Goal: Find contact information: Find contact information

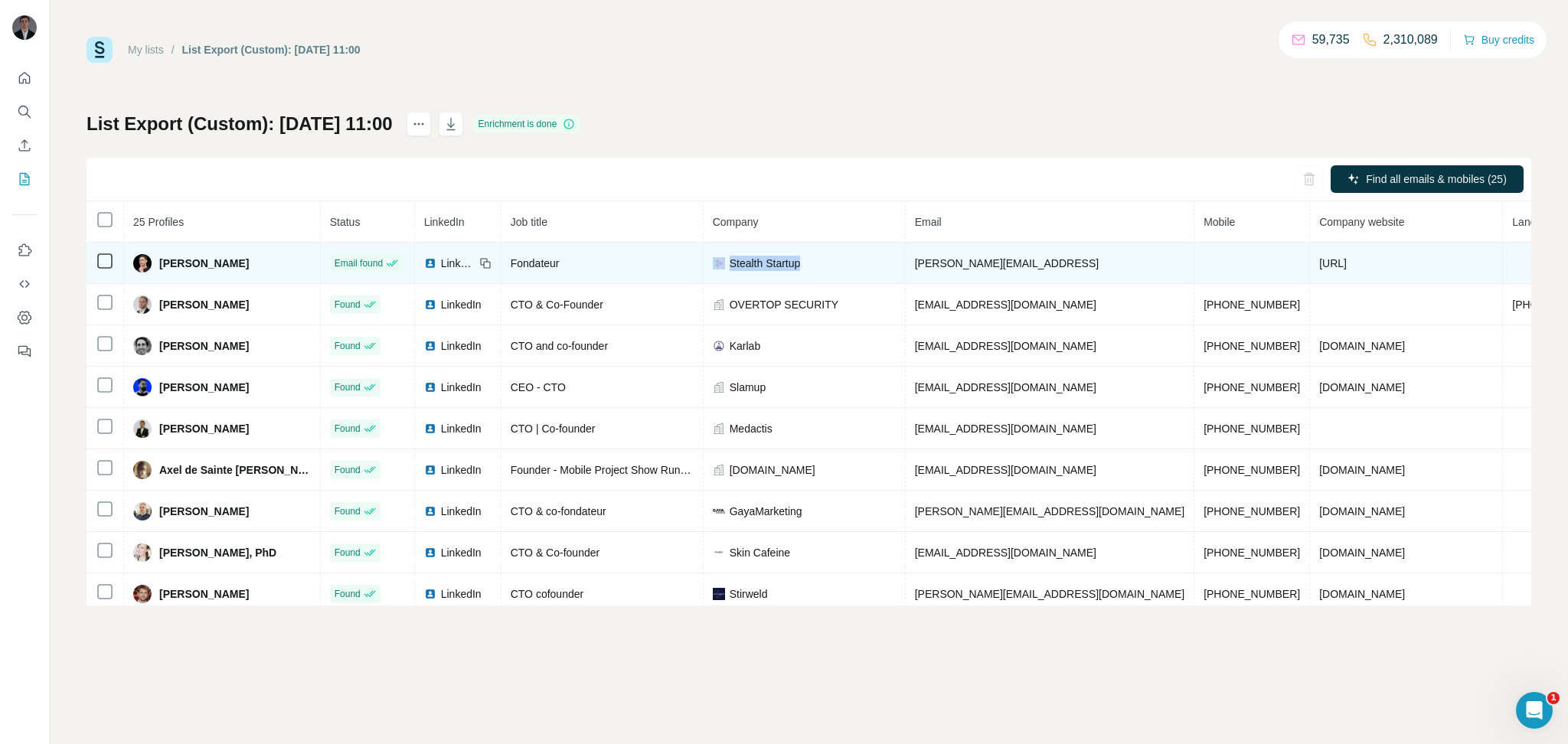
drag, startPoint x: 874, startPoint y: 267, endPoint x: 766, endPoint y: 259, distance: 108.3
click at [766, 259] on div "Stealth Startup" at bounding box center [805, 263] width 183 height 15
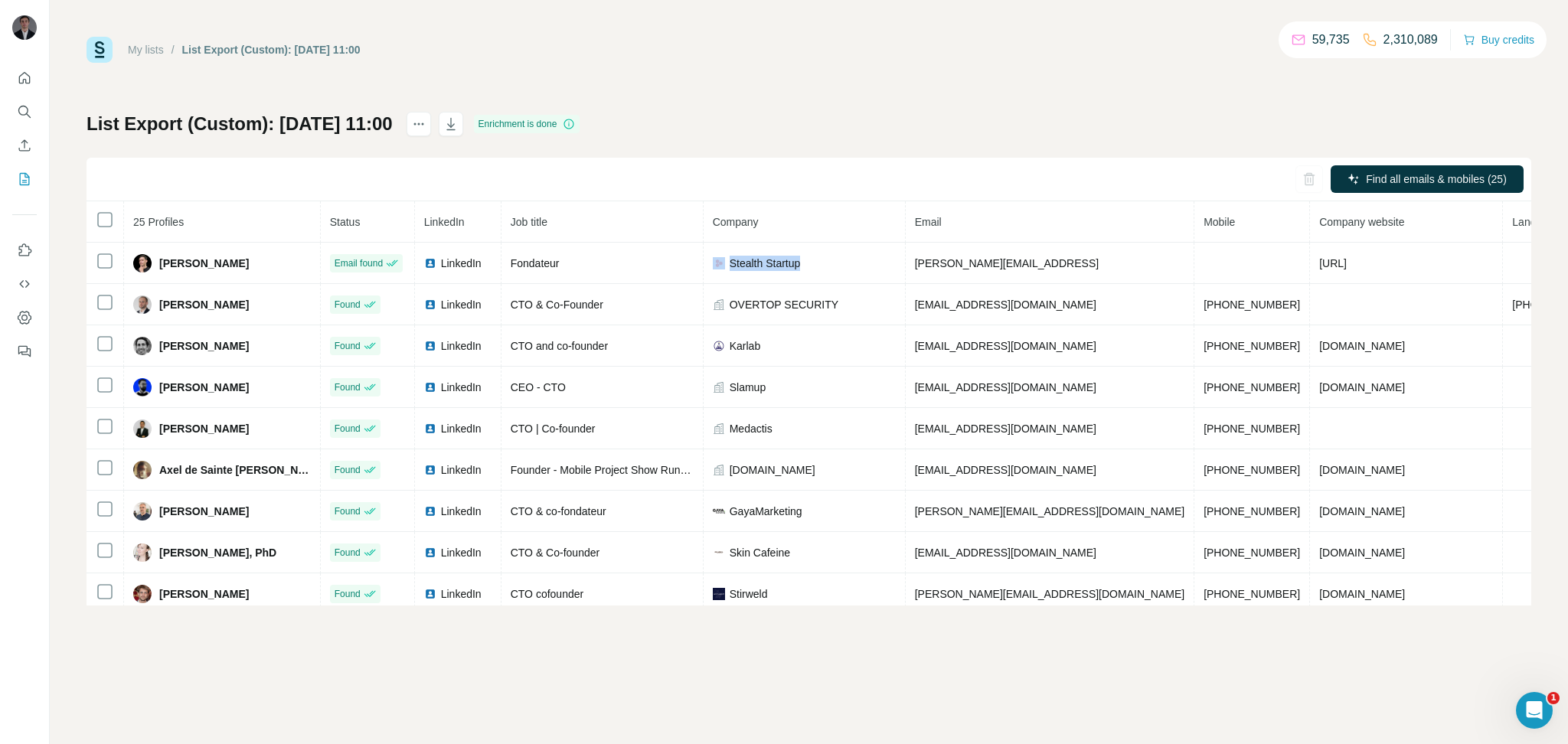
copy div "Stealth Startup"
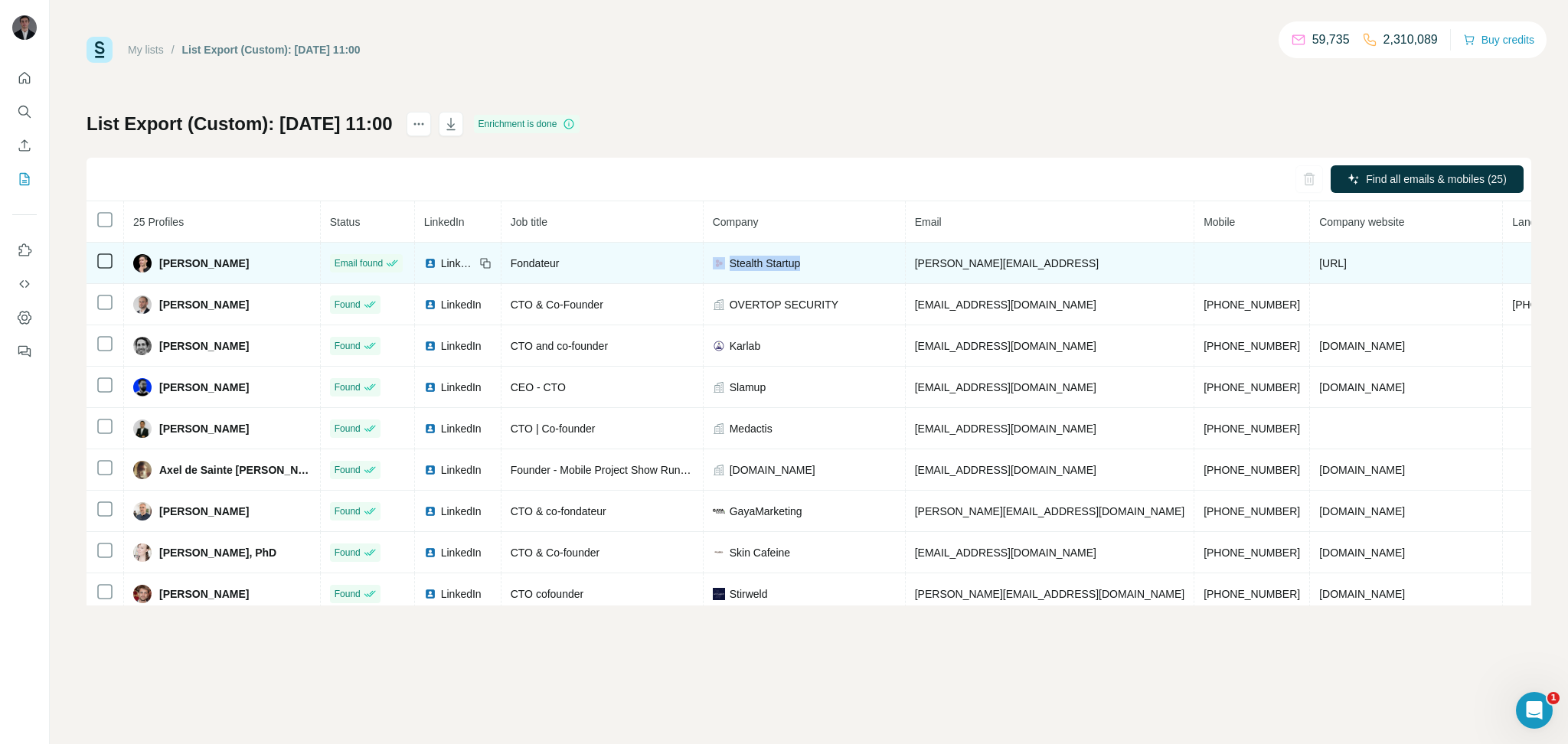
drag, startPoint x: 1329, startPoint y: 261, endPoint x: 1252, endPoint y: 263, distance: 77.0
click at [1310, 263] on td "[URL]" at bounding box center [1406, 263] width 193 height 41
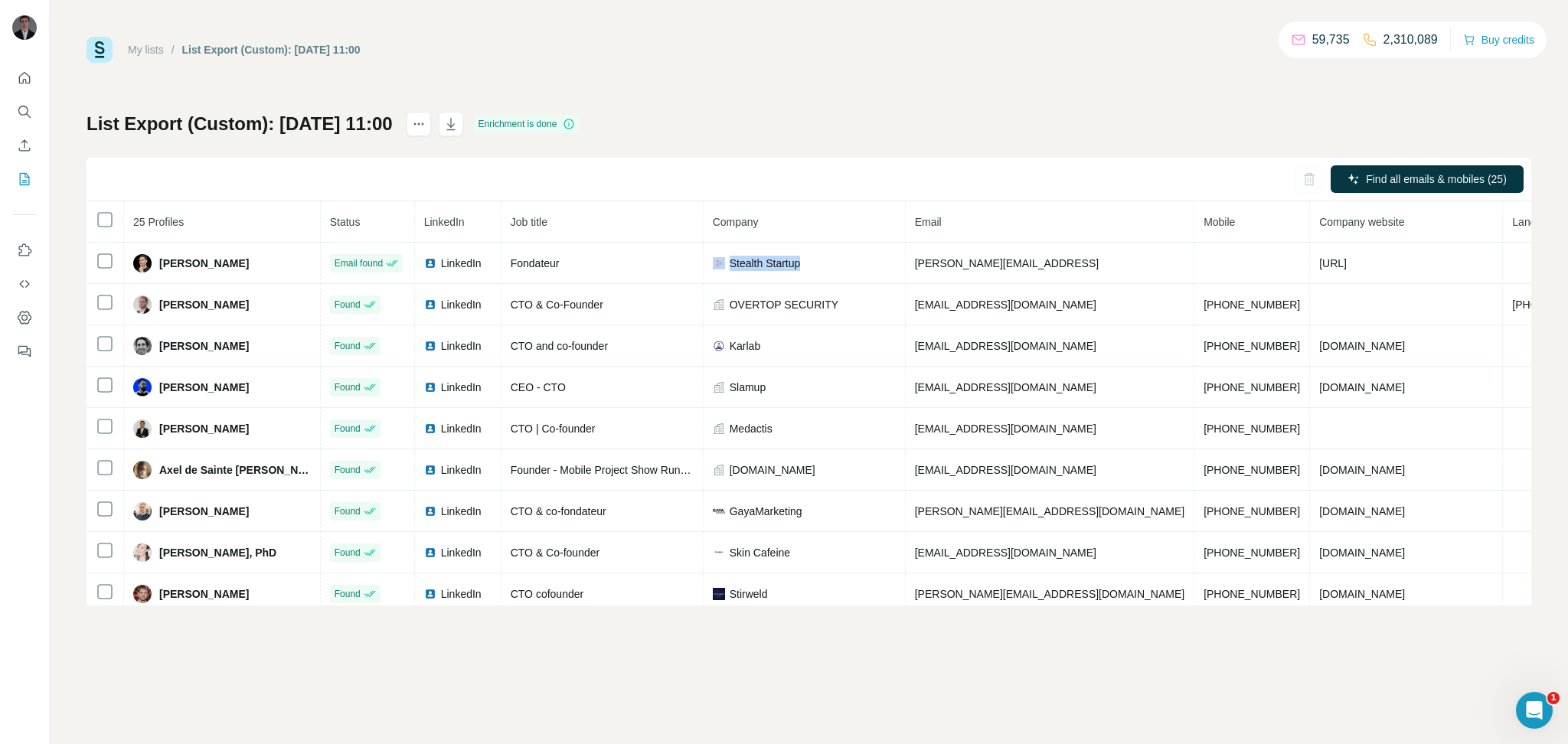
copy span "[URL]"
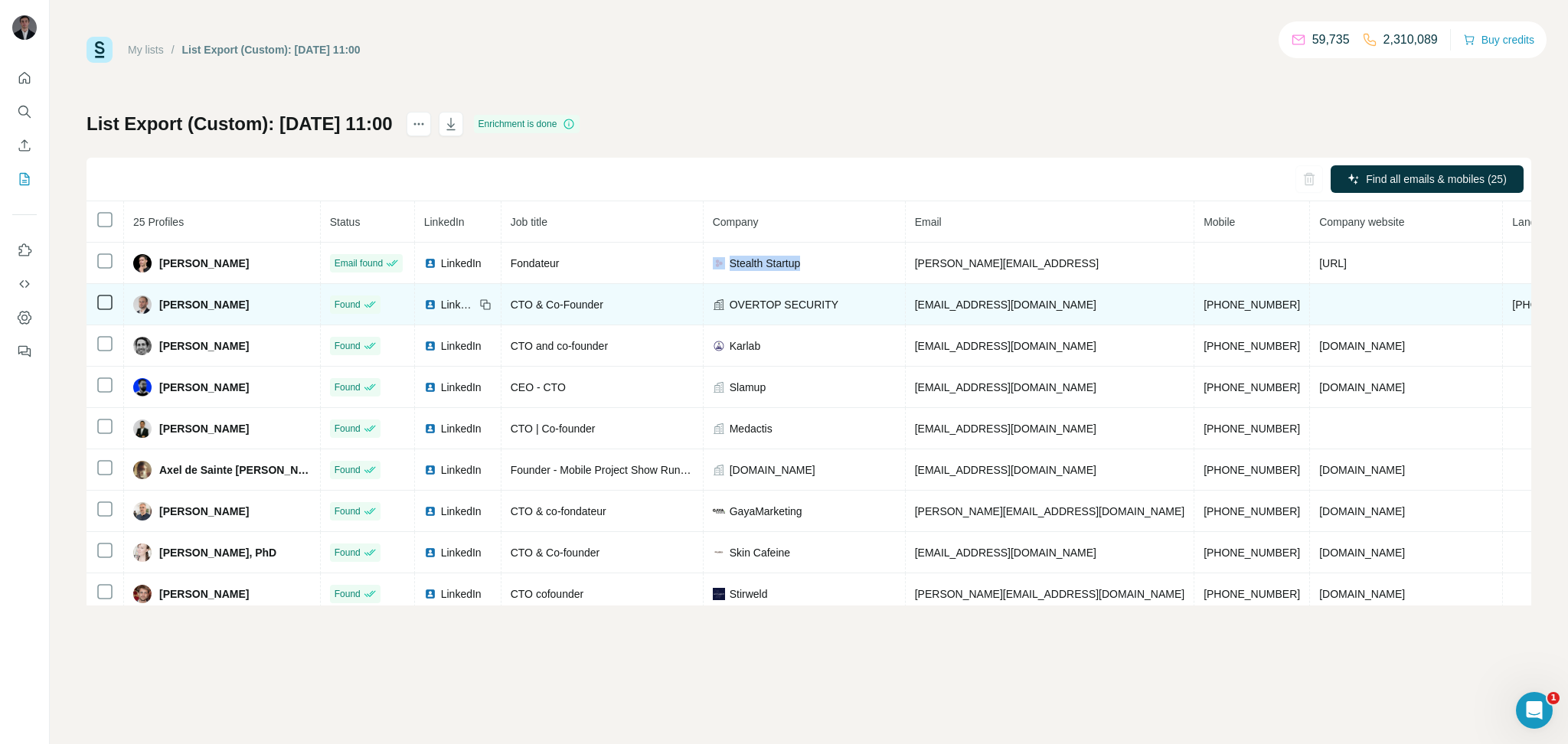
drag, startPoint x: 274, startPoint y: 308, endPoint x: 156, endPoint y: 298, distance: 118.4
click at [156, 298] on div "[PERSON_NAME]" at bounding box center [221, 304] width 177 height 18
drag, startPoint x: 1239, startPoint y: 302, endPoint x: 1143, endPoint y: 302, distance: 96.0
click at [1195, 302] on td "[PHONE_NUMBER]" at bounding box center [1252, 305] width 115 height 41
drag, startPoint x: 900, startPoint y: 305, endPoint x: 763, endPoint y: 306, distance: 137.0
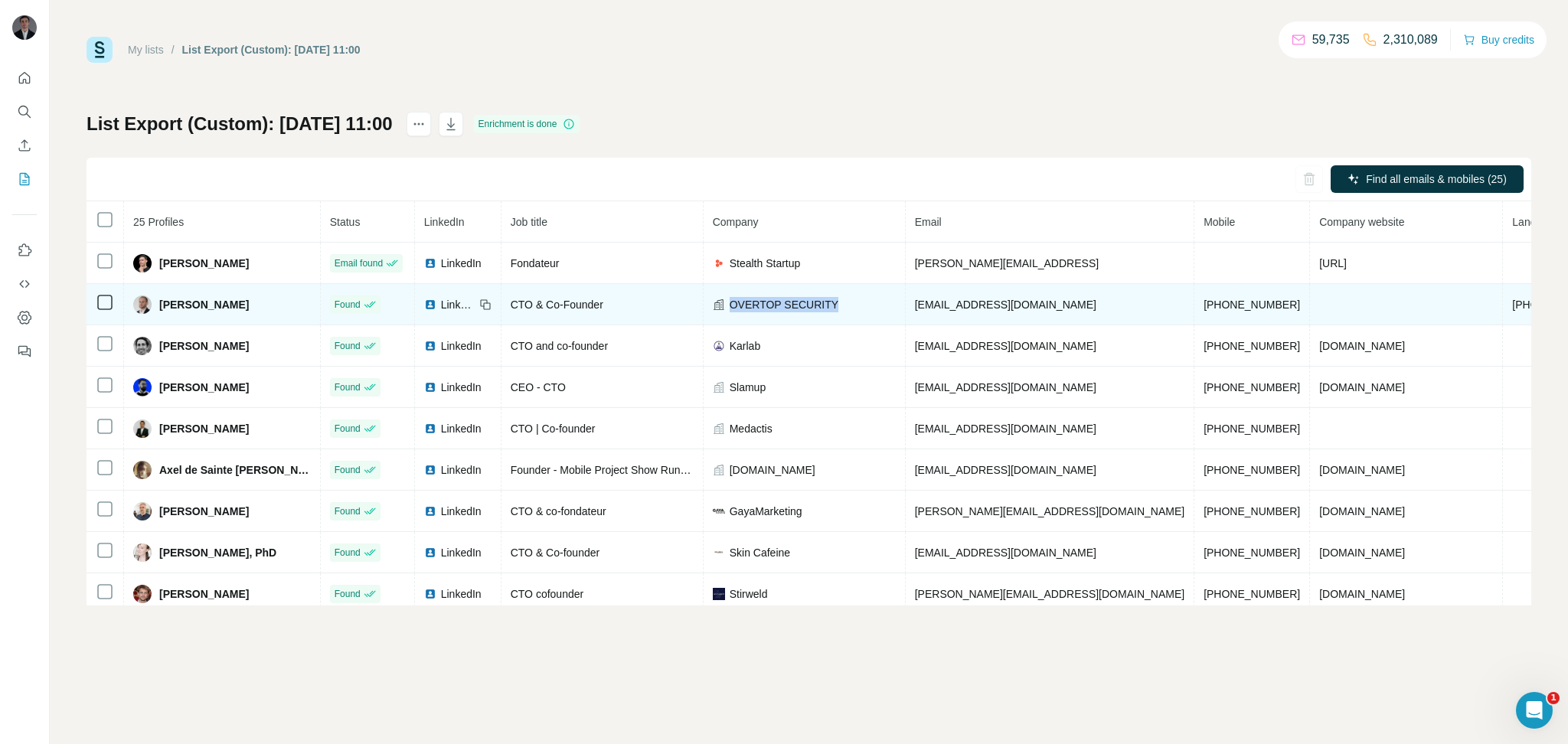
click at [763, 306] on div "OVERTOP SECURITY" at bounding box center [805, 304] width 183 height 15
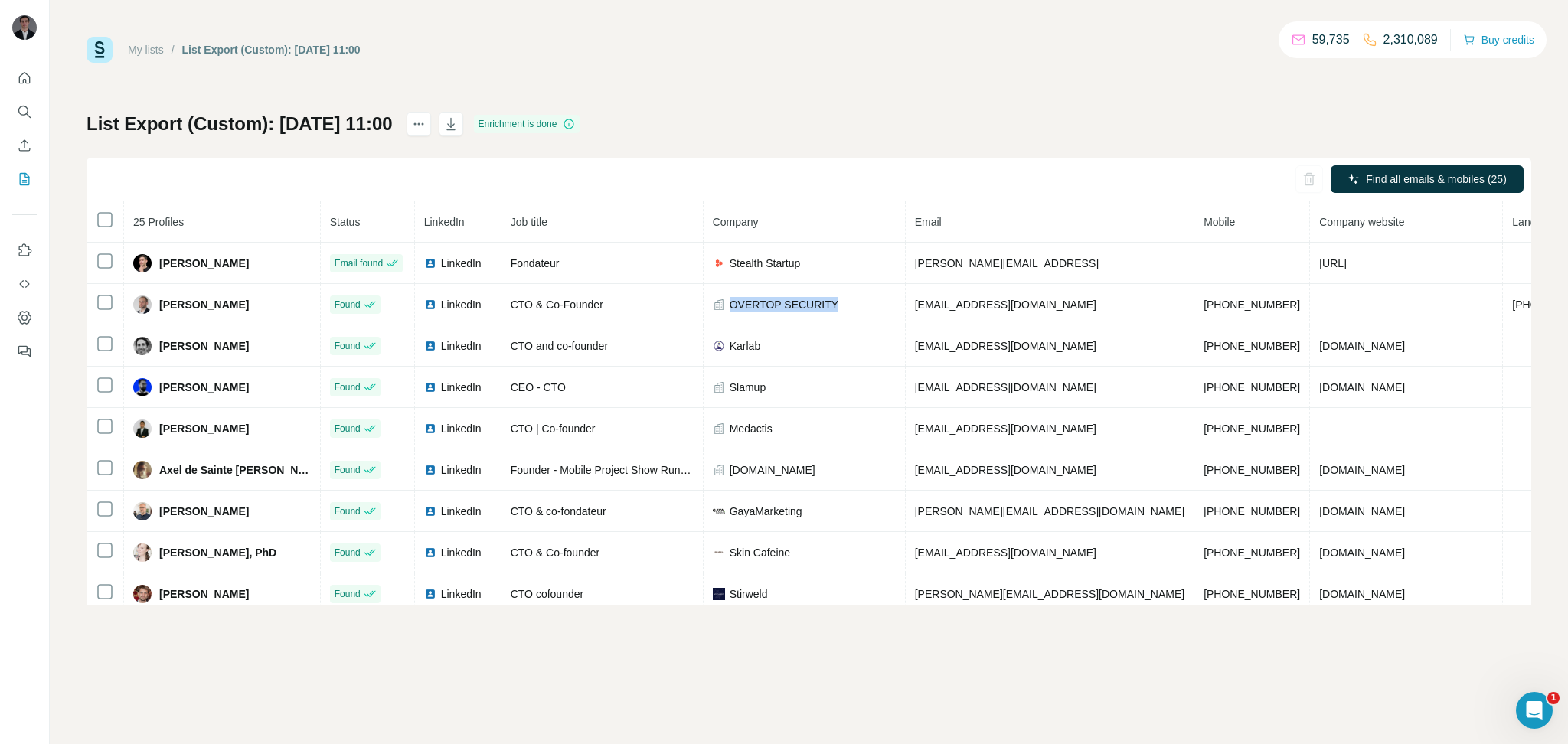
copy span "OVERTOP SECURITY"
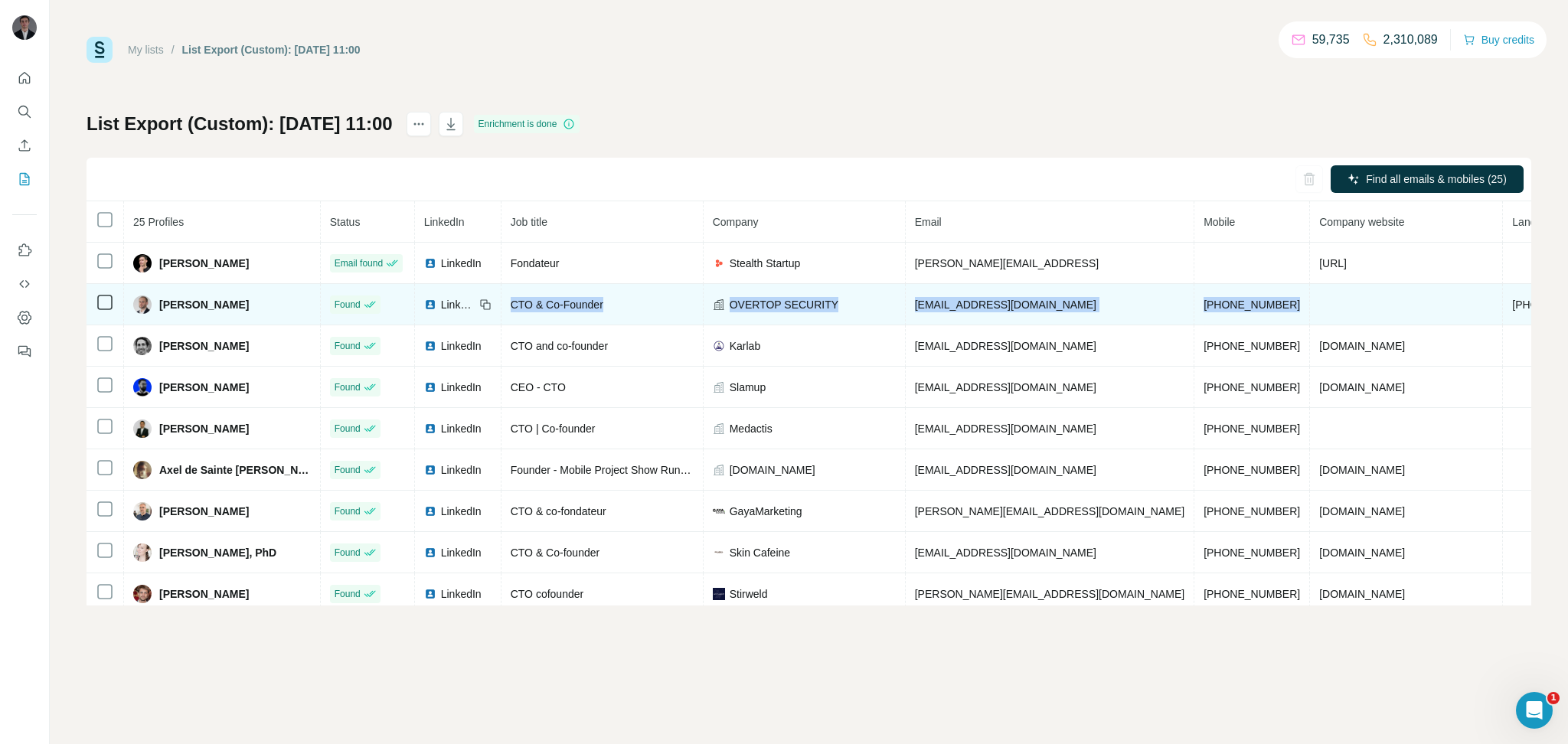
drag, startPoint x: 1303, startPoint y: 306, endPoint x: 482, endPoint y: 314, distance: 821.0
click at [482, 314] on tr "[PERSON_NAME] Found LinkedIn CTO & Co-Founder OVERTOP SECURITY [EMAIL_ADDRESS][…" at bounding box center [918, 305] width 1663 height 41
click at [485, 306] on div "LinkedIn" at bounding box center [458, 304] width 68 height 15
click at [462, 306] on span "LinkedIn" at bounding box center [458, 304] width 33 height 15
drag, startPoint x: 1227, startPoint y: 300, endPoint x: 1152, endPoint y: 298, distance: 75.0
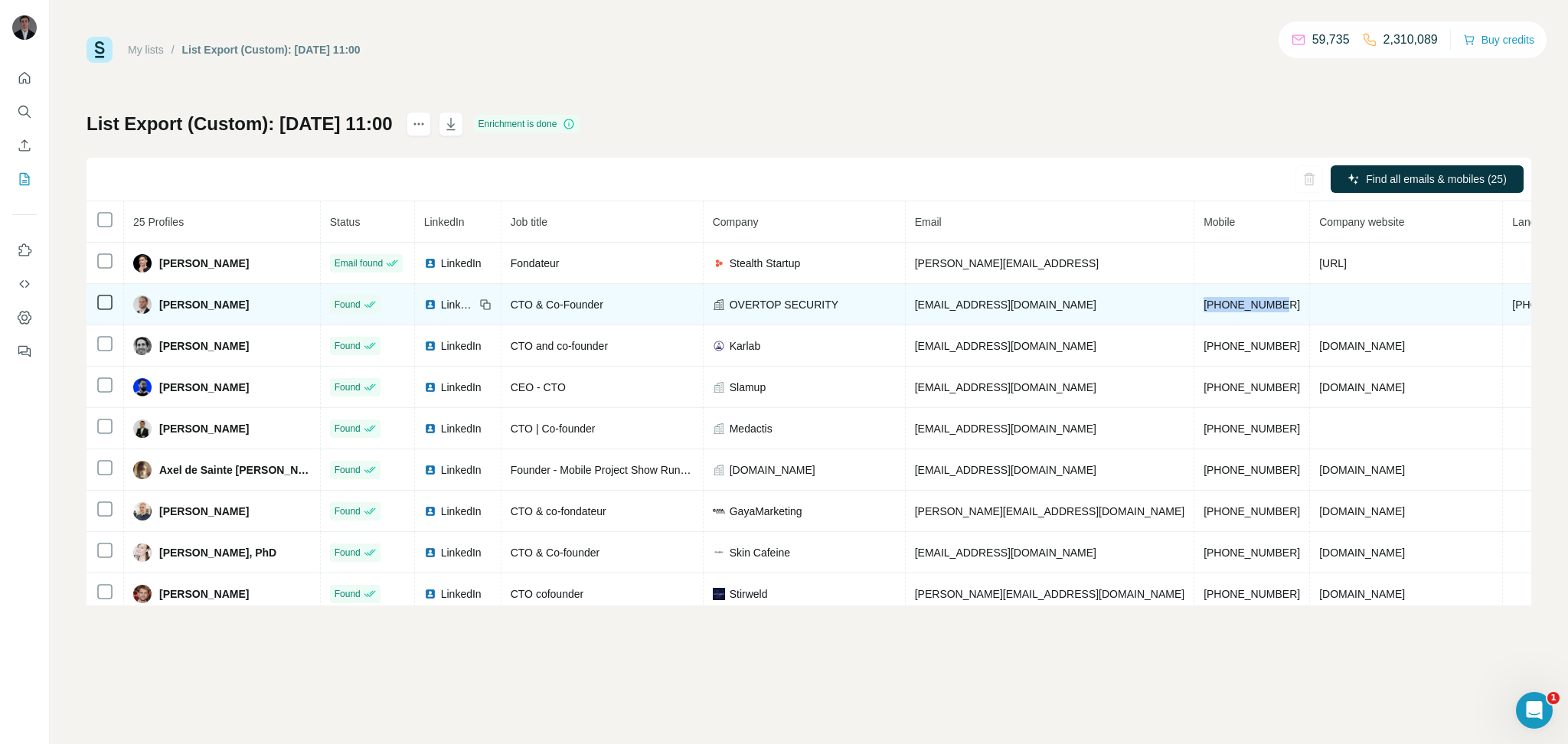
click at [1195, 298] on td "[PHONE_NUMBER]" at bounding box center [1252, 305] width 115 height 41
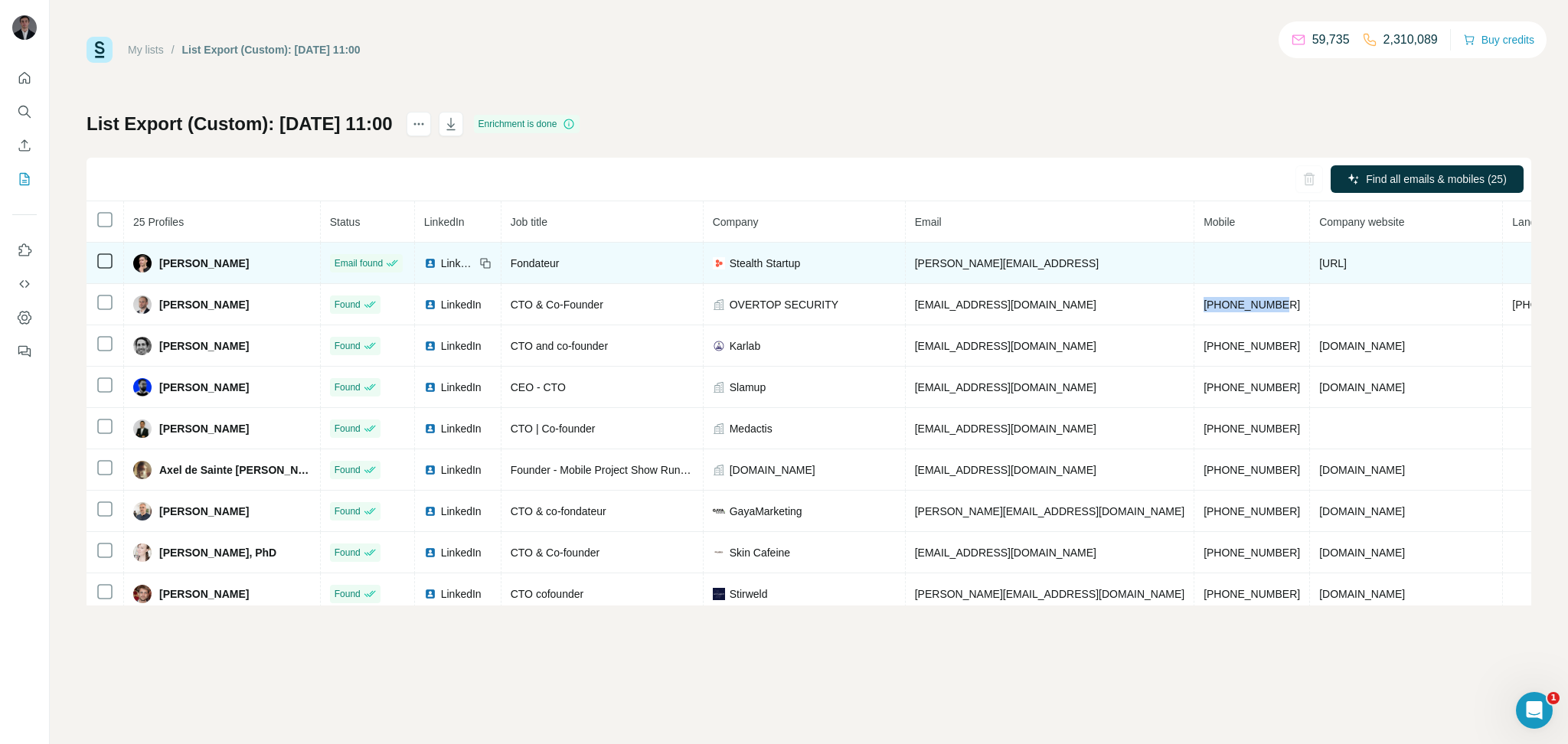
copy span "[PHONE_NUMBER]"
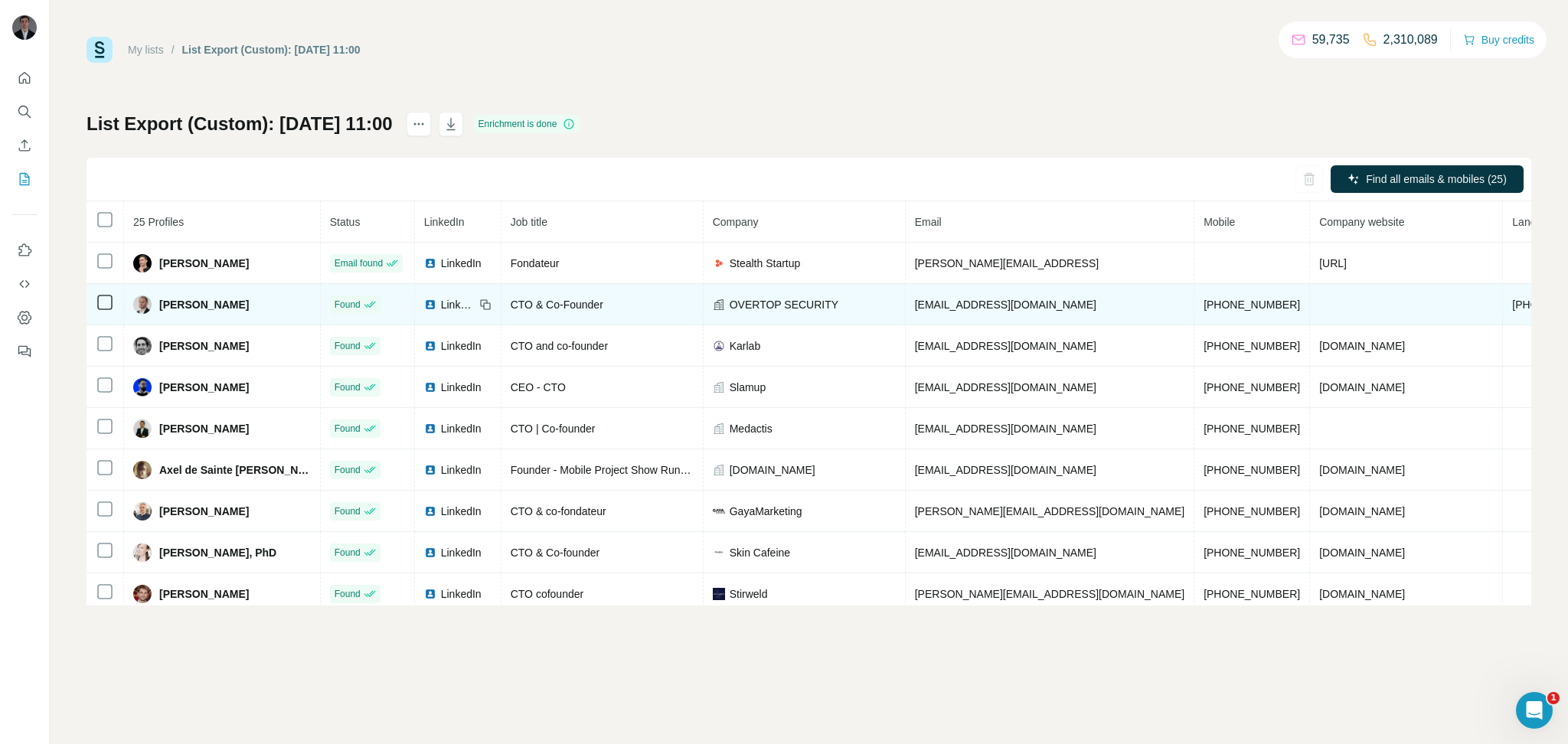
click at [1310, 306] on td at bounding box center [1406, 305] width 193 height 41
drag, startPoint x: 1242, startPoint y: 306, endPoint x: 1148, endPoint y: 302, distance: 94.1
click at [1195, 302] on td "[PHONE_NUMBER]" at bounding box center [1252, 305] width 115 height 41
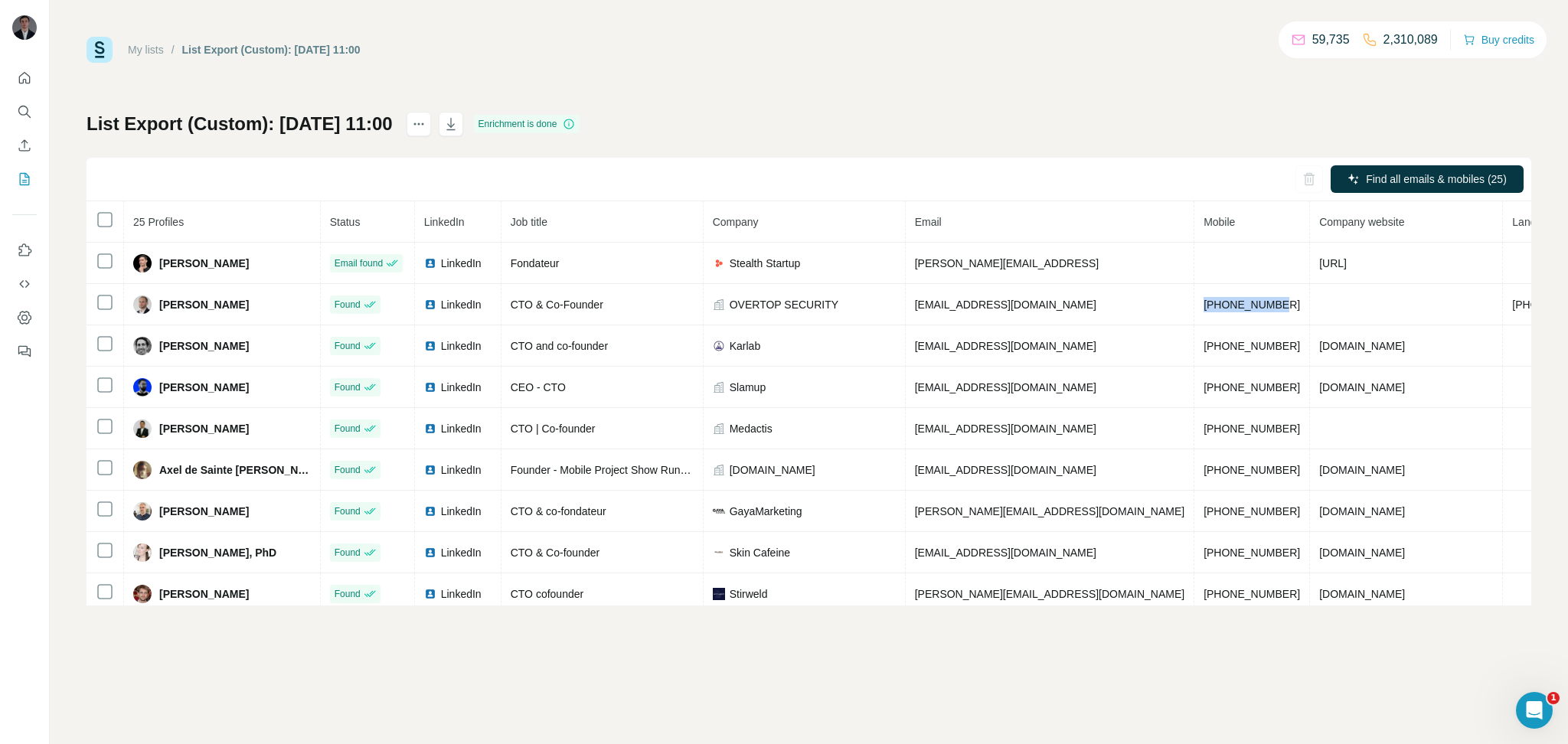
copy span "[PHONE_NUMBER]"
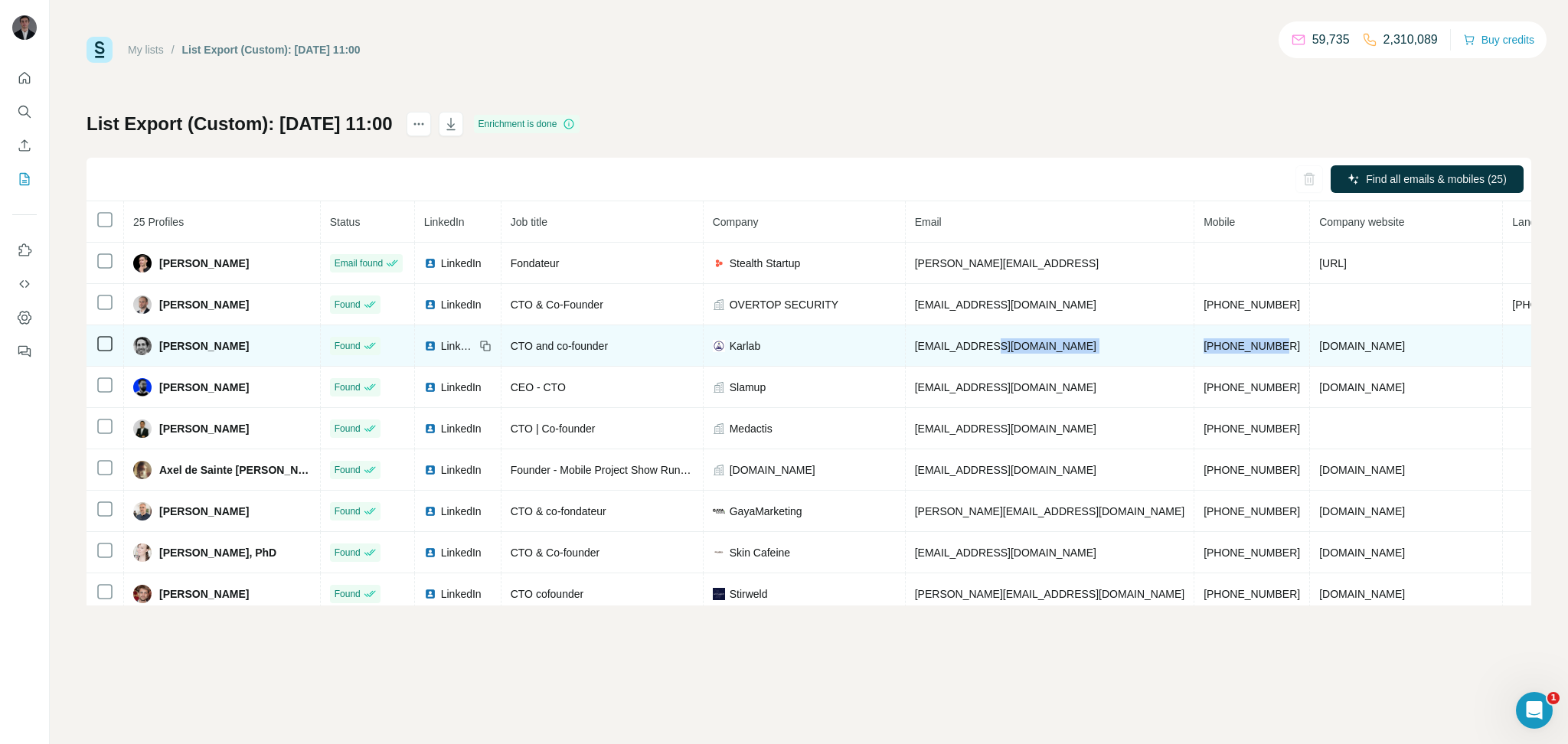
drag, startPoint x: 1227, startPoint y: 344, endPoint x: 1105, endPoint y: 339, distance: 122.1
click at [1105, 339] on tr "[PERSON_NAME] Found LinkedIn CTO and co-founder [PERSON_NAME] [PERSON_NAME][EMA…" at bounding box center [918, 346] width 1663 height 41
drag, startPoint x: 810, startPoint y: 346, endPoint x: 763, endPoint y: 348, distance: 47.0
click at [763, 348] on div "Karlab" at bounding box center [805, 345] width 183 height 15
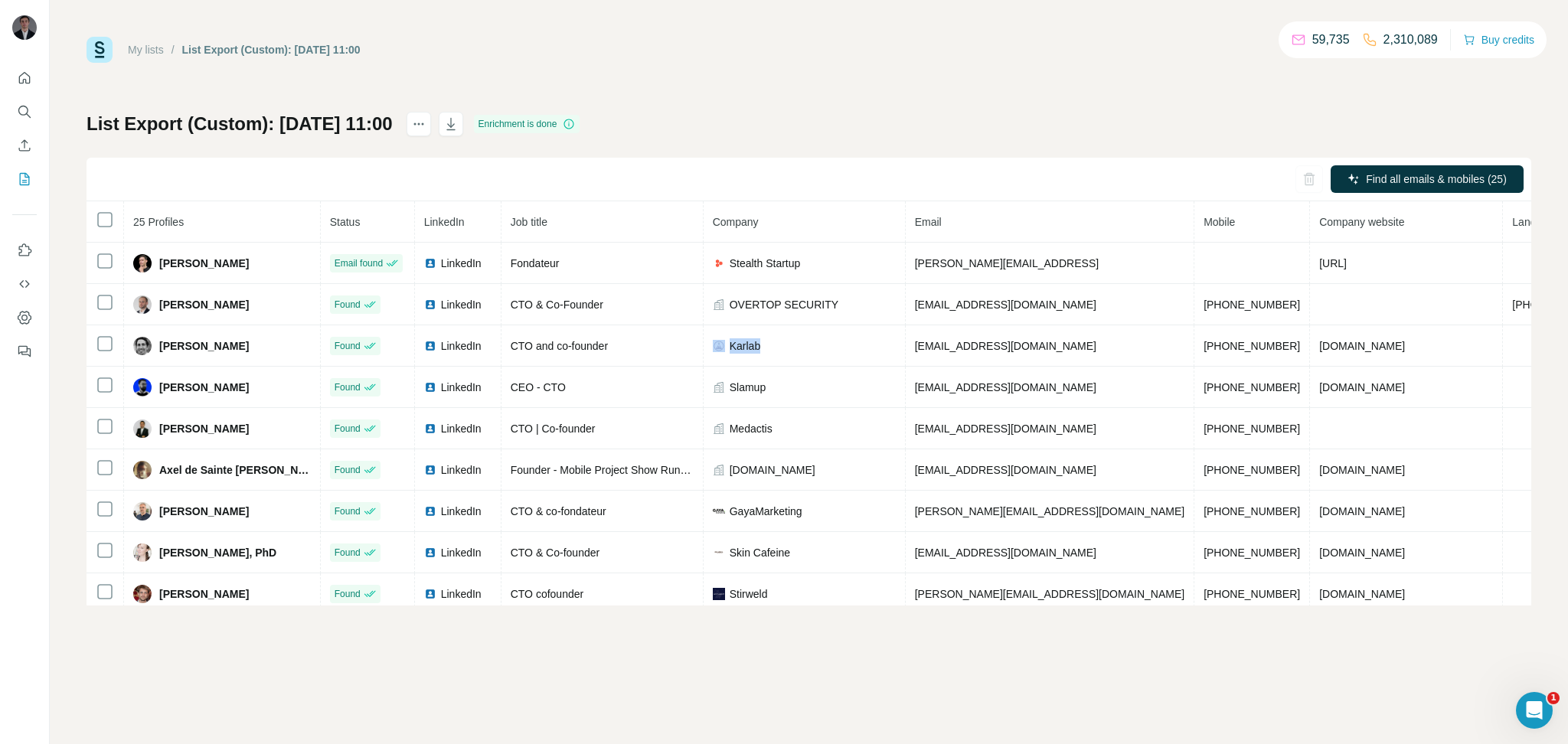
copy div "Karlab"
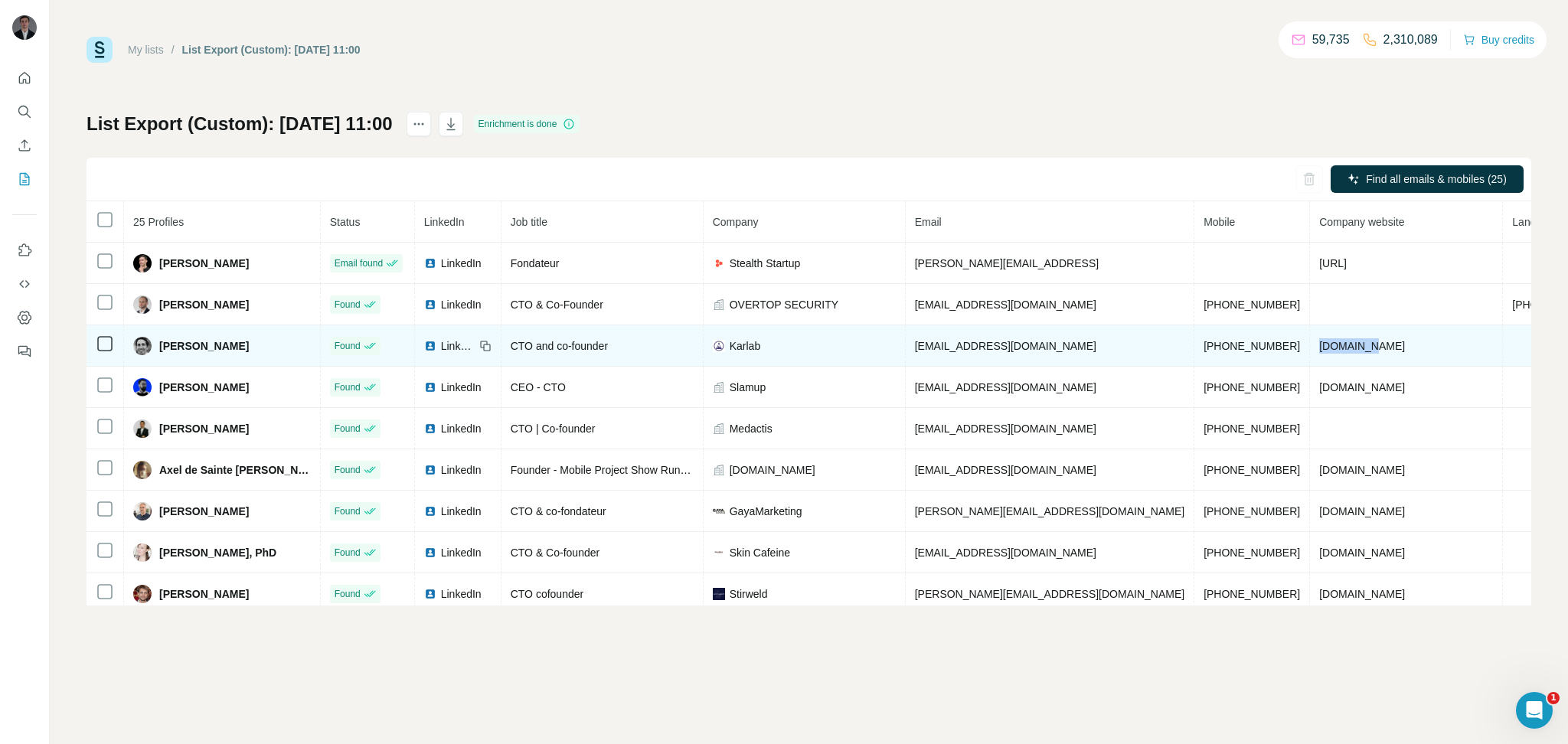
drag, startPoint x: 1304, startPoint y: 349, endPoint x: 1257, endPoint y: 353, distance: 47.2
click at [1310, 353] on td "[DOMAIN_NAME]" at bounding box center [1406, 346] width 193 height 41
copy span "[DOMAIN_NAME]"
drag, startPoint x: 807, startPoint y: 349, endPoint x: 743, endPoint y: 353, distance: 64.1
click at [743, 353] on td "Karlab" at bounding box center [805, 346] width 202 height 41
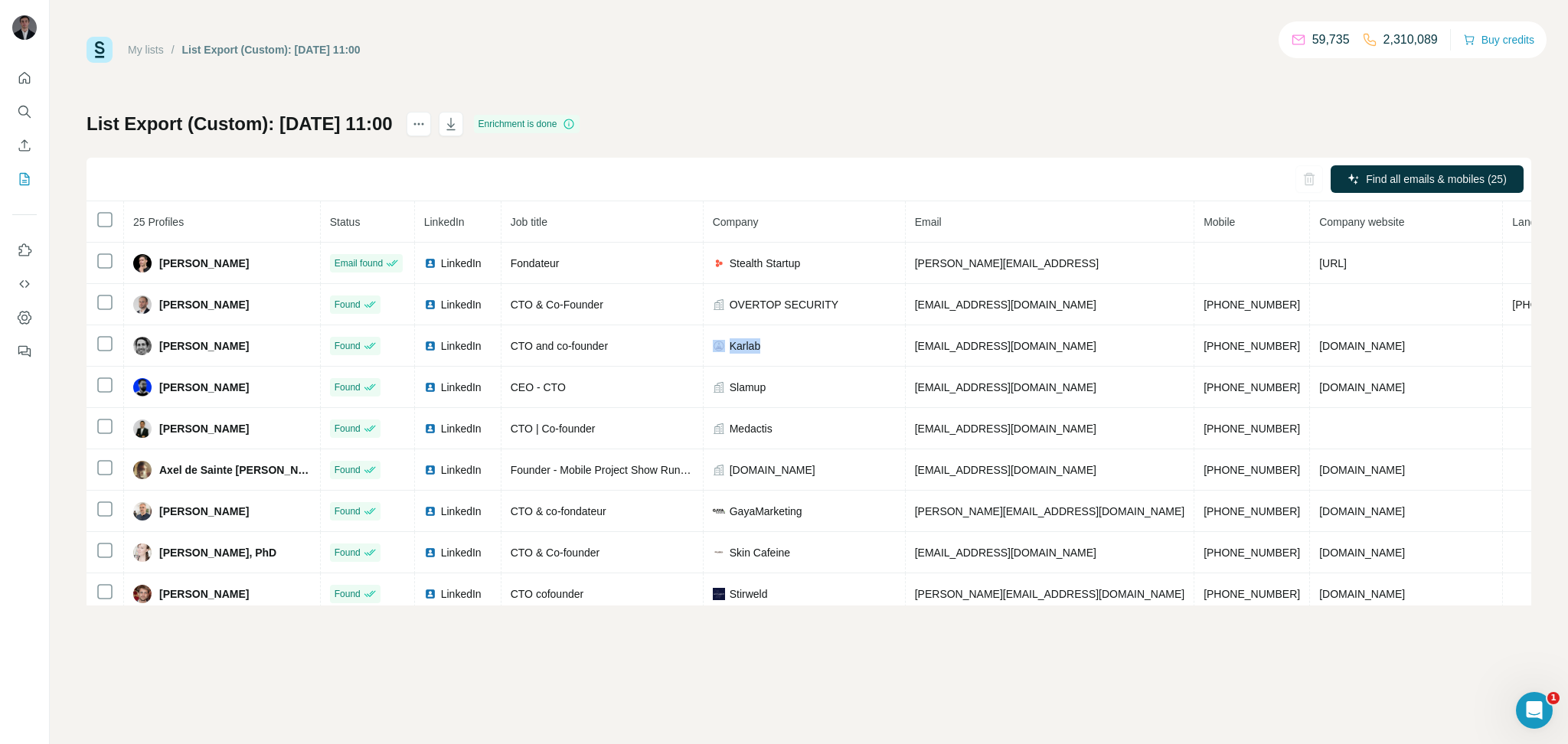
copy tr "Karlab"
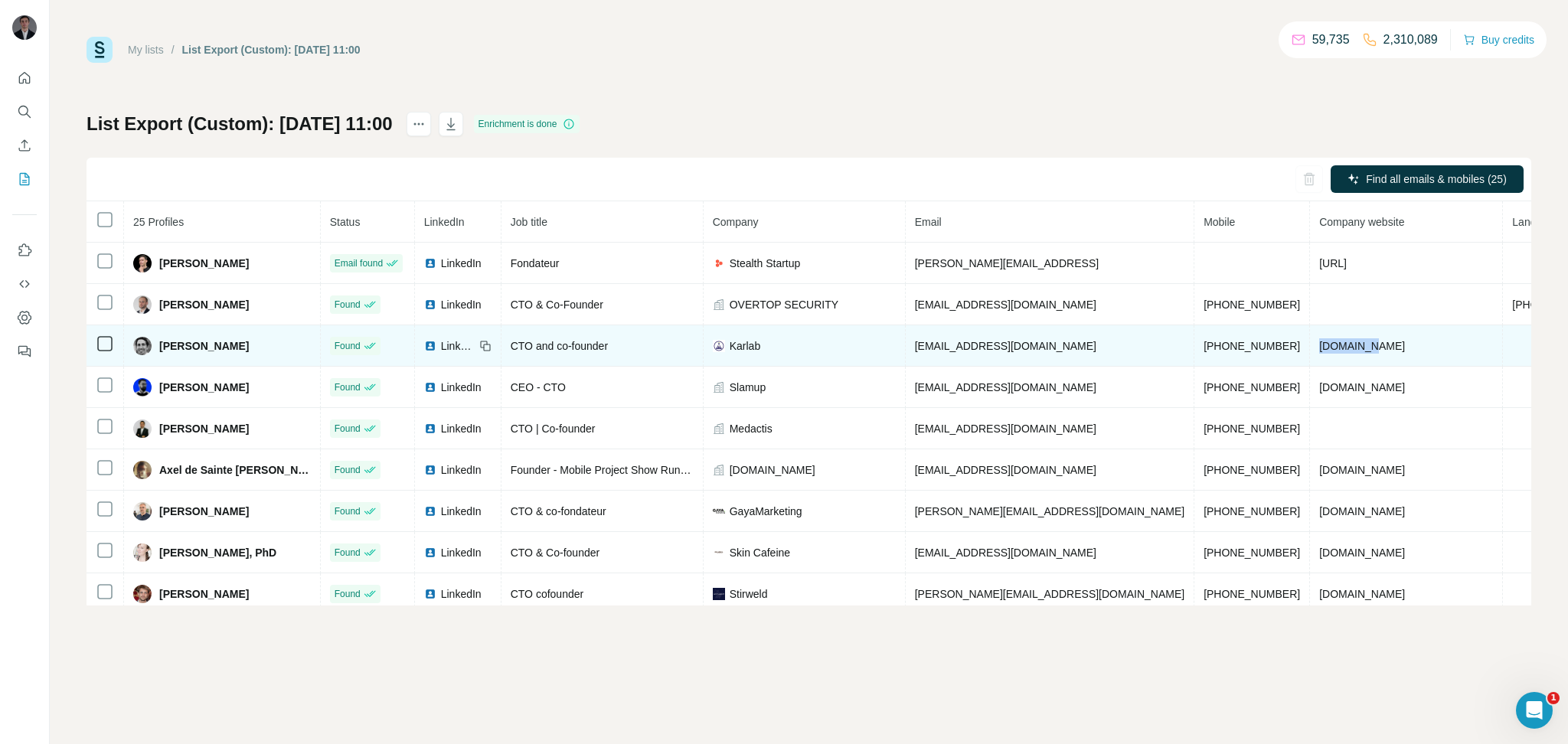
drag, startPoint x: 1336, startPoint y: 346, endPoint x: 1247, endPoint y: 349, distance: 89.1
click at [1310, 349] on td "[DOMAIN_NAME]" at bounding box center [1406, 346] width 193 height 41
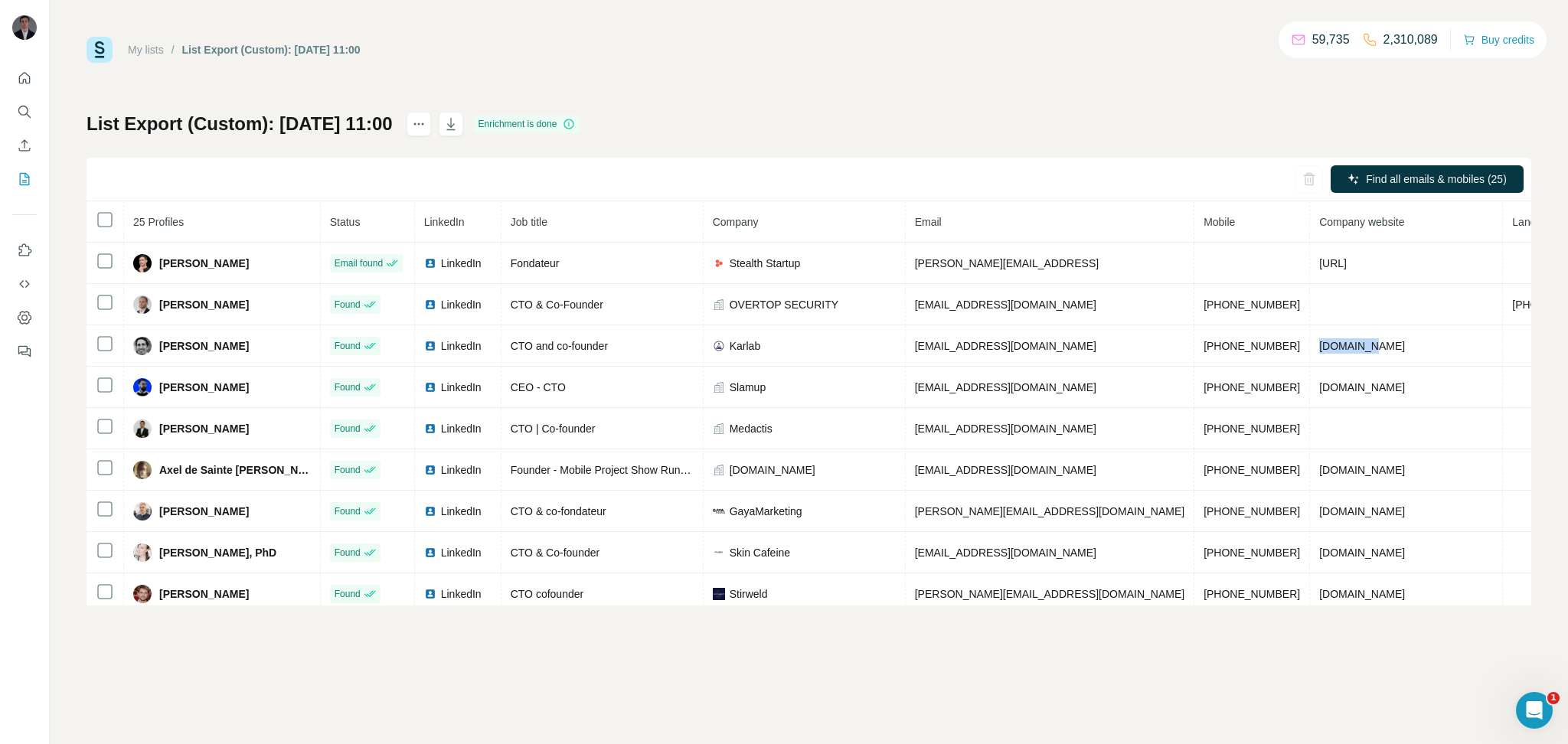
copy span "[DOMAIN_NAME]"
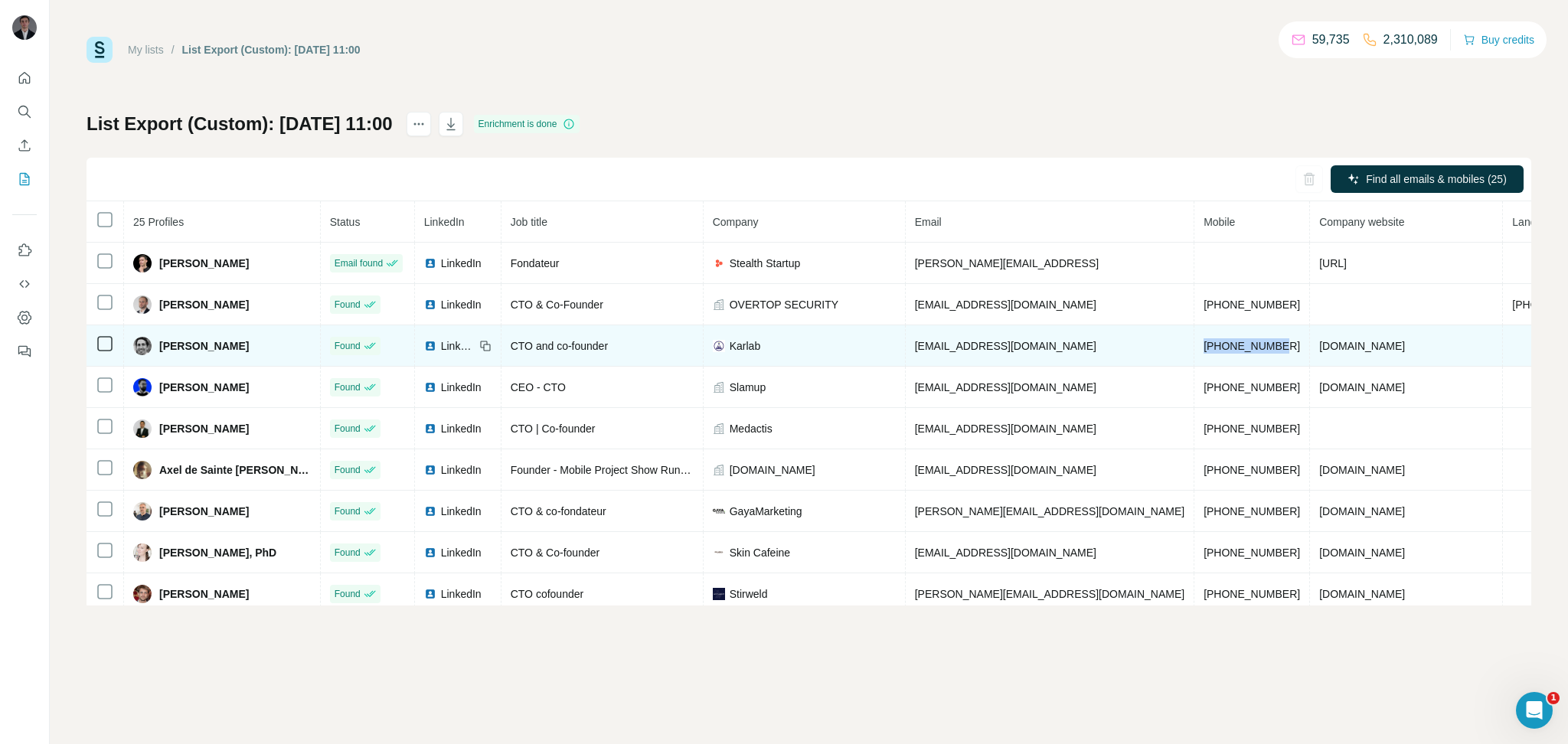
drag, startPoint x: 1145, startPoint y: 350, endPoint x: 1231, endPoint y: 349, distance: 86.0
click at [1231, 349] on td "[PHONE_NUMBER]" at bounding box center [1252, 346] width 115 height 41
copy span "[PHONE_NUMBER]"
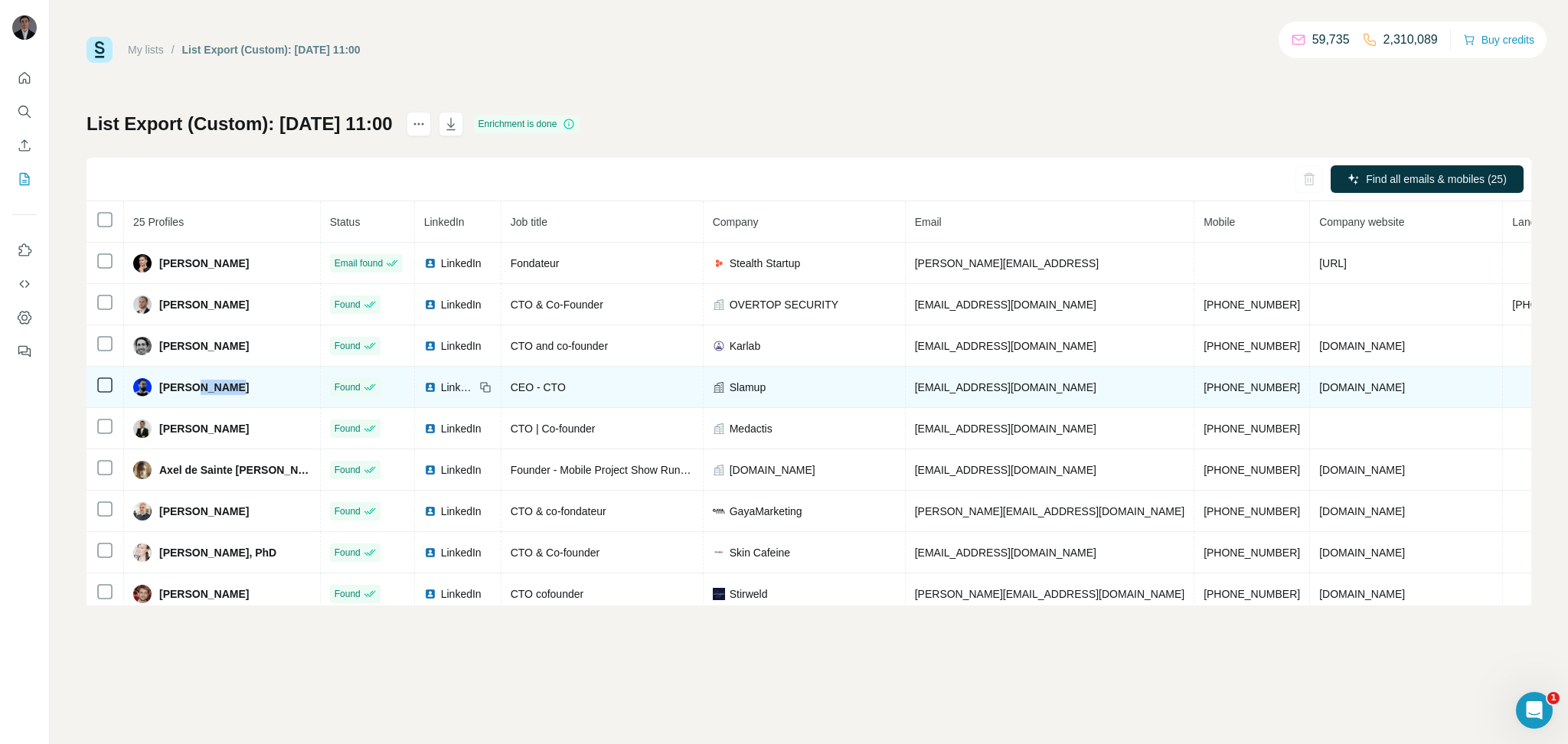
drag, startPoint x: 200, startPoint y: 395, endPoint x: 282, endPoint y: 384, distance: 82.7
click at [282, 384] on div "[PERSON_NAME]" at bounding box center [221, 387] width 177 height 18
drag, startPoint x: 1241, startPoint y: 393, endPoint x: 1142, endPoint y: 387, distance: 99.2
click at [1195, 387] on td "[PHONE_NUMBER]" at bounding box center [1252, 388] width 115 height 41
drag, startPoint x: 1316, startPoint y: 389, endPoint x: 1254, endPoint y: 395, distance: 62.3
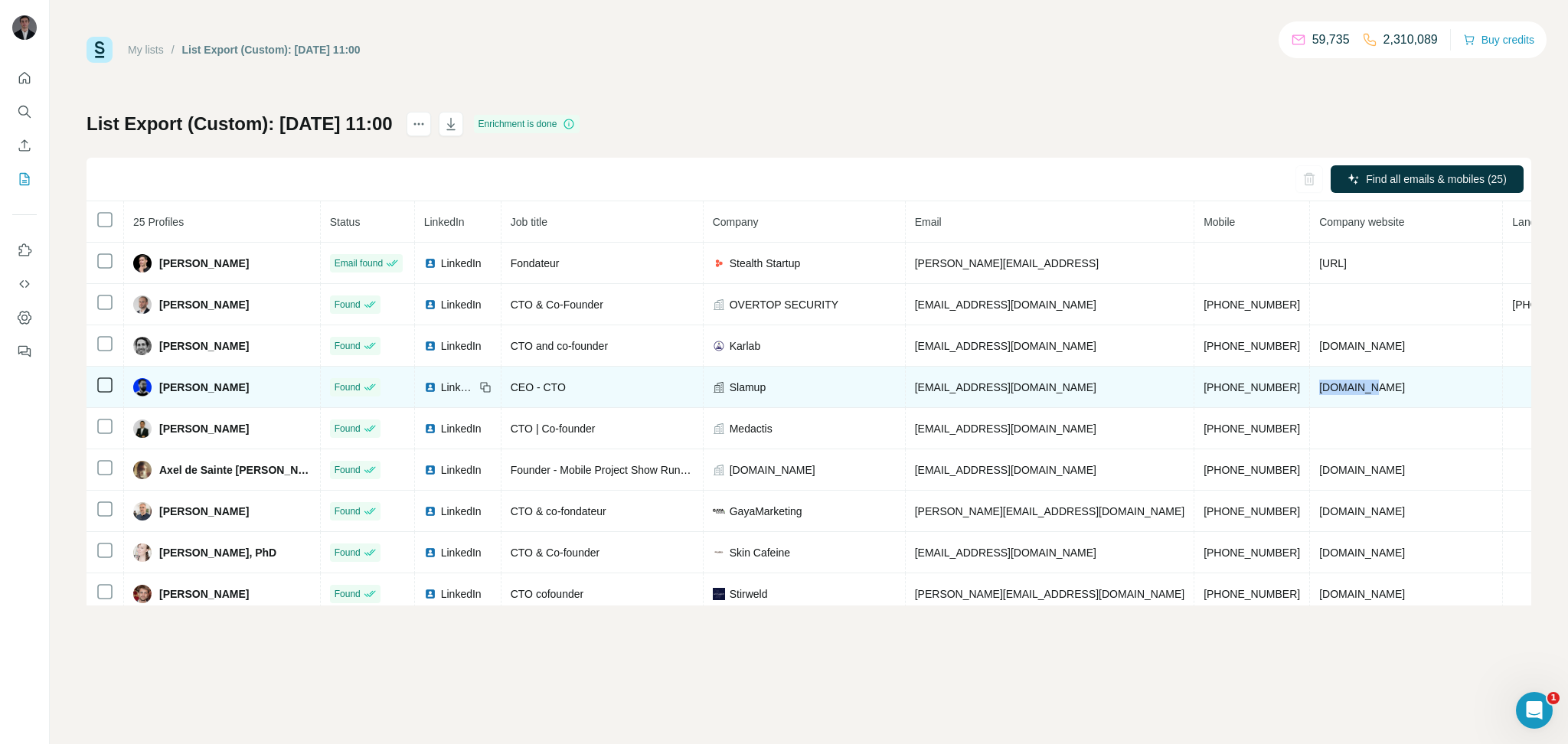
click at [1310, 395] on td "[DOMAIN_NAME]" at bounding box center [1406, 388] width 193 height 41
drag, startPoint x: 1146, startPoint y: 389, endPoint x: 1234, endPoint y: 391, distance: 88.0
click at [1234, 391] on td "[PHONE_NUMBER]" at bounding box center [1252, 388] width 115 height 41
drag, startPoint x: 1309, startPoint y: 392, endPoint x: 1248, endPoint y: 392, distance: 61.0
click at [1310, 392] on td "[DOMAIN_NAME]" at bounding box center [1406, 388] width 193 height 41
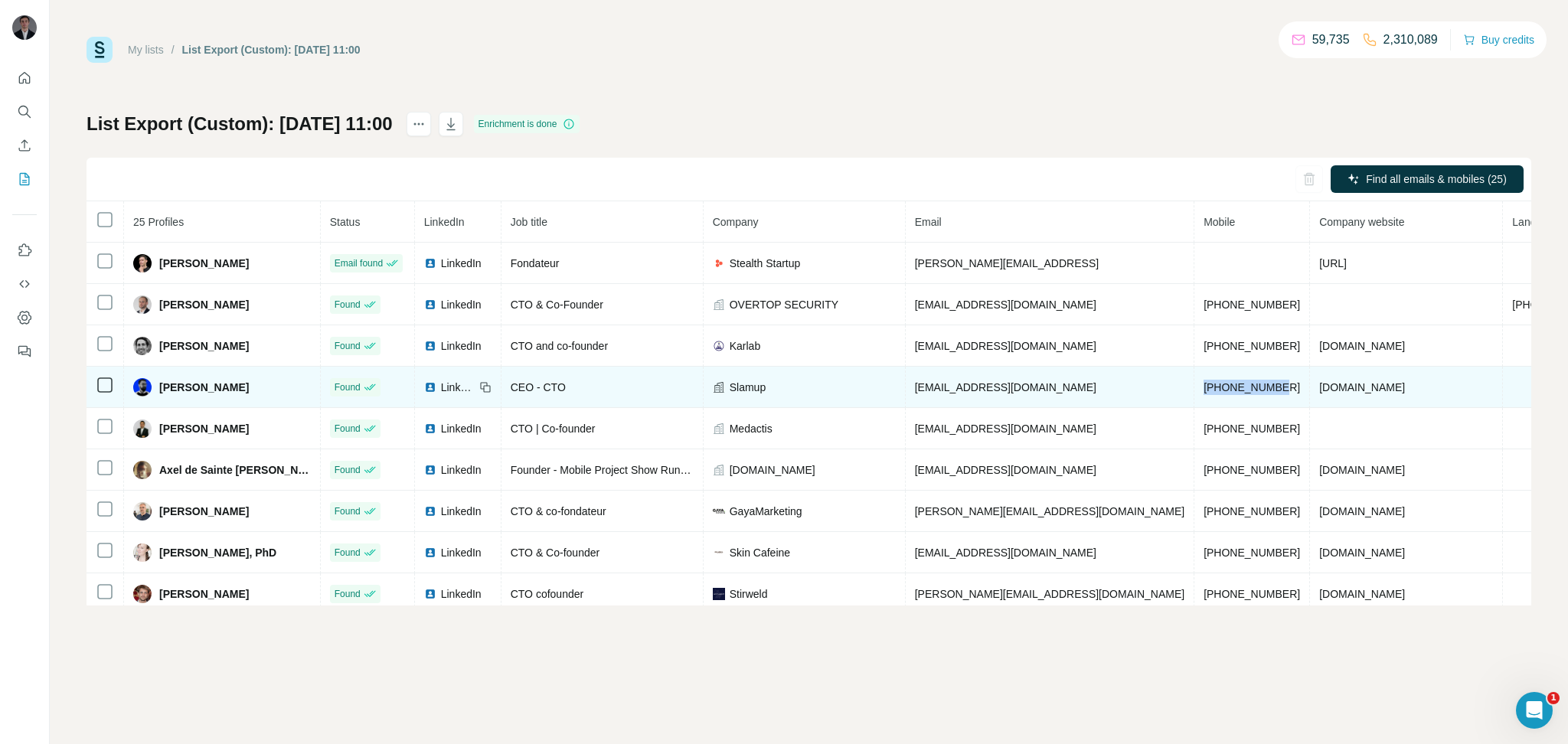
drag, startPoint x: 1151, startPoint y: 394, endPoint x: 1239, endPoint y: 394, distance: 88.0
click at [1239, 394] on td "[PHONE_NUMBER]" at bounding box center [1252, 388] width 115 height 41
click at [1195, 403] on td "[PHONE_NUMBER]" at bounding box center [1252, 388] width 115 height 41
drag, startPoint x: 1150, startPoint y: 389, endPoint x: 1247, endPoint y: 386, distance: 97.0
click at [1247, 386] on tr "[PERSON_NAME] Found LinkedIn CEO - CTO Slamup [EMAIL_ADDRESS][DOMAIN_NAME] [PHO…" at bounding box center [918, 388] width 1663 height 41
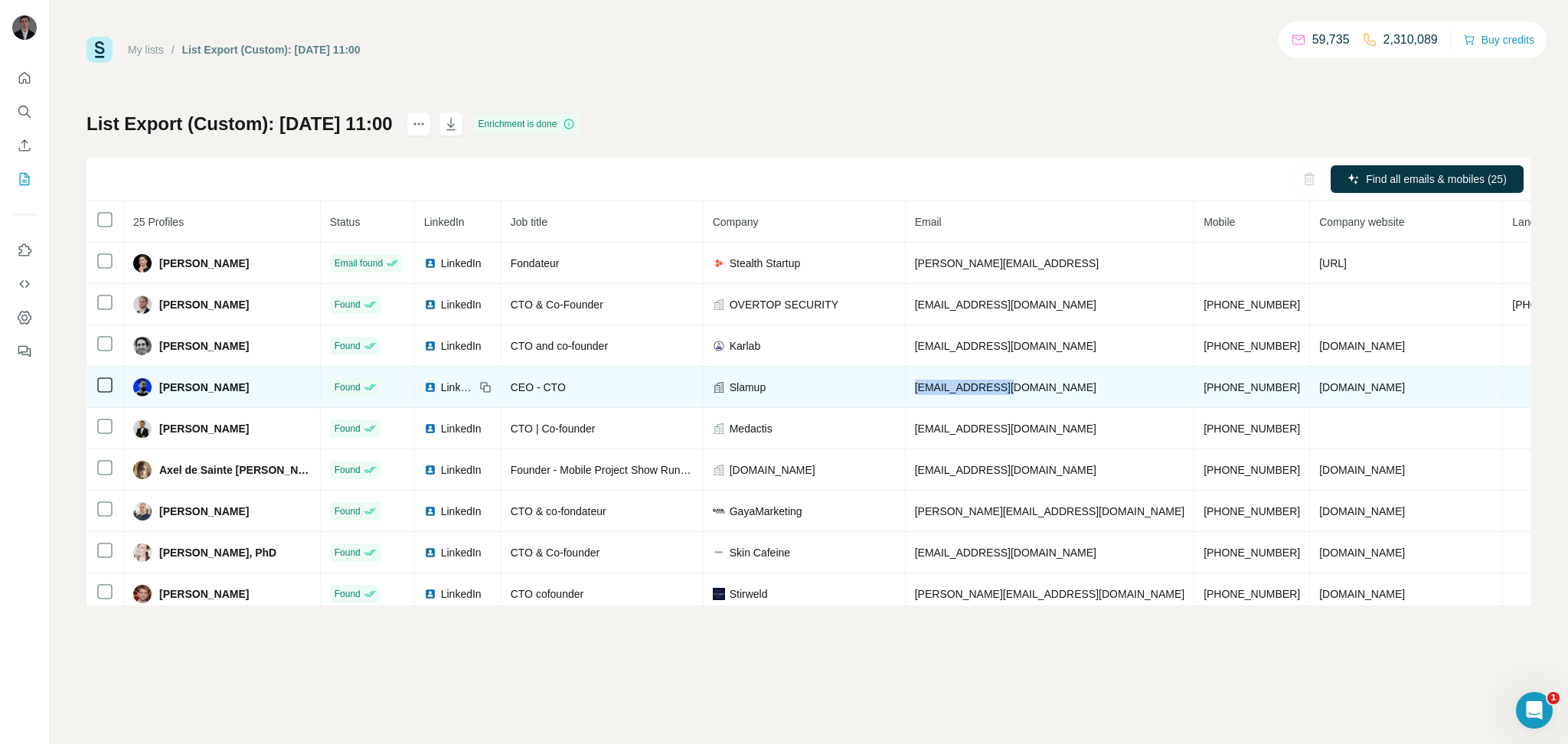
drag, startPoint x: 957, startPoint y: 388, endPoint x: 1067, endPoint y: 383, distance: 110.1
click at [1067, 383] on td "[EMAIL_ADDRESS][DOMAIN_NAME]" at bounding box center [1050, 388] width 289 height 41
click at [992, 394] on span "[EMAIL_ADDRESS][DOMAIN_NAME]" at bounding box center [1006, 387] width 181 height 12
drag, startPoint x: 1059, startPoint y: 393, endPoint x: 954, endPoint y: 391, distance: 105.0
click at [954, 391] on td "[EMAIL_ADDRESS][DOMAIN_NAME]" at bounding box center [1050, 388] width 289 height 41
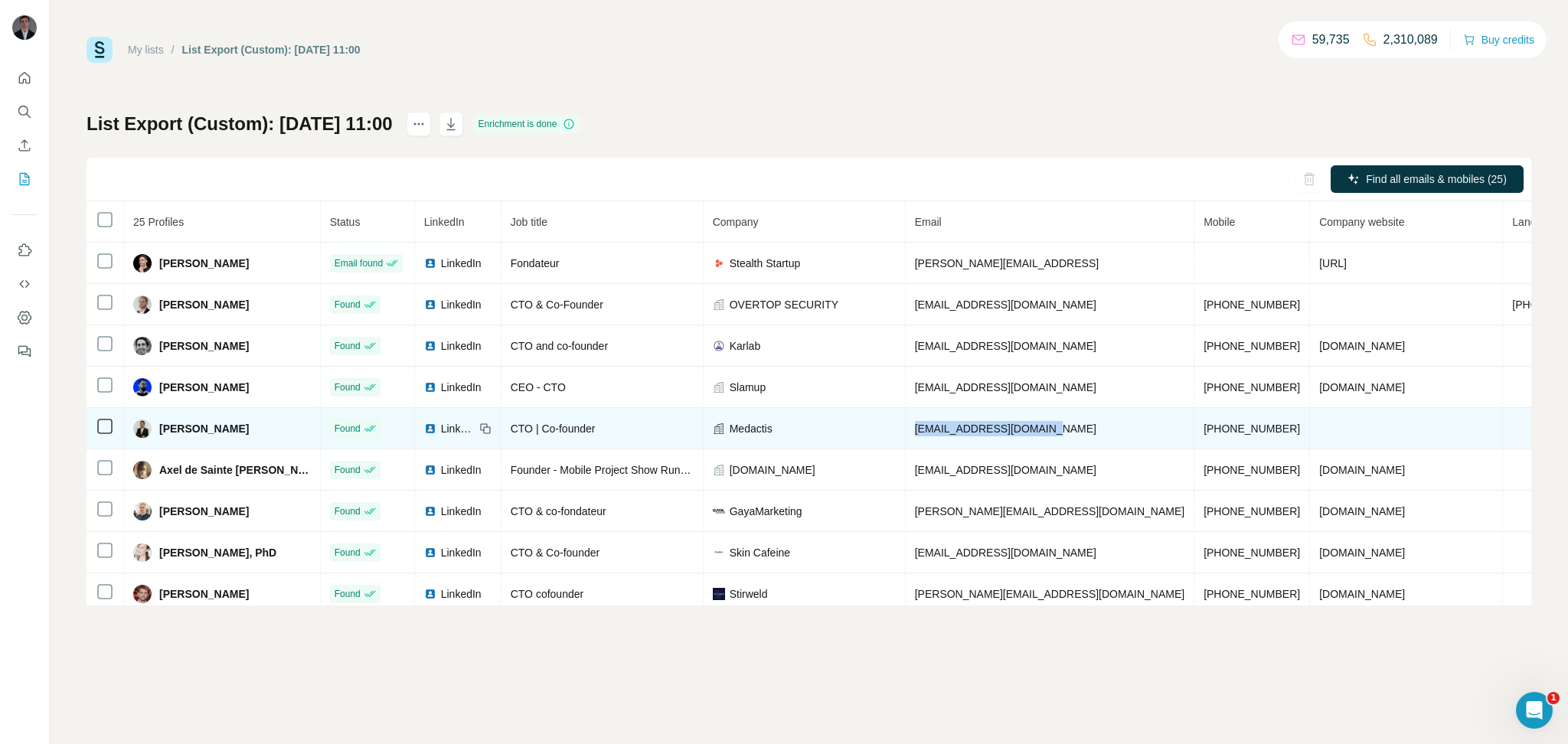
drag, startPoint x: 1094, startPoint y: 433, endPoint x: 950, endPoint y: 431, distance: 144.0
click at [950, 431] on td "[EMAIL_ADDRESS][DOMAIN_NAME]" at bounding box center [1050, 429] width 289 height 41
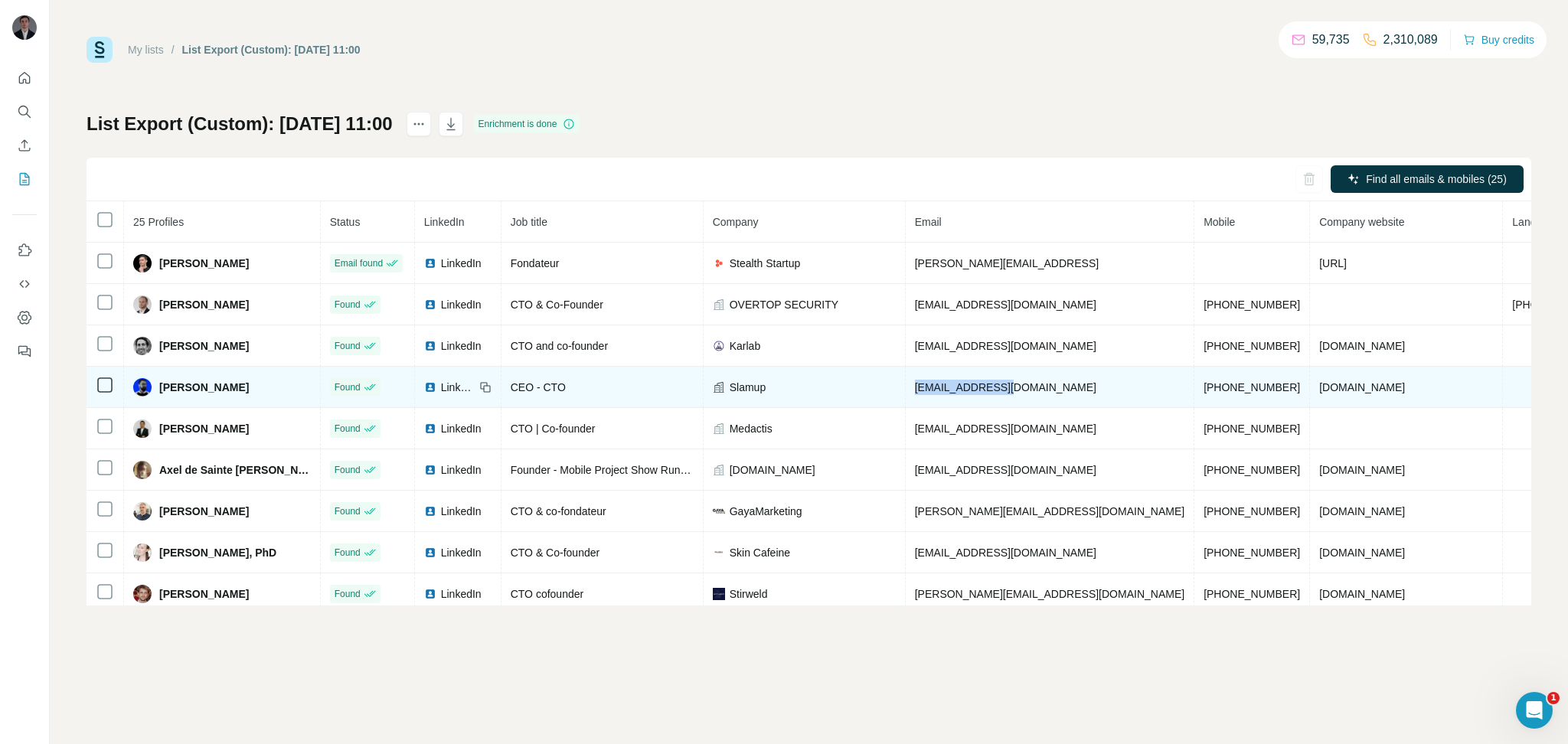
drag, startPoint x: 1068, startPoint y: 384, endPoint x: 946, endPoint y: 392, distance: 122.3
click at [946, 392] on td "[EMAIL_ADDRESS][DOMAIN_NAME]" at bounding box center [1050, 388] width 289 height 41
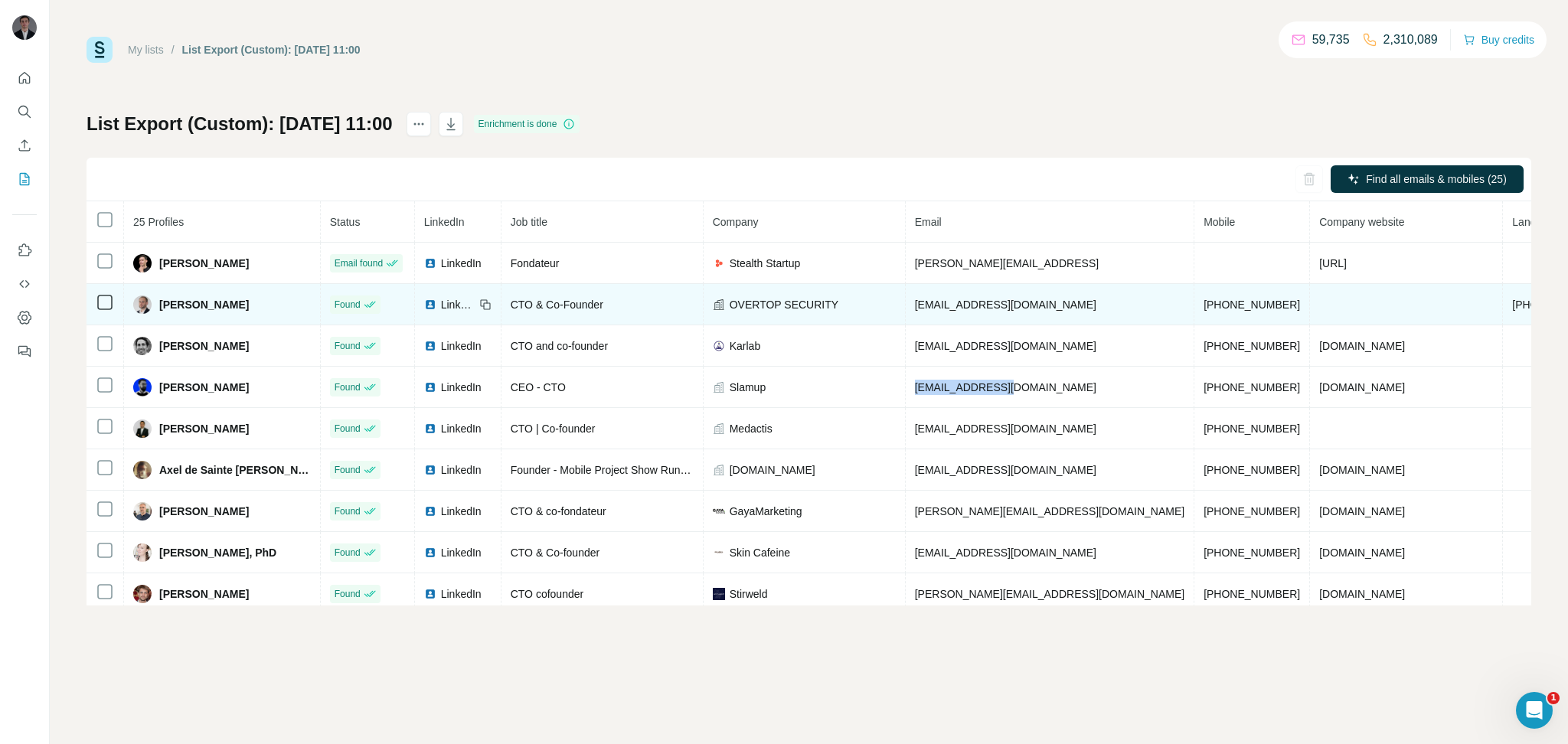
drag, startPoint x: 292, startPoint y: 310, endPoint x: 153, endPoint y: 304, distance: 139.1
click at [153, 304] on div "[PERSON_NAME]" at bounding box center [221, 304] width 177 height 18
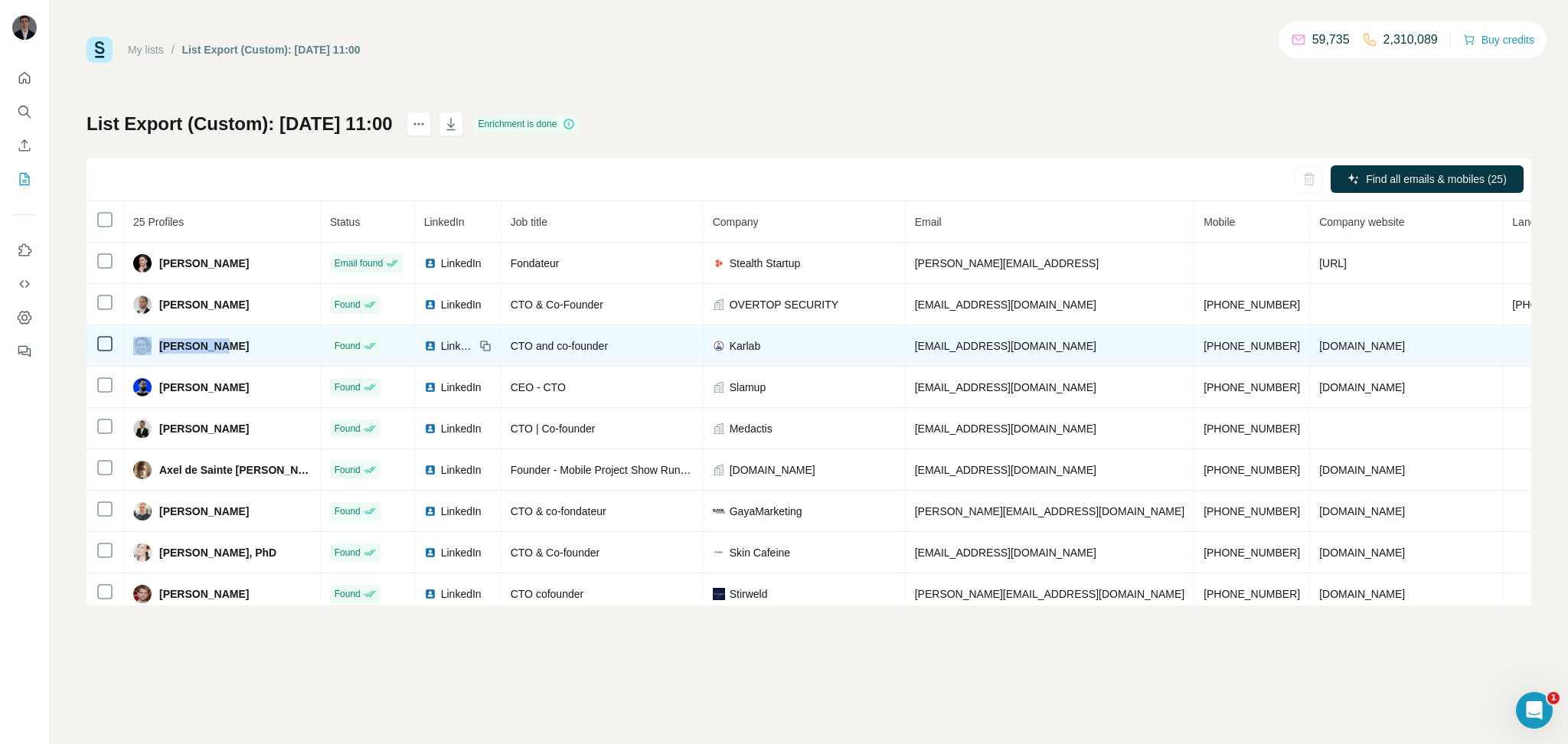
drag, startPoint x: 248, startPoint y: 351, endPoint x: 154, endPoint y: 349, distance: 94.0
click at [154, 349] on div "[PERSON_NAME]" at bounding box center [221, 345] width 177 height 18
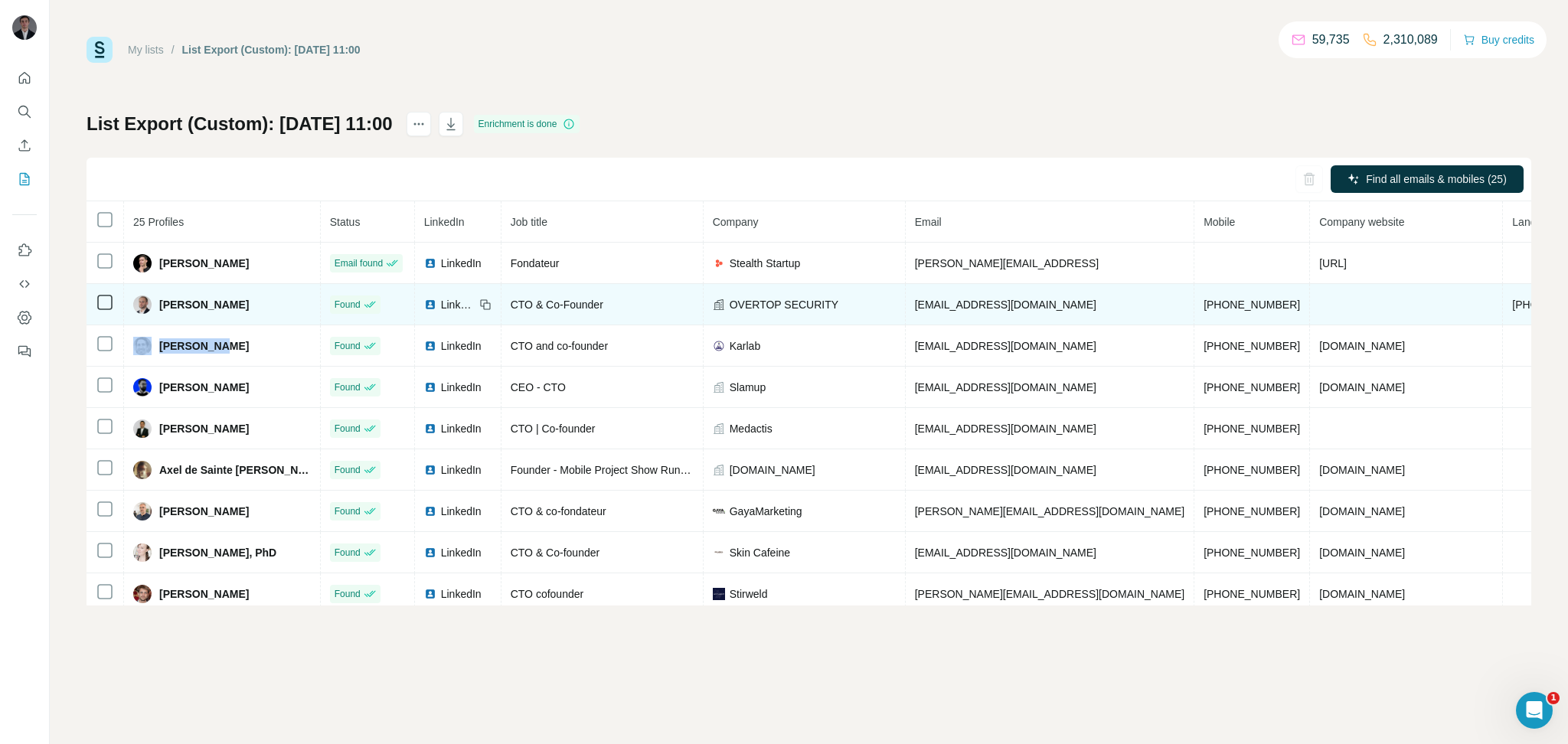
drag, startPoint x: 285, startPoint y: 298, endPoint x: 146, endPoint y: 302, distance: 139.1
click at [146, 302] on div "[PERSON_NAME]" at bounding box center [221, 304] width 177 height 18
drag, startPoint x: 885, startPoint y: 306, endPoint x: 764, endPoint y: 303, distance: 121.0
click at [764, 303] on div "OVERTOP SECURITY" at bounding box center [805, 304] width 183 height 15
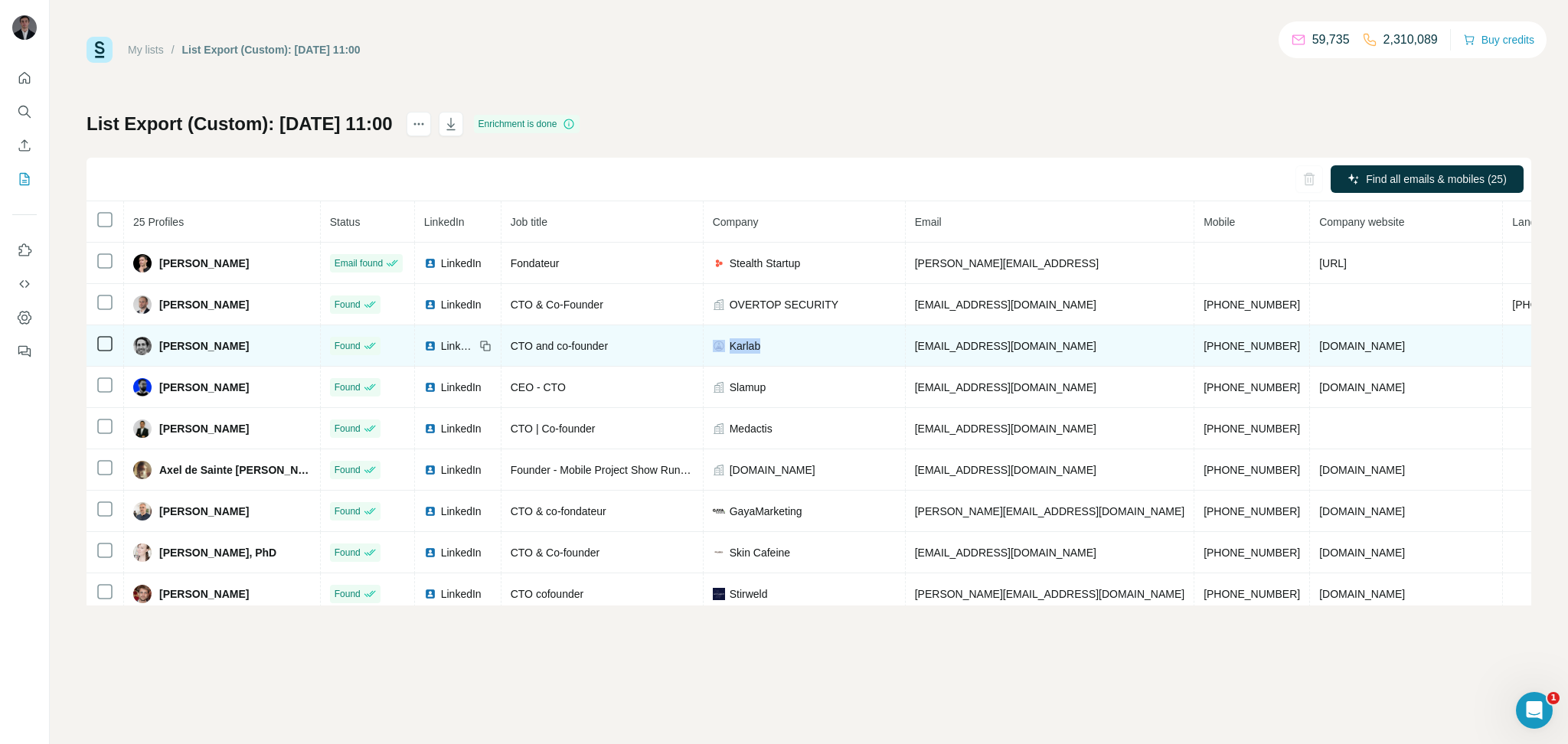
drag, startPoint x: 811, startPoint y: 345, endPoint x: 759, endPoint y: 350, distance: 52.2
click at [759, 350] on div "Karlab" at bounding box center [805, 345] width 183 height 15
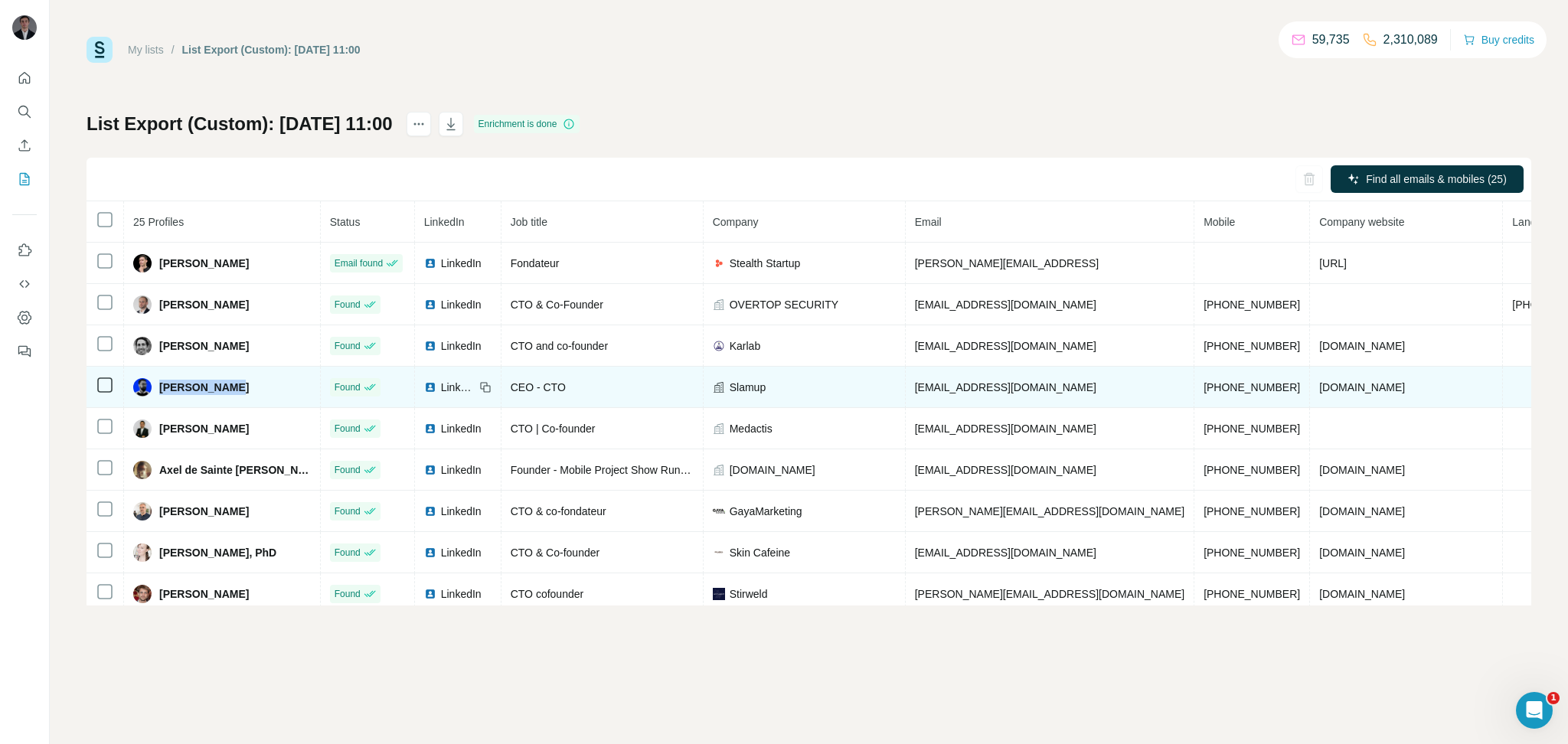
drag, startPoint x: 259, startPoint y: 384, endPoint x: 160, endPoint y: 388, distance: 99.1
click at [160, 388] on div "[PERSON_NAME]" at bounding box center [221, 387] width 177 height 18
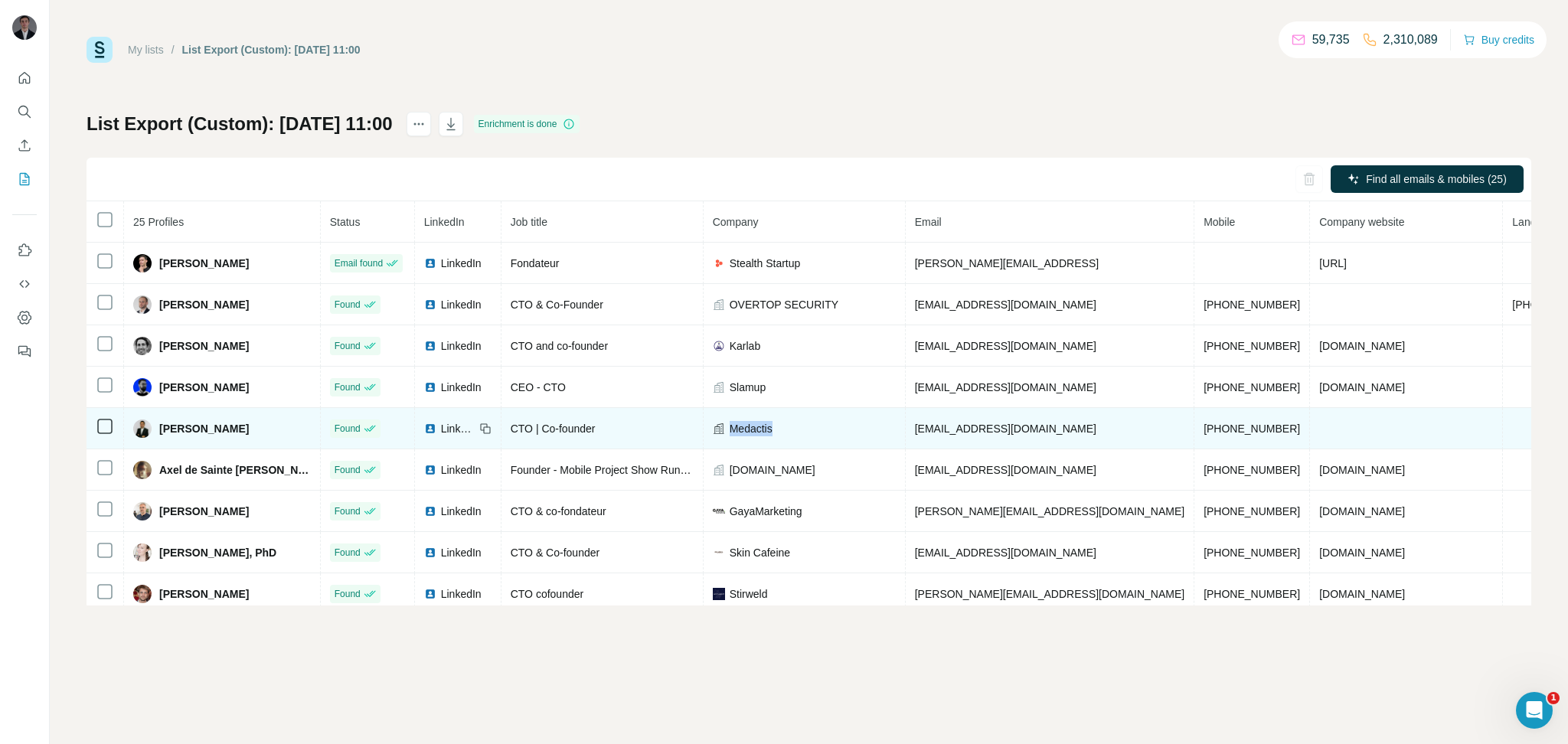
drag, startPoint x: 828, startPoint y: 435, endPoint x: 749, endPoint y: 434, distance: 79.0
click at [749, 434] on td "Medactis" at bounding box center [805, 429] width 202 height 41
drag, startPoint x: 238, startPoint y: 432, endPoint x: 151, endPoint y: 430, distance: 87.0
click at [151, 430] on div "[PERSON_NAME]" at bounding box center [221, 428] width 177 height 18
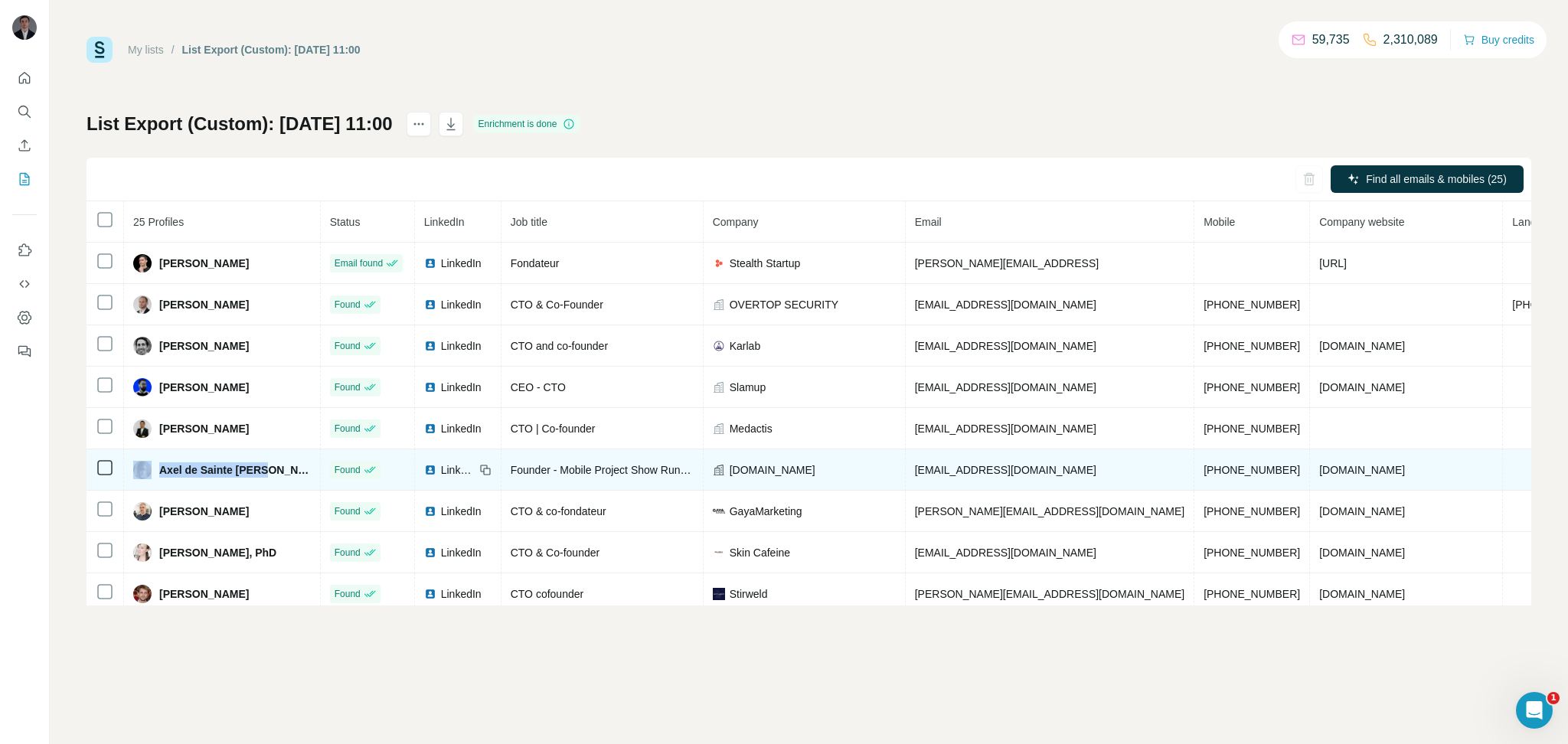
drag, startPoint x: 271, startPoint y: 469, endPoint x: 154, endPoint y: 471, distance: 117.0
click at [154, 471] on div "Axel de Sainte [PERSON_NAME]" at bounding box center [221, 469] width 177 height 18
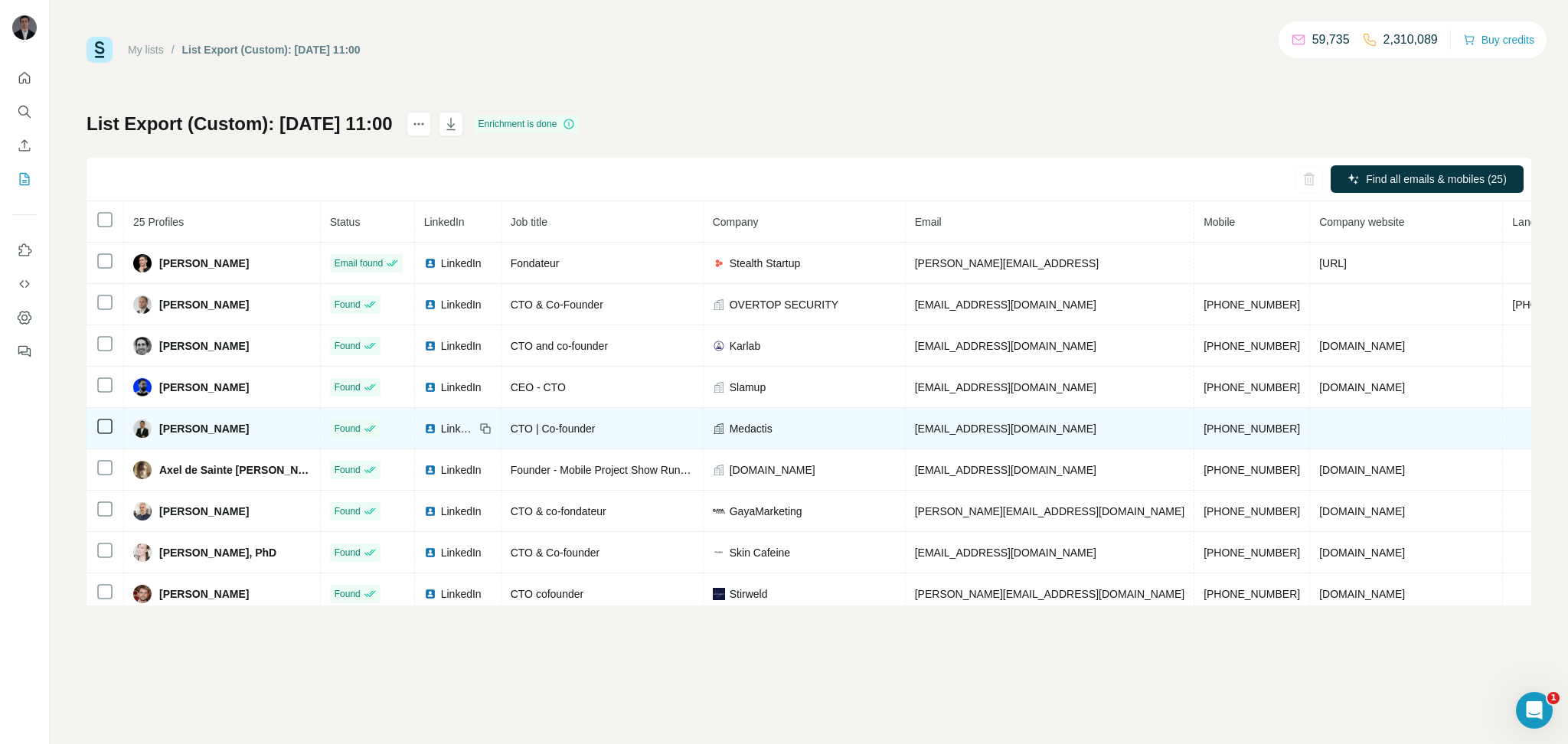
click at [216, 445] on td "[PERSON_NAME]" at bounding box center [222, 429] width 197 height 41
drag, startPoint x: 821, startPoint y: 434, endPoint x: 754, endPoint y: 434, distance: 67.0
click at [754, 434] on div "Medactis" at bounding box center [805, 428] width 183 height 15
drag, startPoint x: 1241, startPoint y: 424, endPoint x: 1153, endPoint y: 426, distance: 88.0
click at [1195, 426] on td "[PHONE_NUMBER]" at bounding box center [1252, 429] width 115 height 41
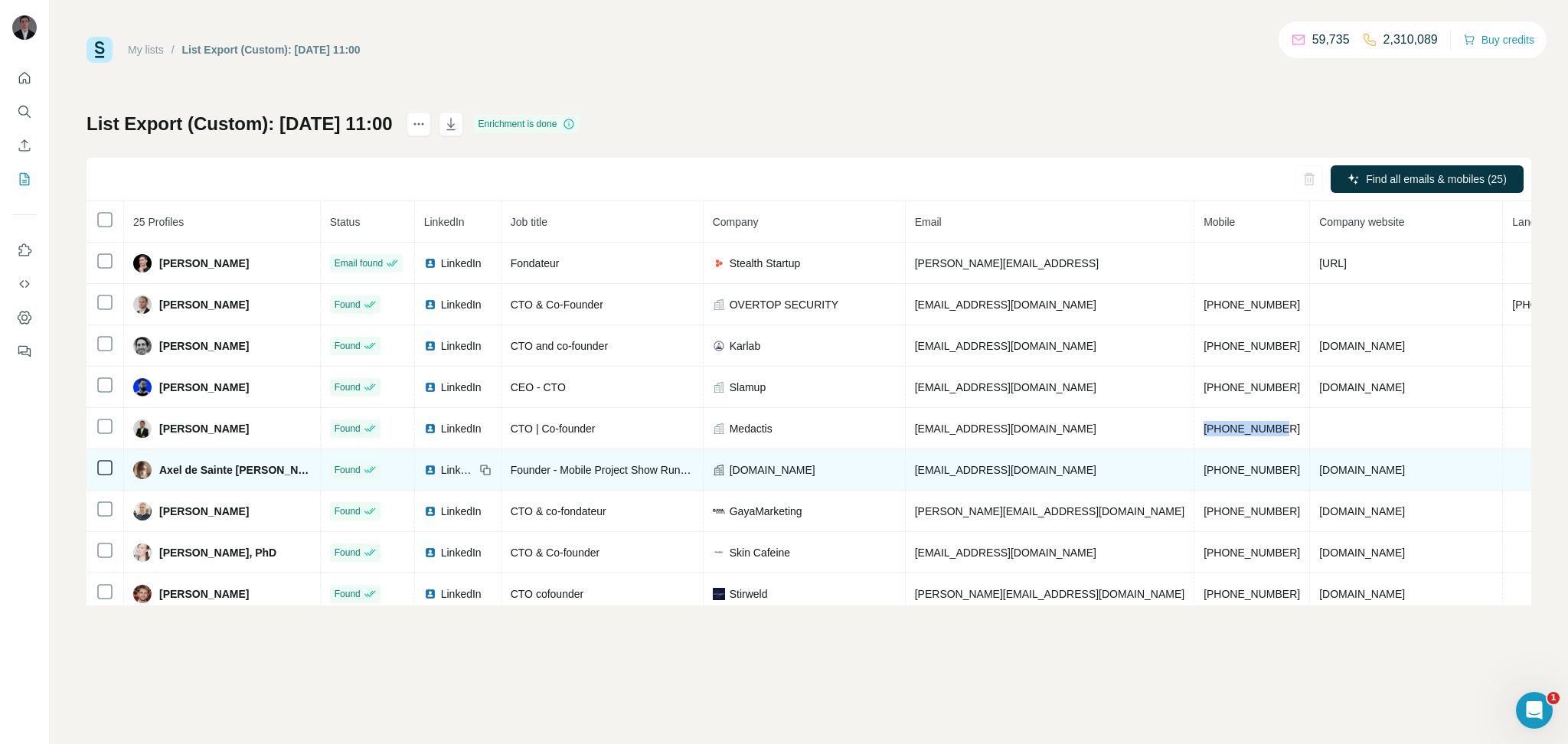
drag, startPoint x: 869, startPoint y: 469, endPoint x: 762, endPoint y: 475, distance: 107.2
click at [762, 475] on div "[DOMAIN_NAME]" at bounding box center [805, 469] width 183 height 15
drag, startPoint x: 1343, startPoint y: 477, endPoint x: 1255, endPoint y: 475, distance: 88.0
click at [1310, 475] on td "[DOMAIN_NAME]" at bounding box center [1406, 470] width 193 height 41
drag, startPoint x: 1239, startPoint y: 470, endPoint x: 1149, endPoint y: 473, distance: 90.0
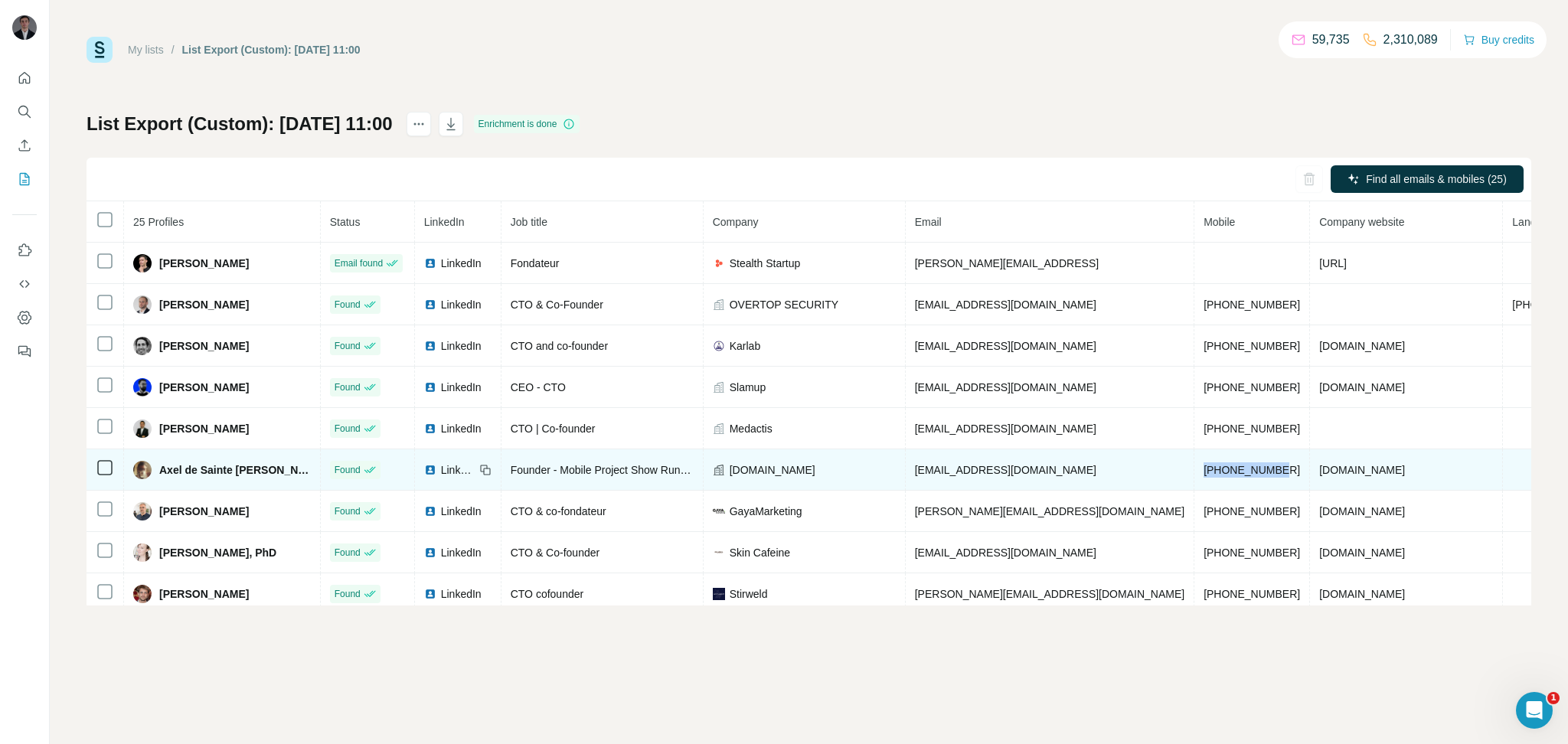
click at [1195, 473] on td "[PHONE_NUMBER]" at bounding box center [1252, 470] width 115 height 41
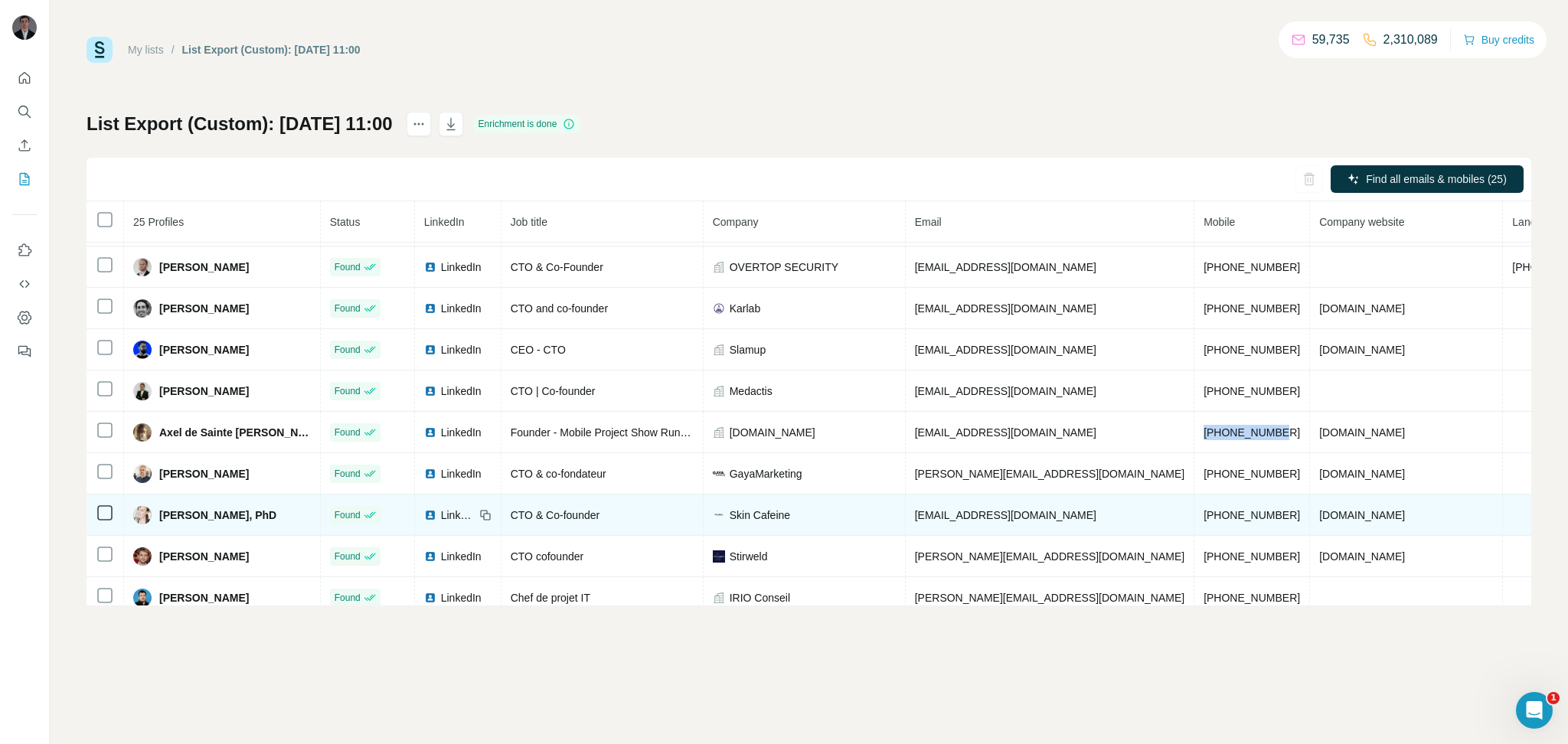
scroll to position [50, 0]
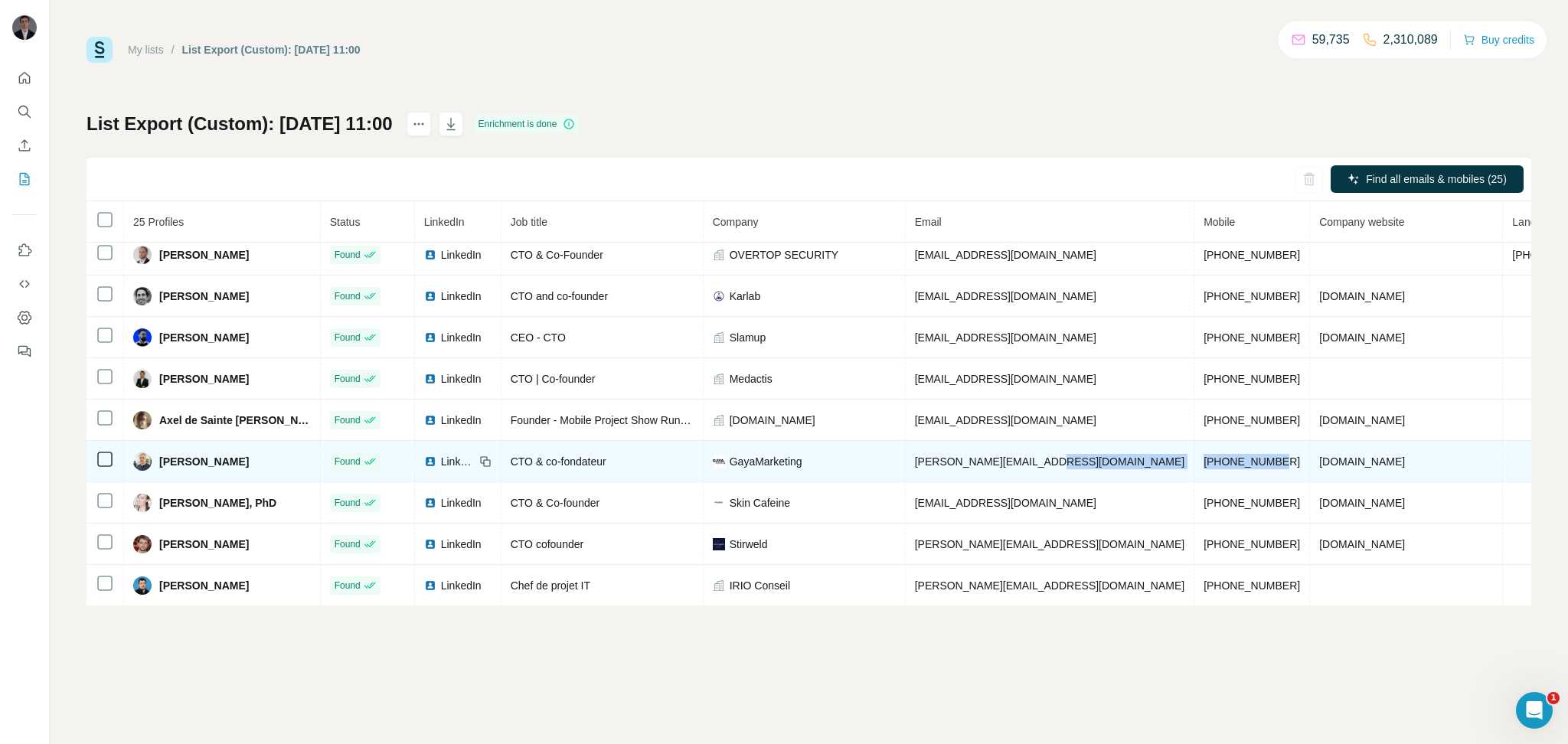
drag, startPoint x: 1236, startPoint y: 470, endPoint x: 1142, endPoint y: 469, distance: 94.0
click at [1195, 469] on td "[PHONE_NUMBER]" at bounding box center [1252, 462] width 115 height 41
drag, startPoint x: 1358, startPoint y: 462, endPoint x: 1253, endPoint y: 466, distance: 105.1
click at [1310, 466] on td "[DOMAIN_NAME]" at bounding box center [1406, 462] width 193 height 41
drag, startPoint x: 1153, startPoint y: 467, endPoint x: 1229, endPoint y: 465, distance: 76.0
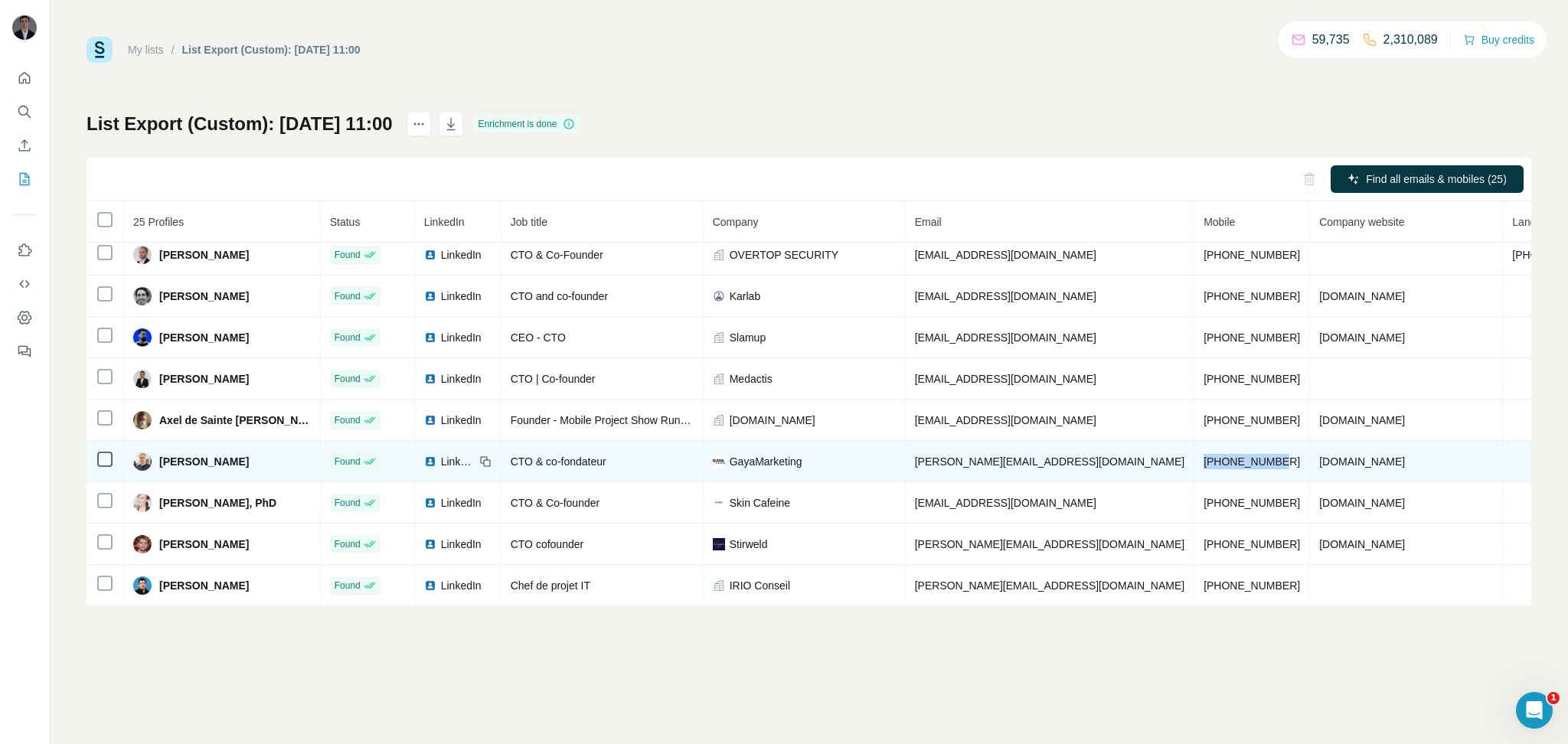
click at [1229, 465] on span "[PHONE_NUMBER]" at bounding box center [1251, 461] width 96 height 12
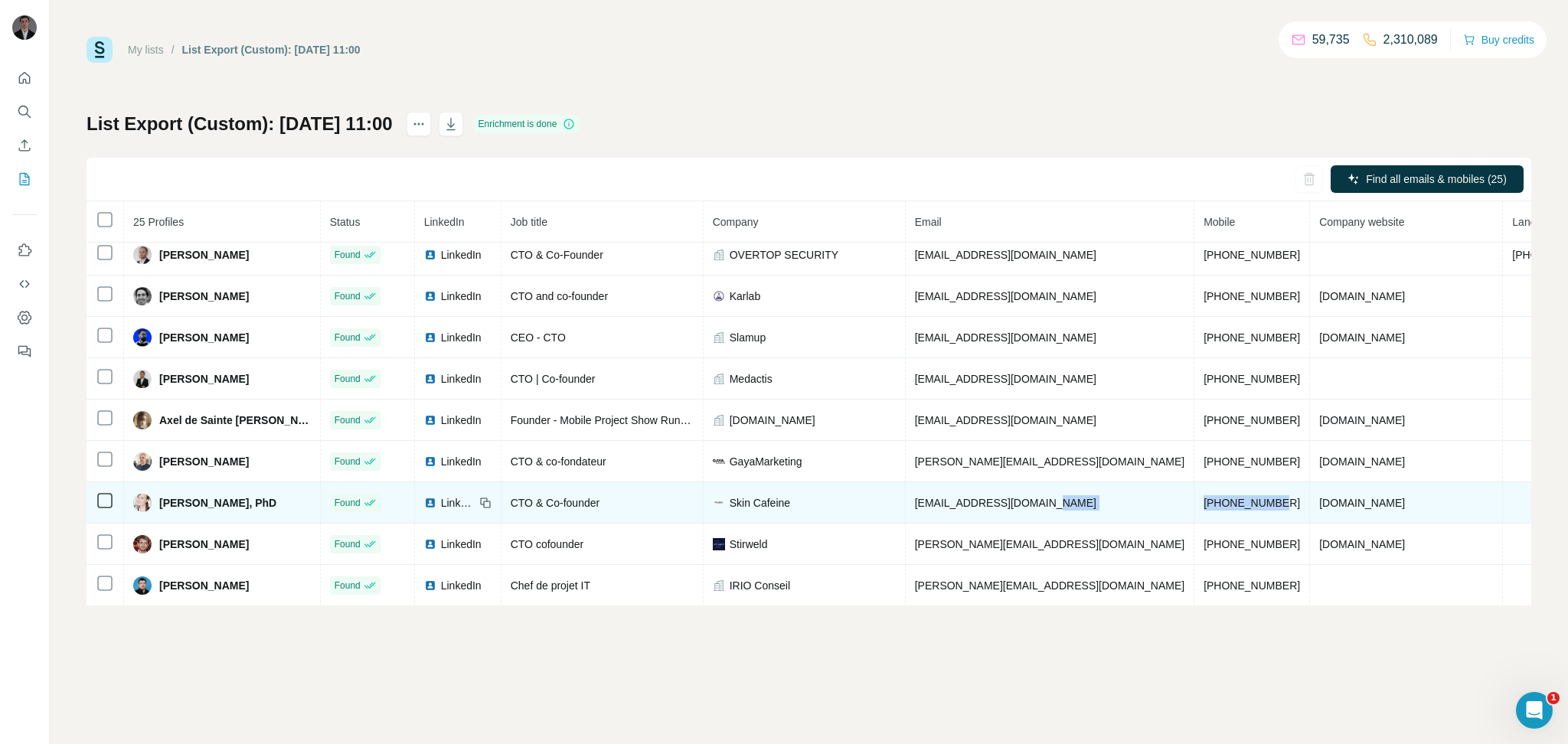
drag, startPoint x: 1228, startPoint y: 512, endPoint x: 1110, endPoint y: 515, distance: 118.0
click at [1110, 515] on tr "[PERSON_NAME], PhD Found LinkedIn CTO & Co-founder Skin Cafeine [EMAIL_ADDRESS]…" at bounding box center [918, 503] width 1663 height 41
drag, startPoint x: 1364, startPoint y: 512, endPoint x: 1249, endPoint y: 515, distance: 115.0
click at [1310, 515] on td "[DOMAIN_NAME]" at bounding box center [1406, 503] width 193 height 41
drag, startPoint x: 1232, startPoint y: 506, endPoint x: 1141, endPoint y: 510, distance: 91.1
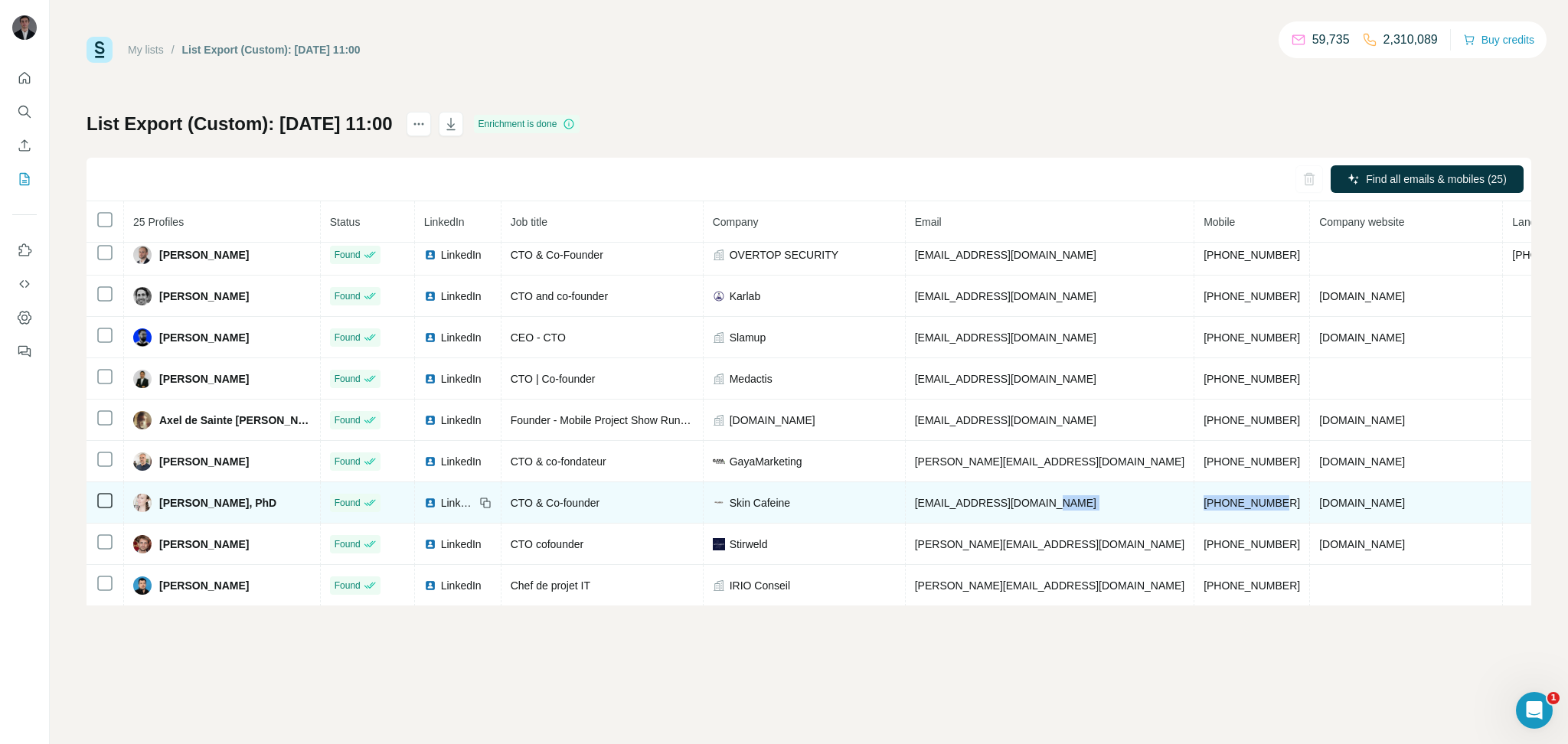
click at [1141, 510] on tr "[PERSON_NAME], PhD Found LinkedIn CTO & Co-founder Skin Cafeine [EMAIL_ADDRESS]…" at bounding box center [918, 503] width 1663 height 41
click at [455, 505] on span "LinkedIn" at bounding box center [458, 502] width 33 height 15
drag, startPoint x: 1167, startPoint y: 514, endPoint x: 1207, endPoint y: 517, distance: 40.1
click at [1230, 520] on td "[PHONE_NUMBER]" at bounding box center [1252, 503] width 115 height 41
drag, startPoint x: 1154, startPoint y: 504, endPoint x: 1248, endPoint y: 511, distance: 94.3
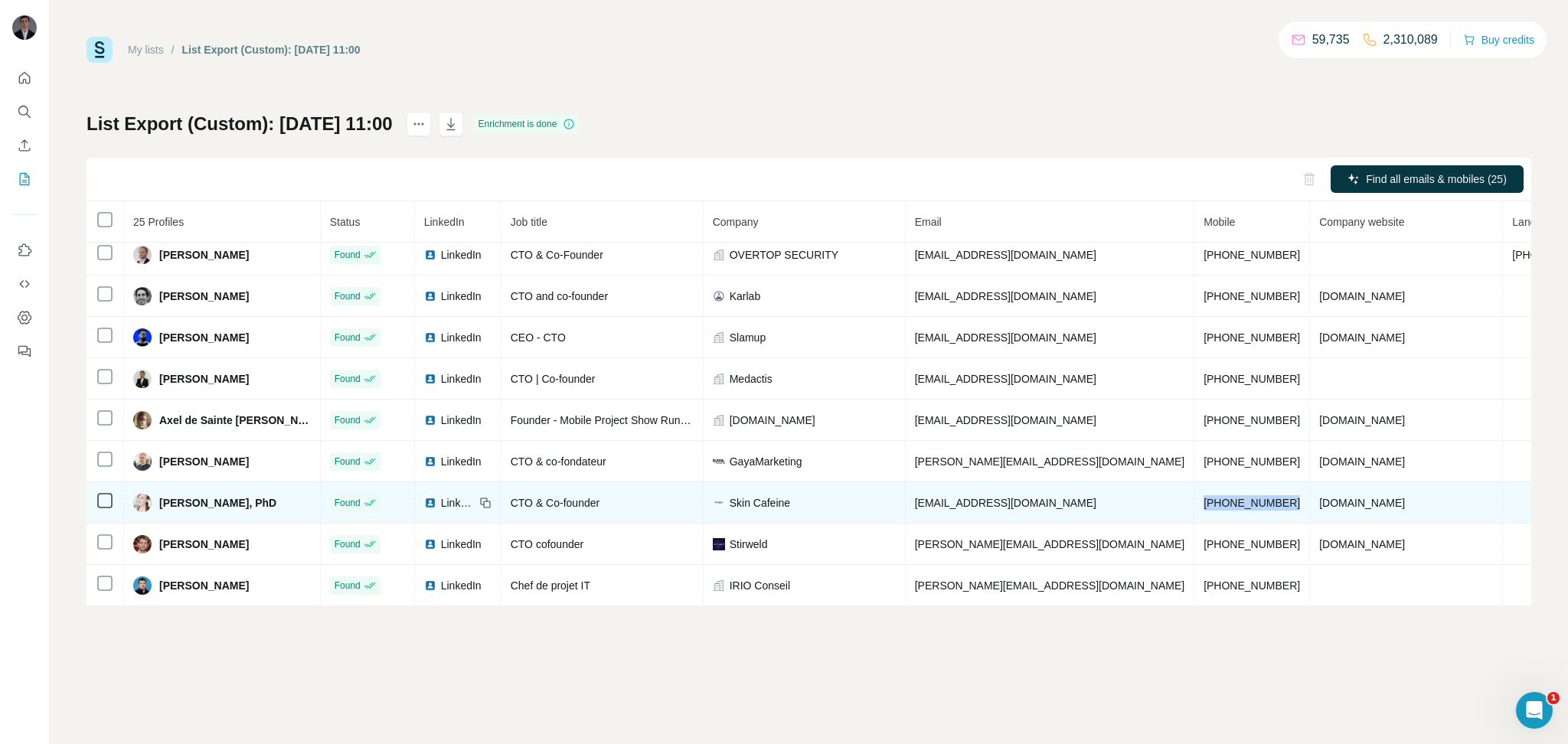
click at [1248, 511] on tr "[PERSON_NAME], PhD Found LinkedIn CTO & Co-founder Skin Cafeine [EMAIL_ADDRESS]…" at bounding box center [918, 503] width 1663 height 41
drag, startPoint x: 160, startPoint y: 508, endPoint x: 322, endPoint y: 503, distance: 162.1
click at [321, 503] on td "[PERSON_NAME], PhD" at bounding box center [222, 503] width 197 height 41
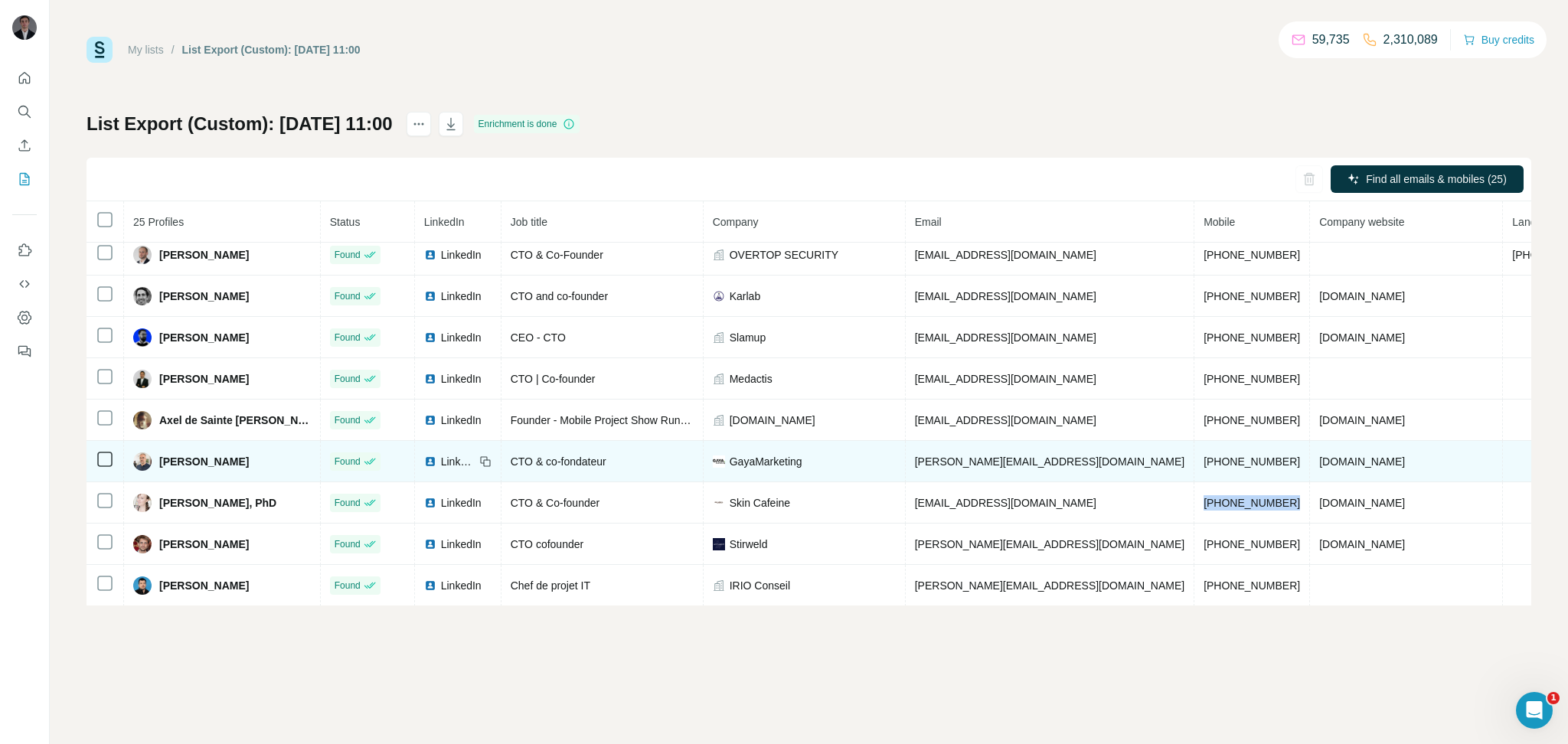
drag, startPoint x: 290, startPoint y: 468, endPoint x: 159, endPoint y: 466, distance: 131.0
click at [159, 466] on div "[PERSON_NAME]" at bounding box center [221, 462] width 177 height 18
drag, startPoint x: 809, startPoint y: 467, endPoint x: 768, endPoint y: 467, distance: 41.0
click at [768, 467] on div "GayaMarketing" at bounding box center [805, 462] width 183 height 15
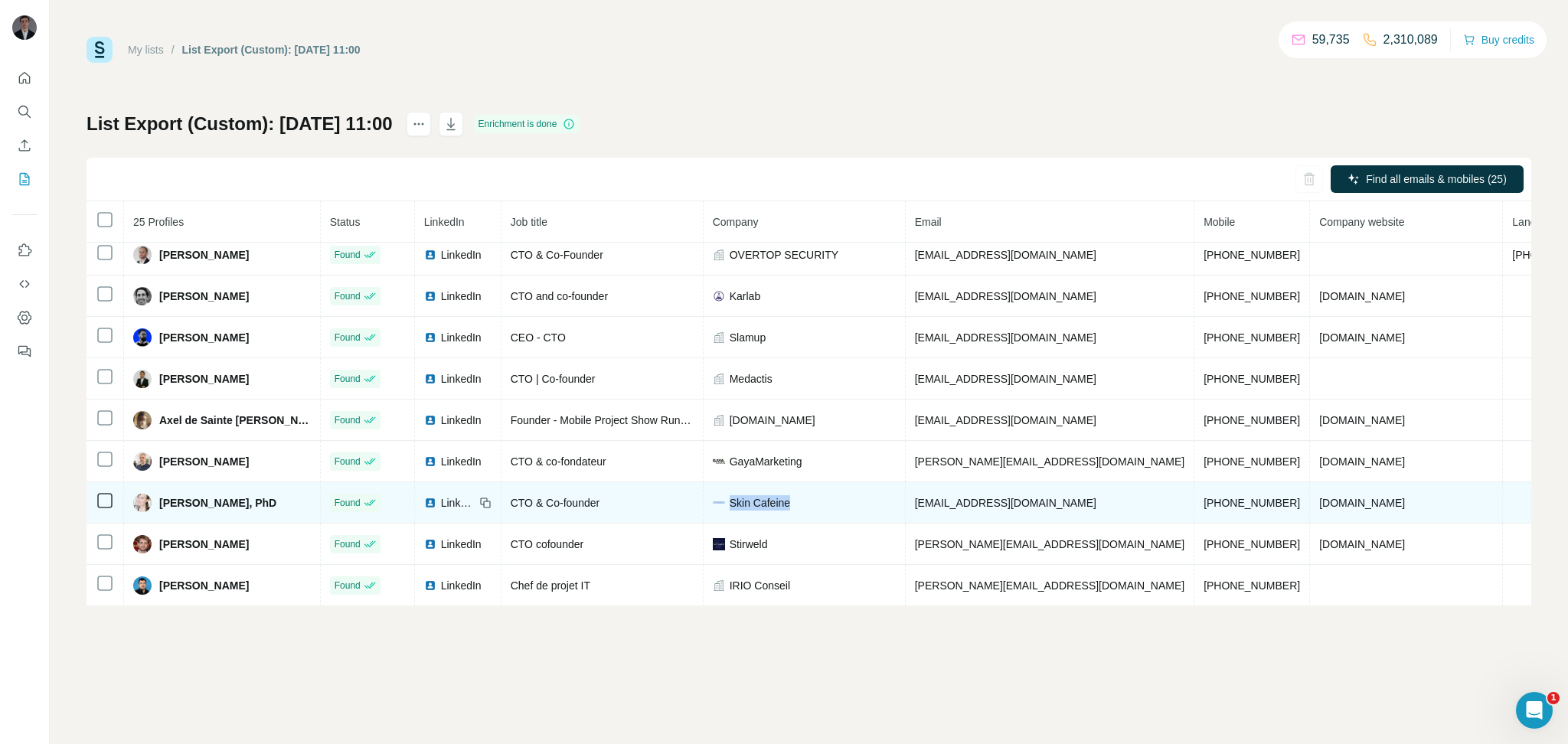
drag, startPoint x: 843, startPoint y: 512, endPoint x: 758, endPoint y: 517, distance: 85.1
click at [758, 511] on div "Skin Cafeine" at bounding box center [805, 502] width 183 height 15
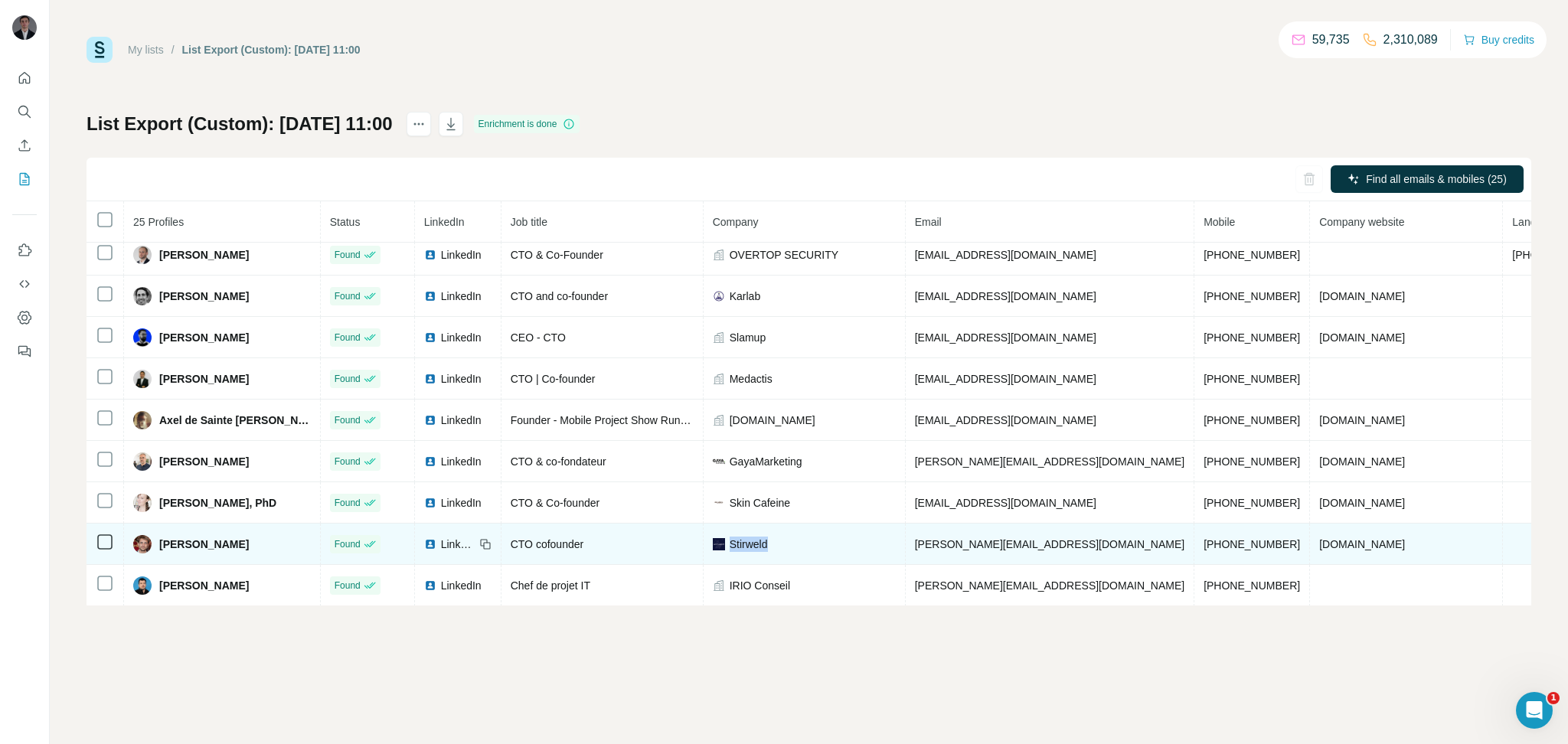
drag, startPoint x: 815, startPoint y: 551, endPoint x: 769, endPoint y: 553, distance: 46.0
click at [769, 552] on div "Stirweld" at bounding box center [805, 543] width 183 height 15
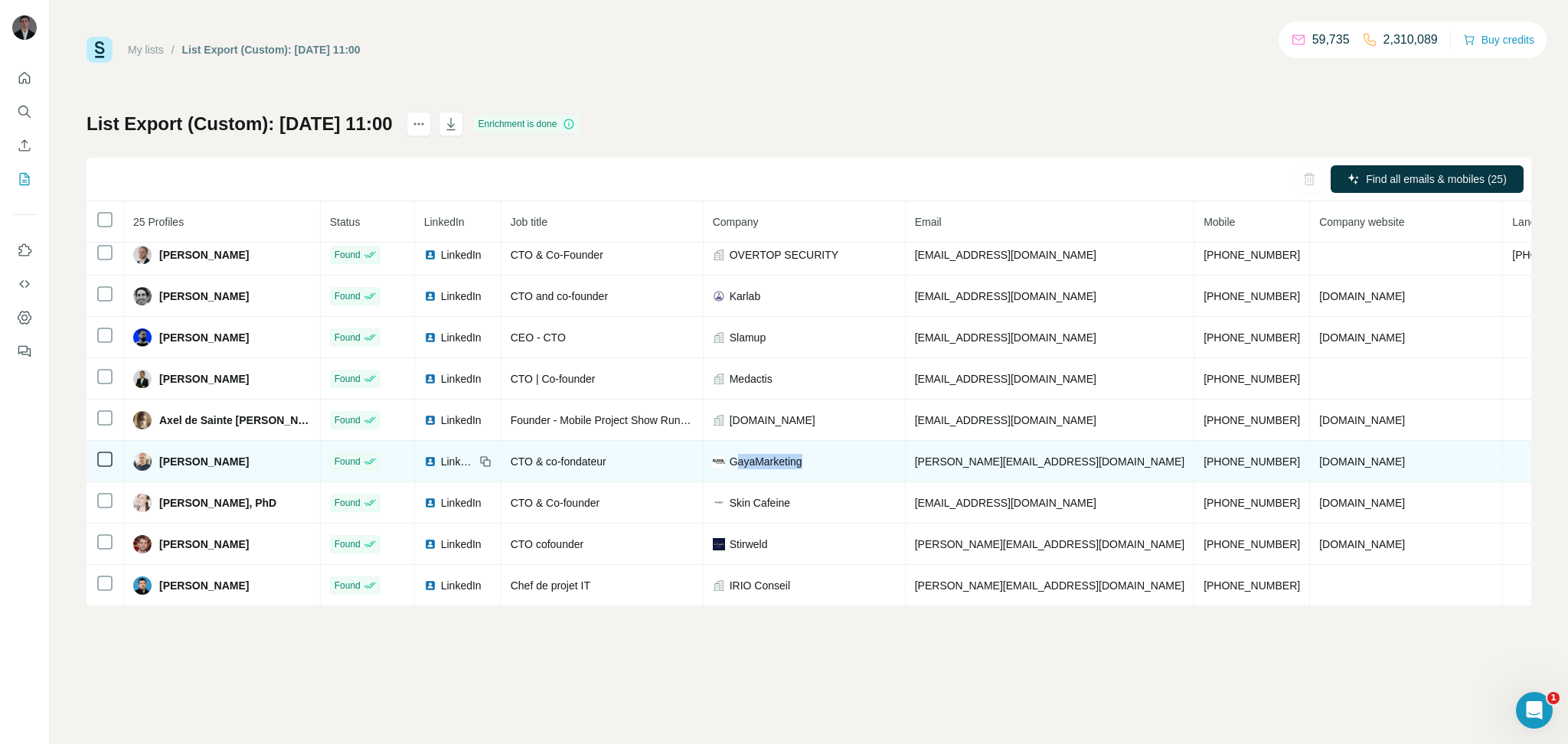
drag, startPoint x: 779, startPoint y: 466, endPoint x: 862, endPoint y: 460, distance: 83.2
click at [862, 460] on div "GayaMarketing" at bounding box center [805, 462] width 183 height 15
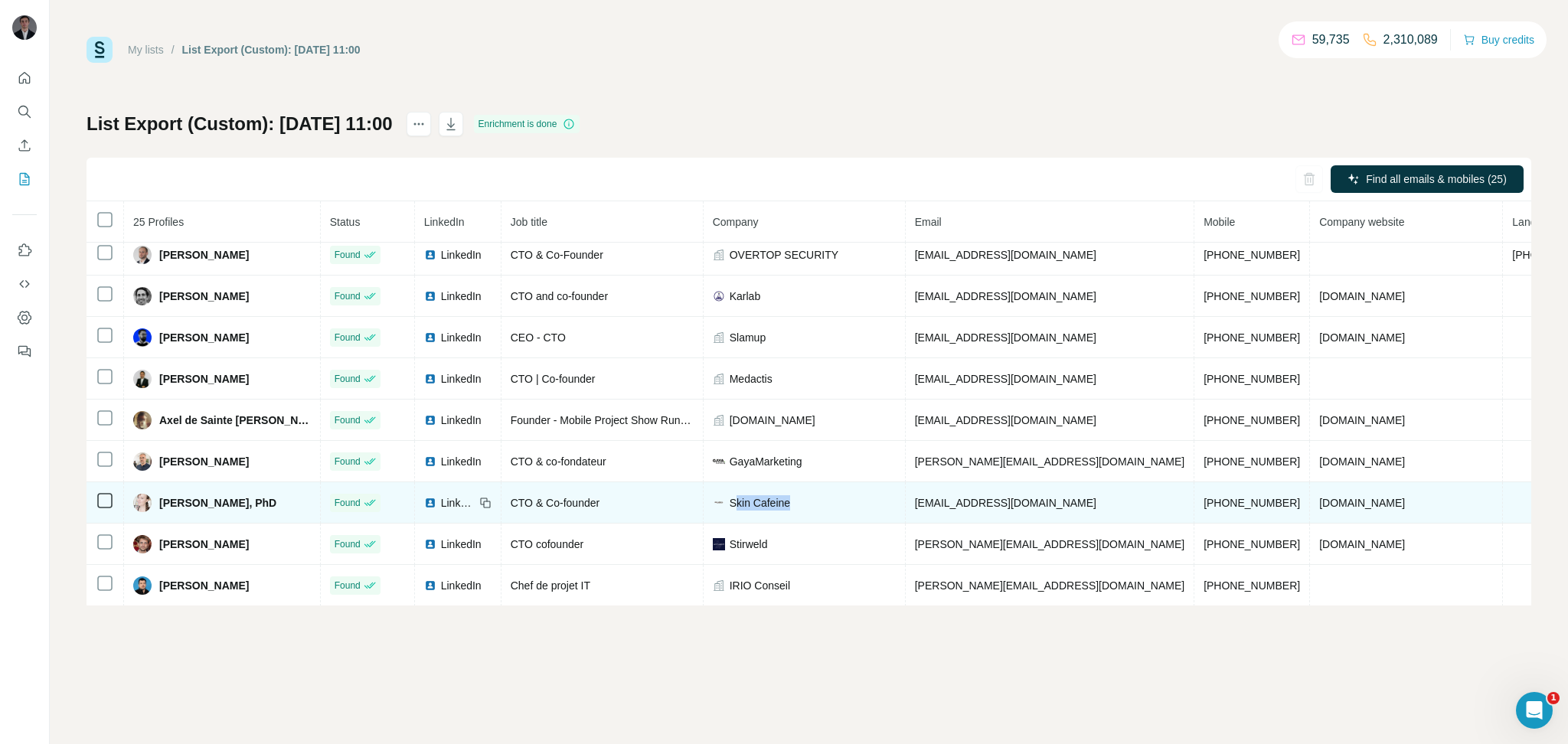
drag, startPoint x: 774, startPoint y: 508, endPoint x: 865, endPoint y: 506, distance: 91.0
click at [865, 506] on div "Skin Cafeine" at bounding box center [805, 502] width 183 height 15
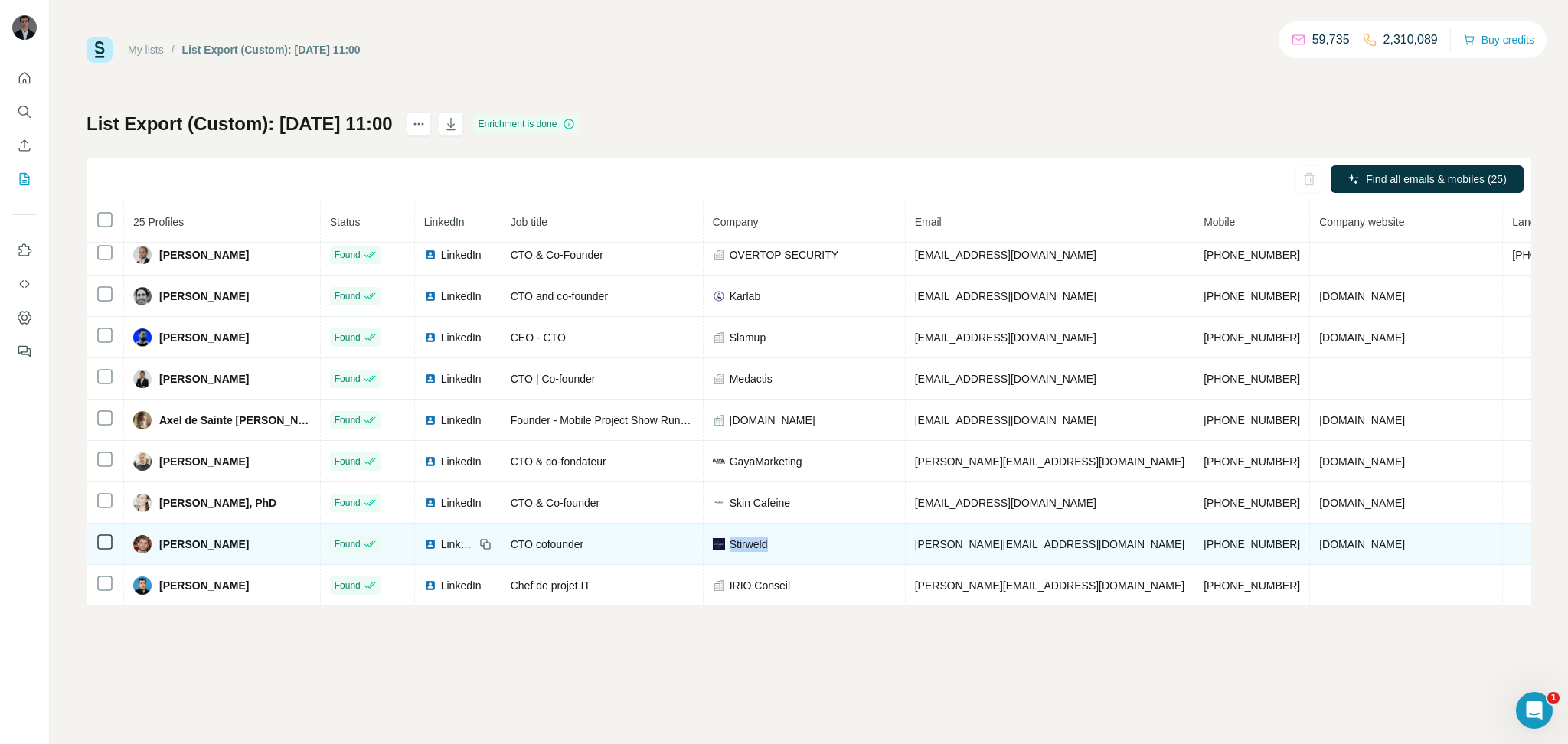
drag, startPoint x: 772, startPoint y: 548, endPoint x: 859, endPoint y: 548, distance: 87.0
click at [859, 548] on div "Stirweld" at bounding box center [805, 543] width 183 height 15
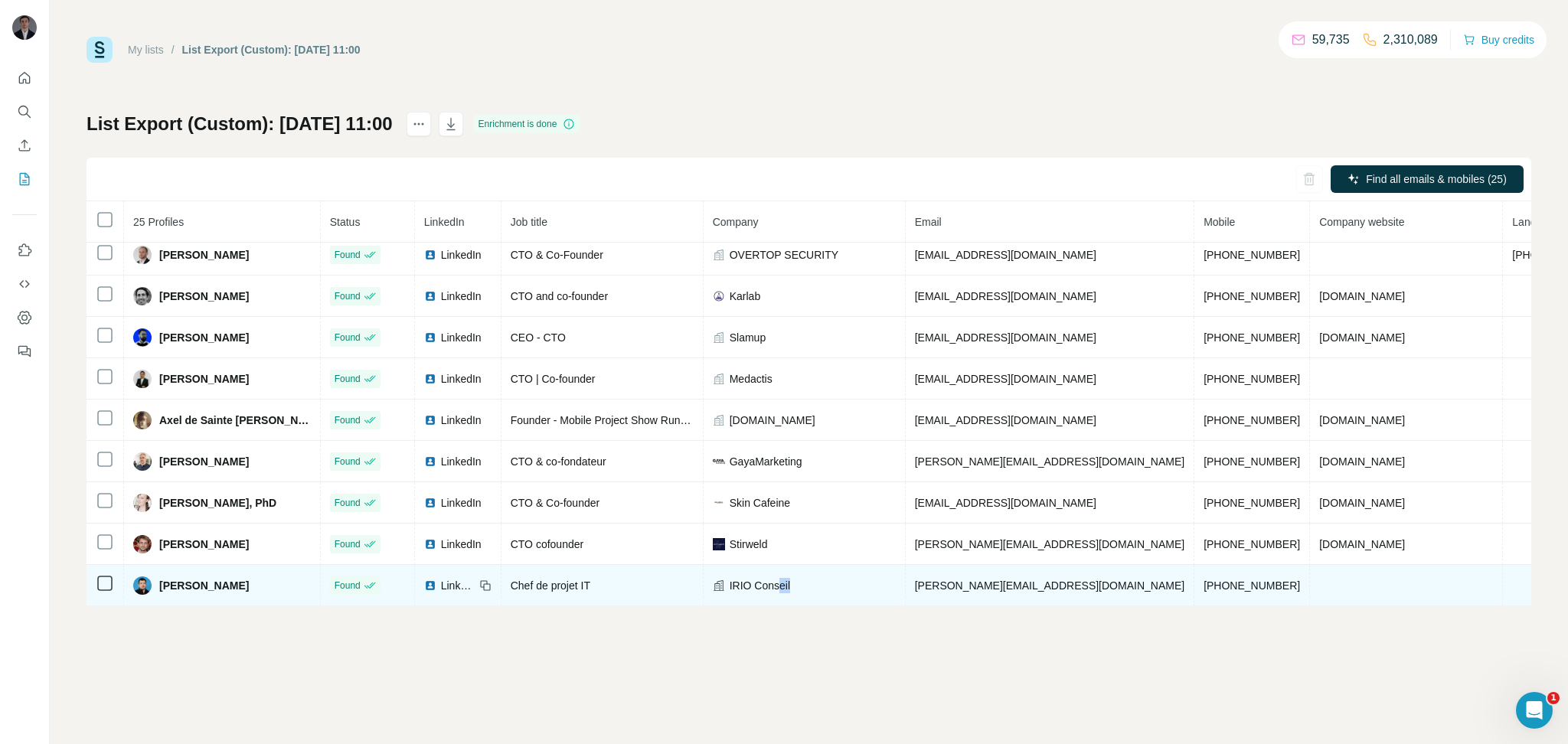
drag, startPoint x: 857, startPoint y: 587, endPoint x: 819, endPoint y: 576, distance: 39.6
click at [819, 576] on td "IRIO Conseil" at bounding box center [805, 586] width 202 height 41
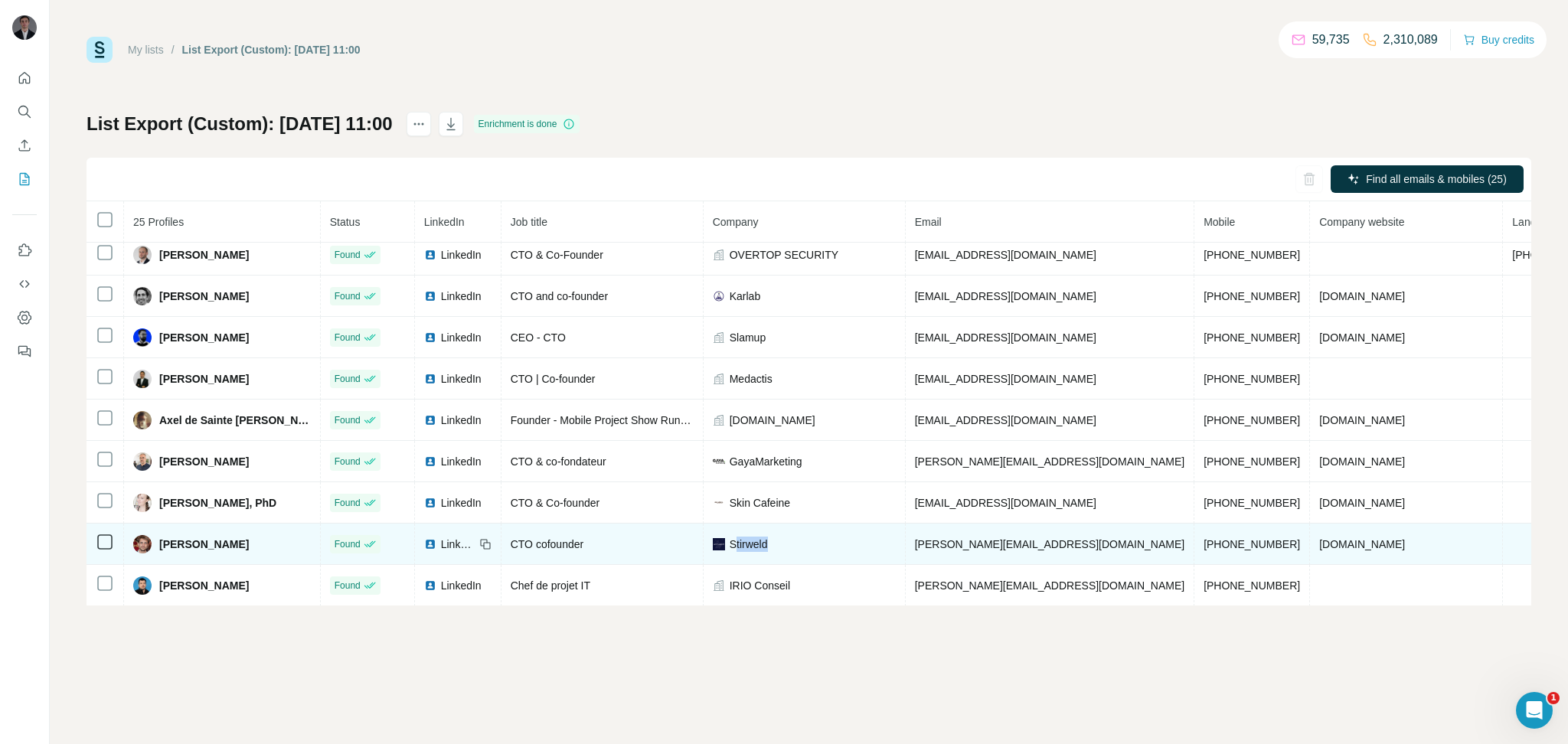
drag, startPoint x: 776, startPoint y: 553, endPoint x: 836, endPoint y: 553, distance: 60.0
click at [836, 552] on div "Stirweld" at bounding box center [805, 543] width 183 height 15
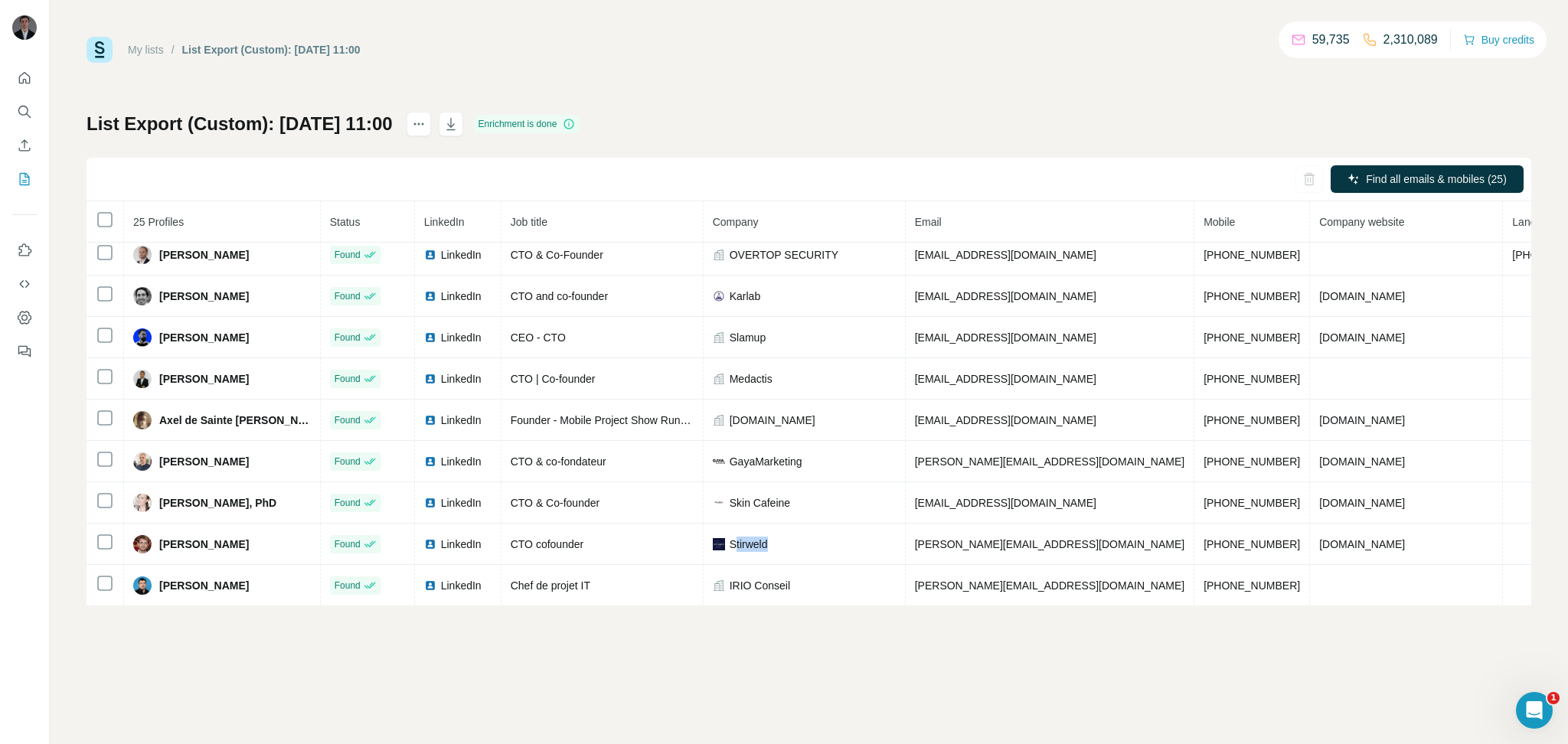
scroll to position [138, 0]
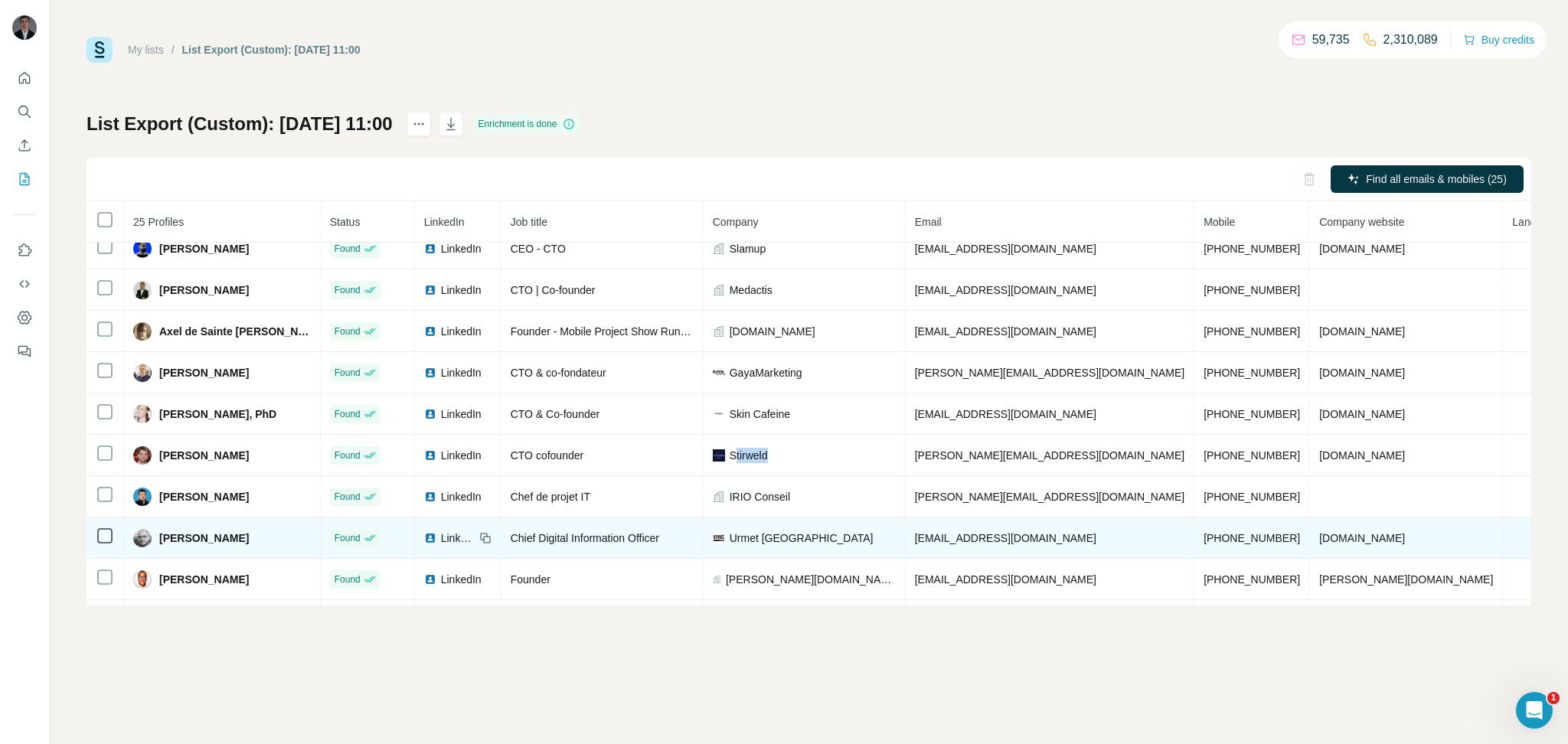
drag, startPoint x: 834, startPoint y: 593, endPoint x: 770, endPoint y: 547, distance: 78.8
click at [767, 553] on tbody "[PERSON_NAME] Email found LinkedIn Fondateur Stealth Startup [PERSON_NAME][EMAI…" at bounding box center [918, 621] width 1663 height 1034
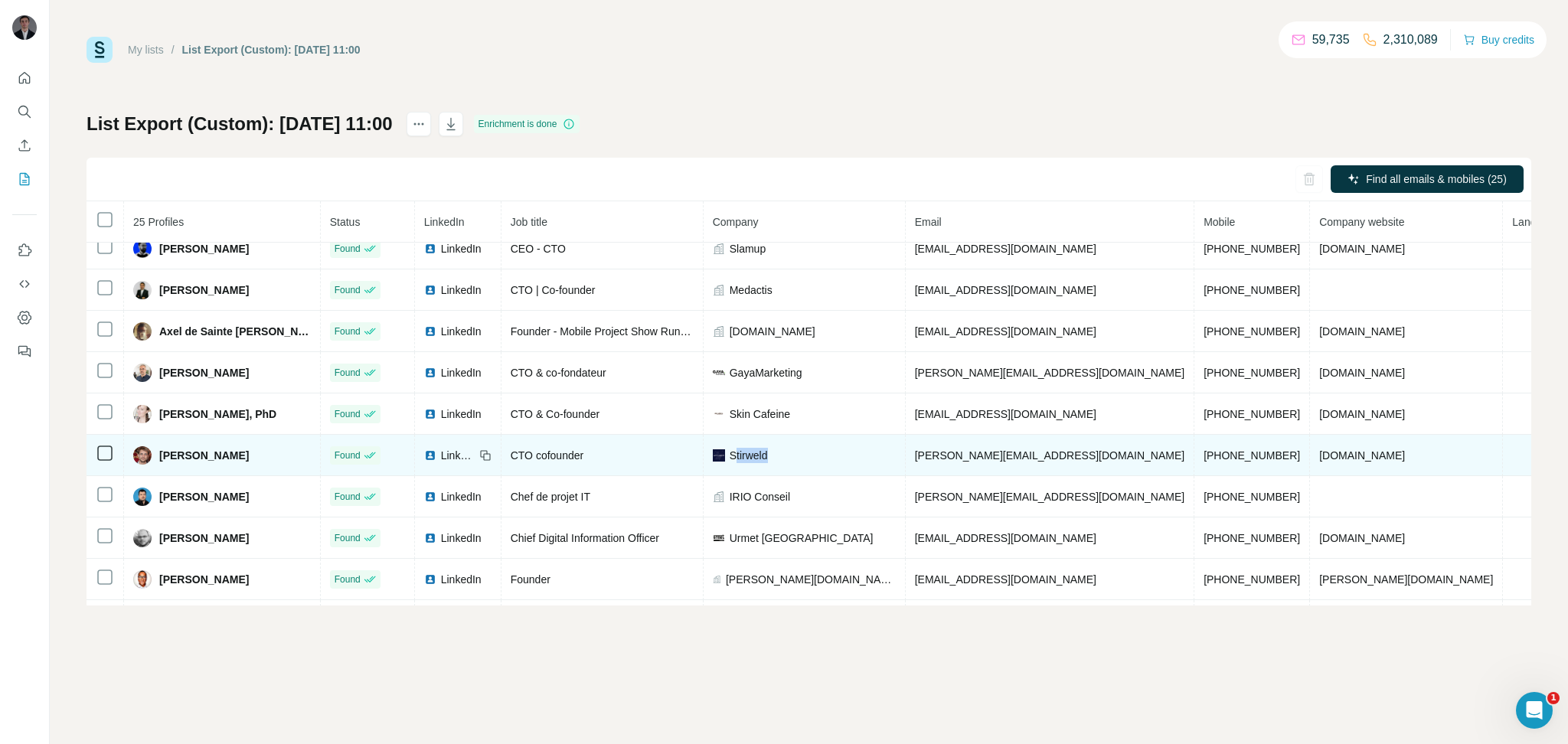
drag, startPoint x: 774, startPoint y: 464, endPoint x: 821, endPoint y: 467, distance: 47.1
click at [821, 463] on div "Stirweld" at bounding box center [805, 455] width 183 height 15
click at [768, 463] on span "Stirweld" at bounding box center [749, 455] width 38 height 15
drag, startPoint x: 813, startPoint y: 458, endPoint x: 770, endPoint y: 459, distance: 43.0
click at [770, 459] on div "Stirweld" at bounding box center [805, 455] width 183 height 15
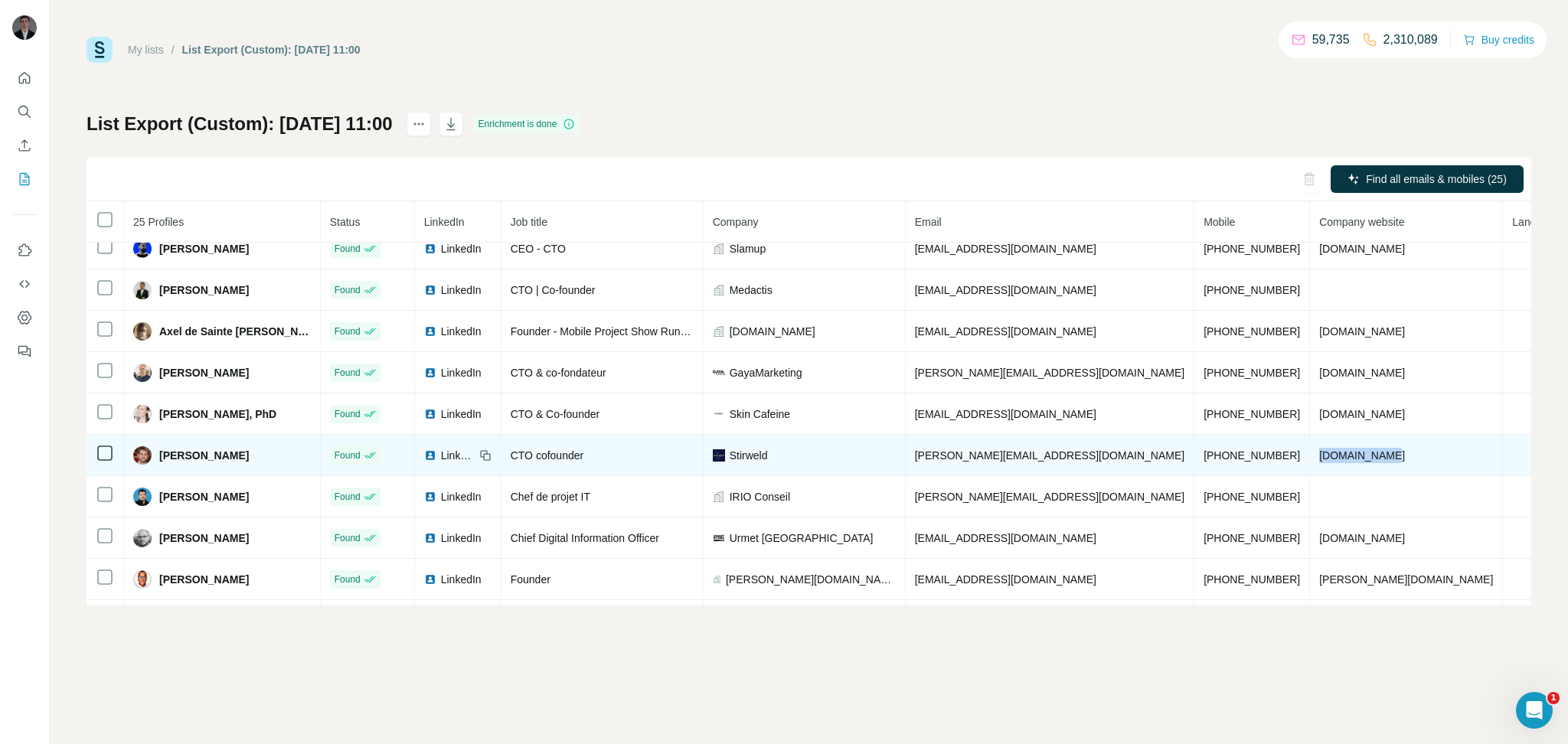
drag, startPoint x: 1332, startPoint y: 465, endPoint x: 1250, endPoint y: 454, distance: 82.7
click at [1310, 454] on td "[DOMAIN_NAME]" at bounding box center [1406, 455] width 193 height 41
drag, startPoint x: 1238, startPoint y: 458, endPoint x: 1151, endPoint y: 458, distance: 87.0
click at [1195, 458] on td "[PHONE_NUMBER]" at bounding box center [1252, 455] width 115 height 41
drag, startPoint x: 824, startPoint y: 464, endPoint x: 765, endPoint y: 459, distance: 59.2
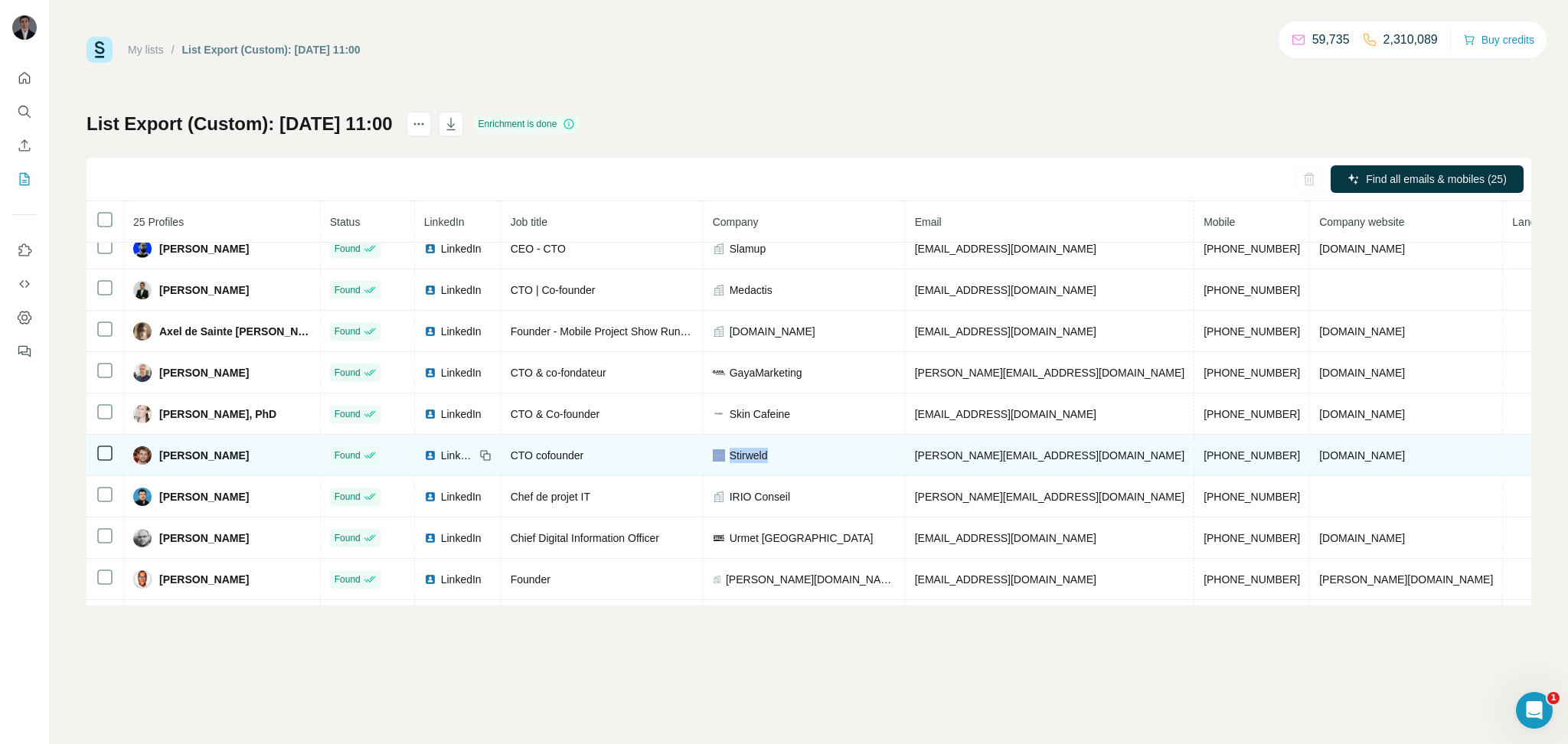
click at [765, 459] on div "Stirweld" at bounding box center [805, 455] width 183 height 15
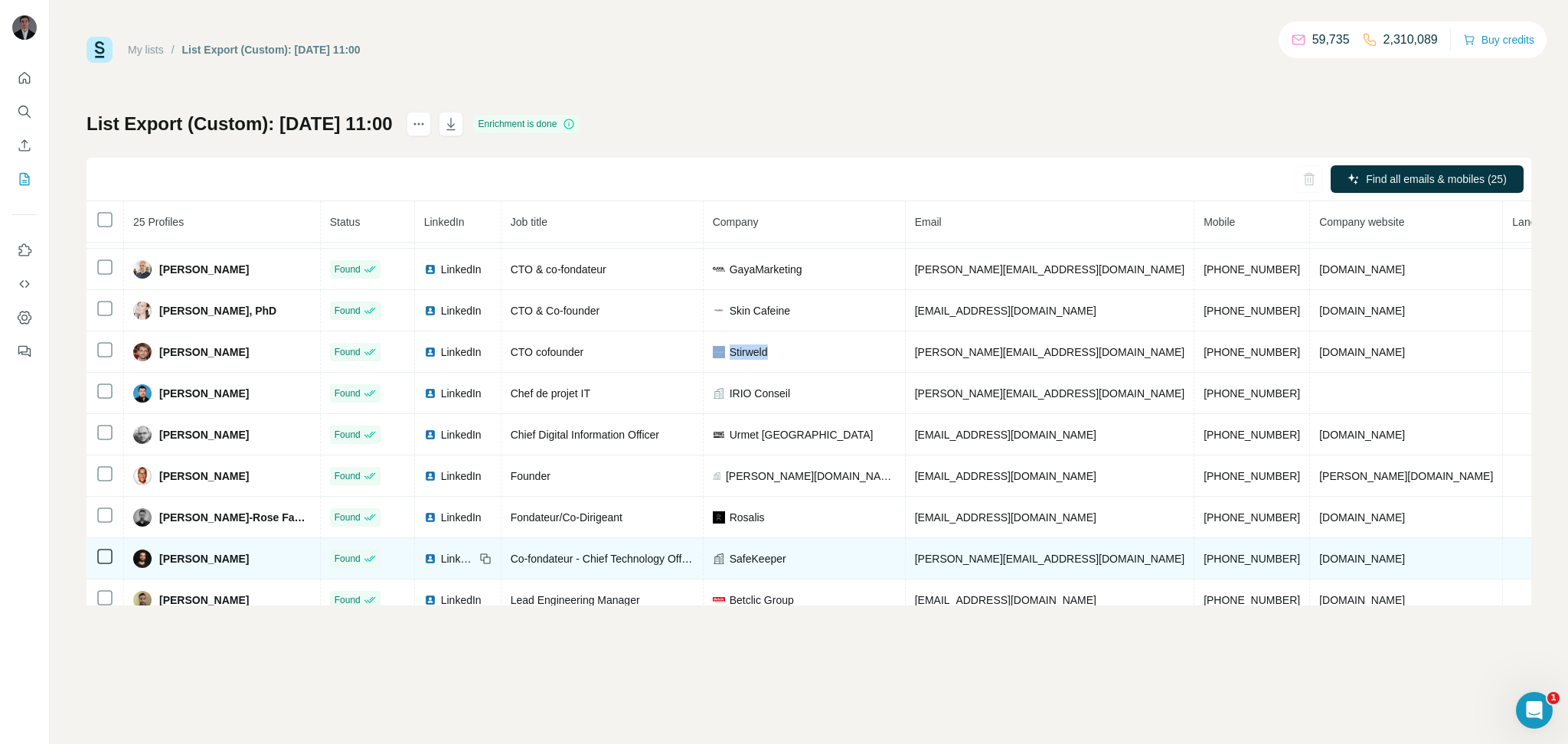
scroll to position [305, 0]
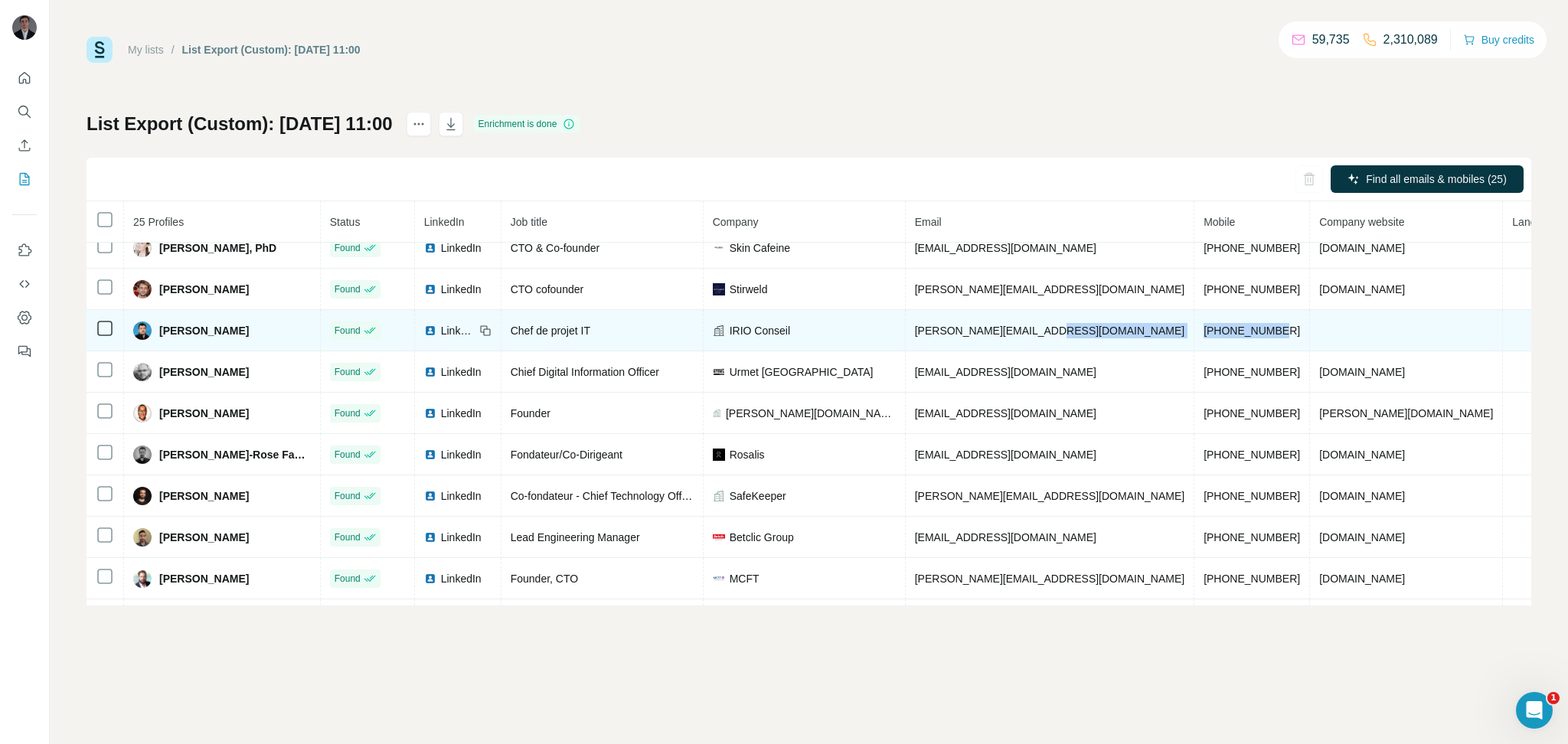
drag, startPoint x: 1238, startPoint y: 339, endPoint x: 1137, endPoint y: 343, distance: 101.1
click at [1137, 343] on tr "[PERSON_NAME] Found LinkedIn Chef de projet IT IRIO Conseil [PERSON_NAME][EMAIL…" at bounding box center [918, 331] width 1663 height 41
click at [855, 338] on div "IRIO Conseil" at bounding box center [805, 330] width 183 height 15
drag, startPoint x: 853, startPoint y: 337, endPoint x: 777, endPoint y: 337, distance: 76.0
click at [777, 337] on div "IRIO Conseil" at bounding box center [805, 330] width 183 height 15
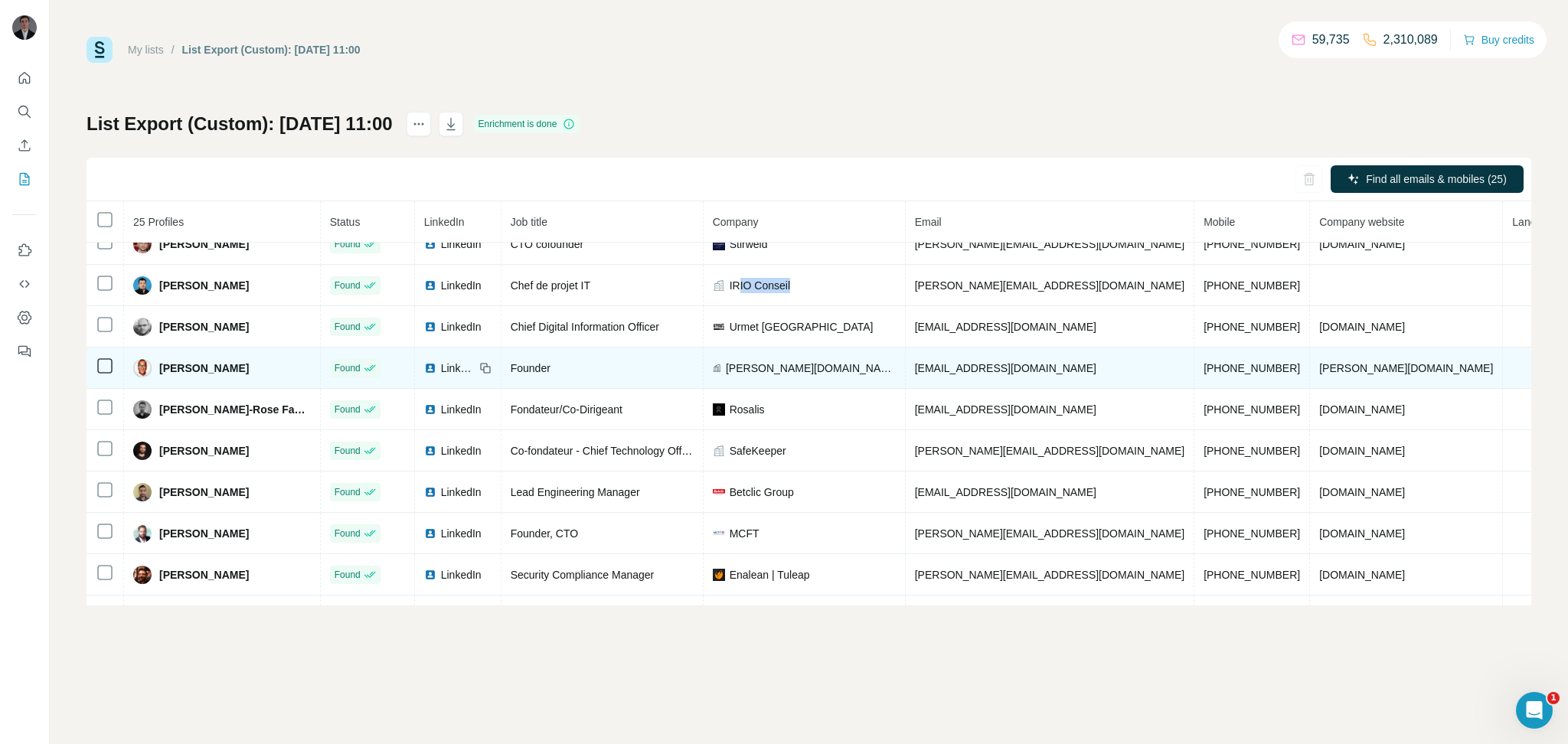
scroll to position [357, 0]
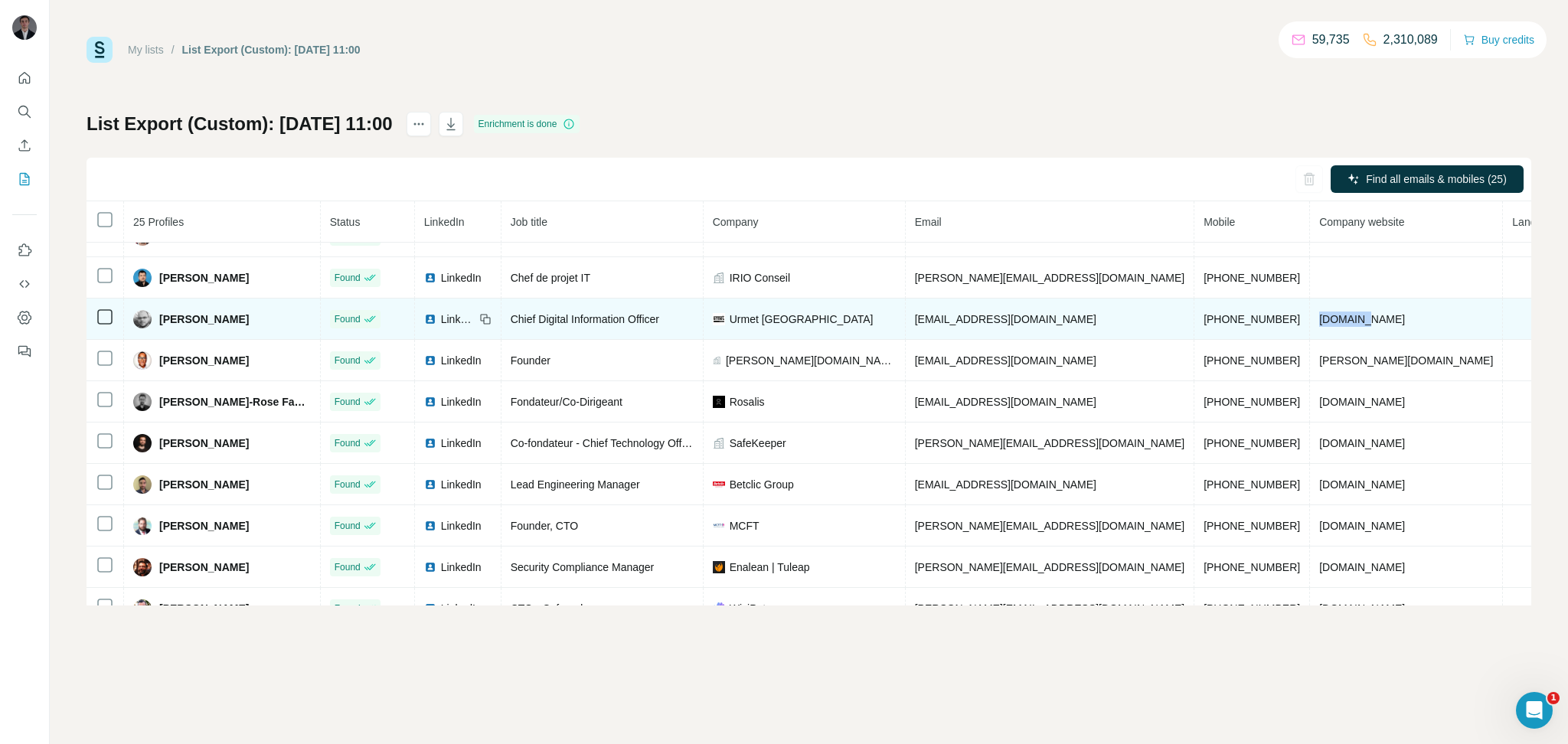
drag, startPoint x: 1319, startPoint y: 327, endPoint x: 1248, endPoint y: 330, distance: 71.1
click at [1310, 330] on td "[DOMAIN_NAME]" at bounding box center [1406, 319] width 193 height 41
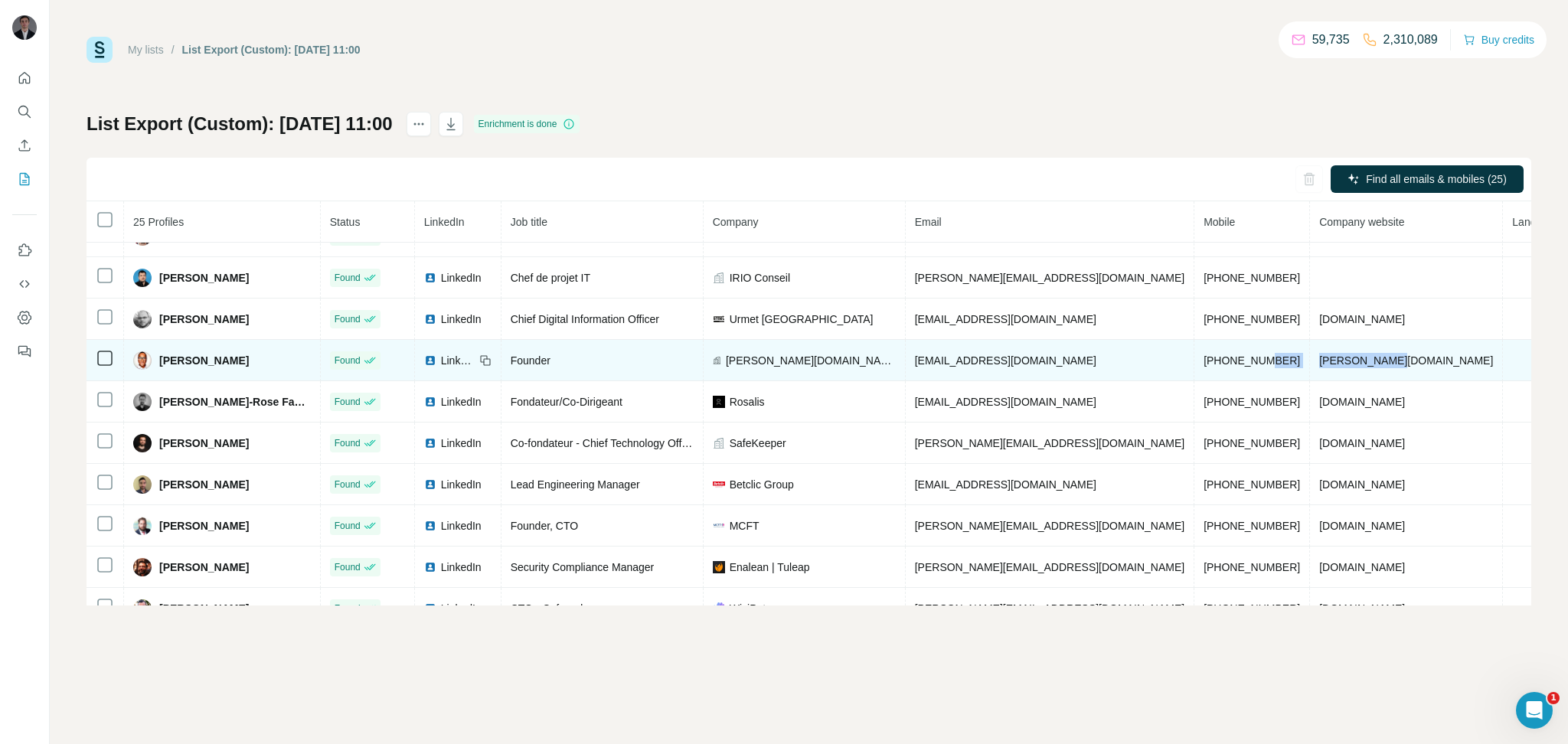
drag, startPoint x: 1332, startPoint y: 366, endPoint x: 1220, endPoint y: 369, distance: 112.0
click at [1220, 369] on tr "[PERSON_NAME] Found LinkedIn Founder [PERSON_NAME][DOMAIN_NAME] | Vibe Coding […" at bounding box center [918, 360] width 1663 height 41
click at [889, 368] on span "[PERSON_NAME][DOMAIN_NAME] | Vibe Coding" at bounding box center [811, 360] width 170 height 15
drag, startPoint x: 922, startPoint y: 371, endPoint x: 759, endPoint y: 372, distance: 163.0
click at [759, 368] on div "[PERSON_NAME][DOMAIN_NAME] | Vibe Coding" at bounding box center [805, 360] width 183 height 15
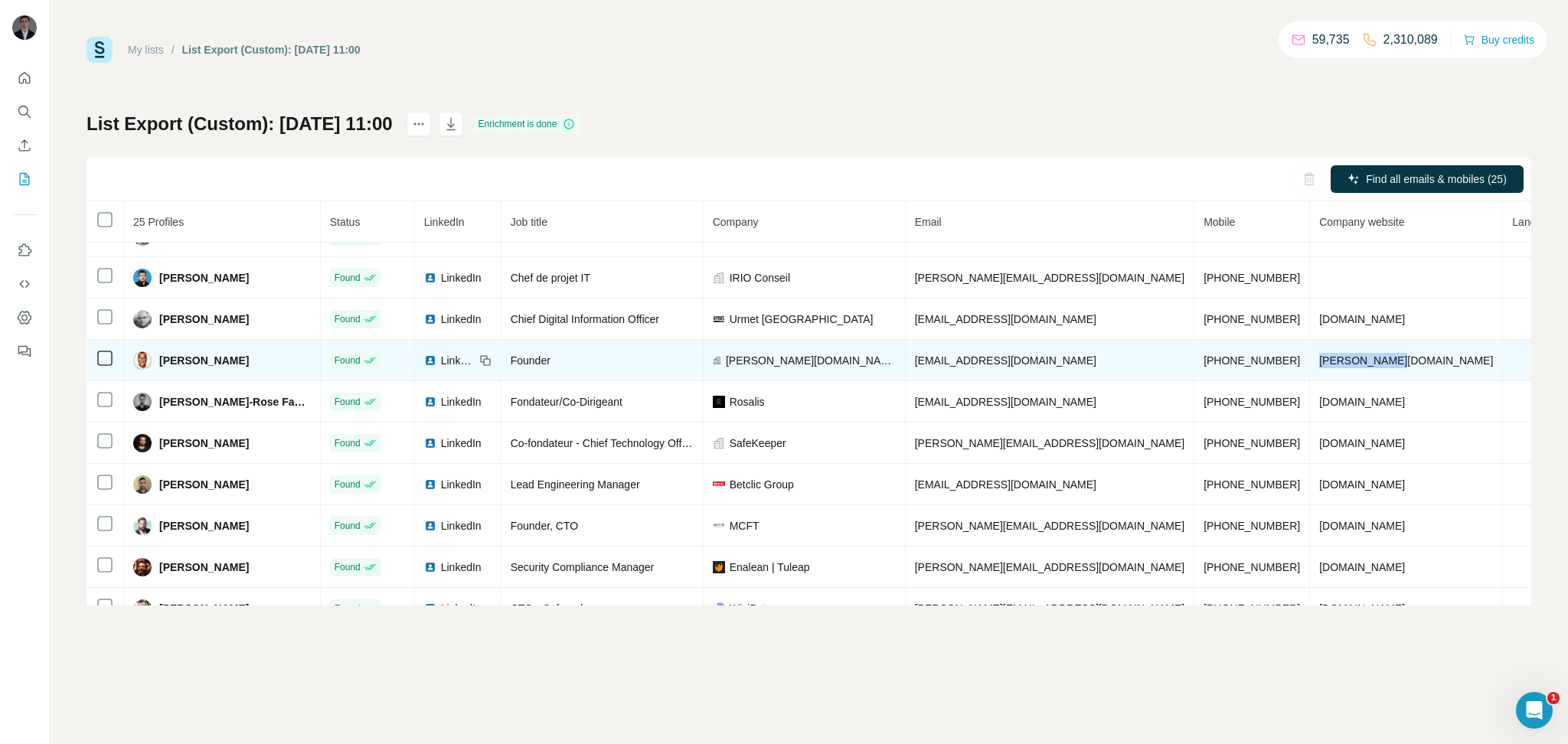
drag, startPoint x: 1352, startPoint y: 374, endPoint x: 1248, endPoint y: 379, distance: 104.1
click at [1310, 379] on td "[PERSON_NAME][DOMAIN_NAME]" at bounding box center [1406, 360] width 193 height 41
drag, startPoint x: 1156, startPoint y: 371, endPoint x: 1233, endPoint y: 369, distance: 77.0
click at [1233, 369] on td "[PHONE_NUMBER]" at bounding box center [1252, 360] width 115 height 41
drag, startPoint x: 1150, startPoint y: 374, endPoint x: 1235, endPoint y: 379, distance: 85.1
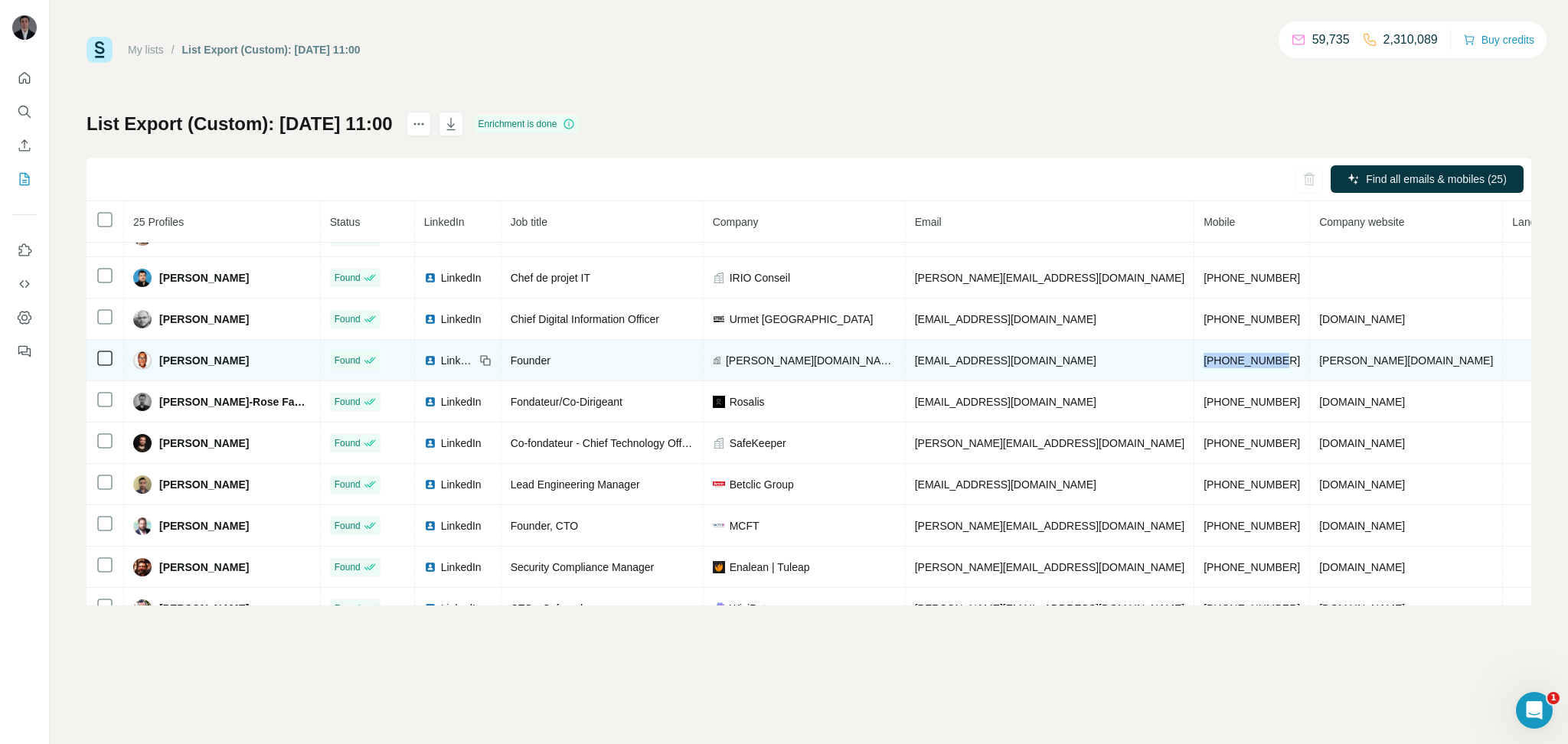
click at [1235, 379] on td "[PHONE_NUMBER]" at bounding box center [1252, 360] width 115 height 41
drag, startPoint x: 912, startPoint y: 372, endPoint x: 758, endPoint y: 369, distance: 154.0
click at [758, 368] on div "[PERSON_NAME][DOMAIN_NAME] | Vibe Coding" at bounding box center [805, 360] width 183 height 15
drag, startPoint x: 1081, startPoint y: 373, endPoint x: 911, endPoint y: 373, distance: 170.0
click at [911, 373] on tr "[PERSON_NAME] Found LinkedIn Founder [PERSON_NAME][DOMAIN_NAME] | Vibe Coding […" at bounding box center [918, 360] width 1663 height 41
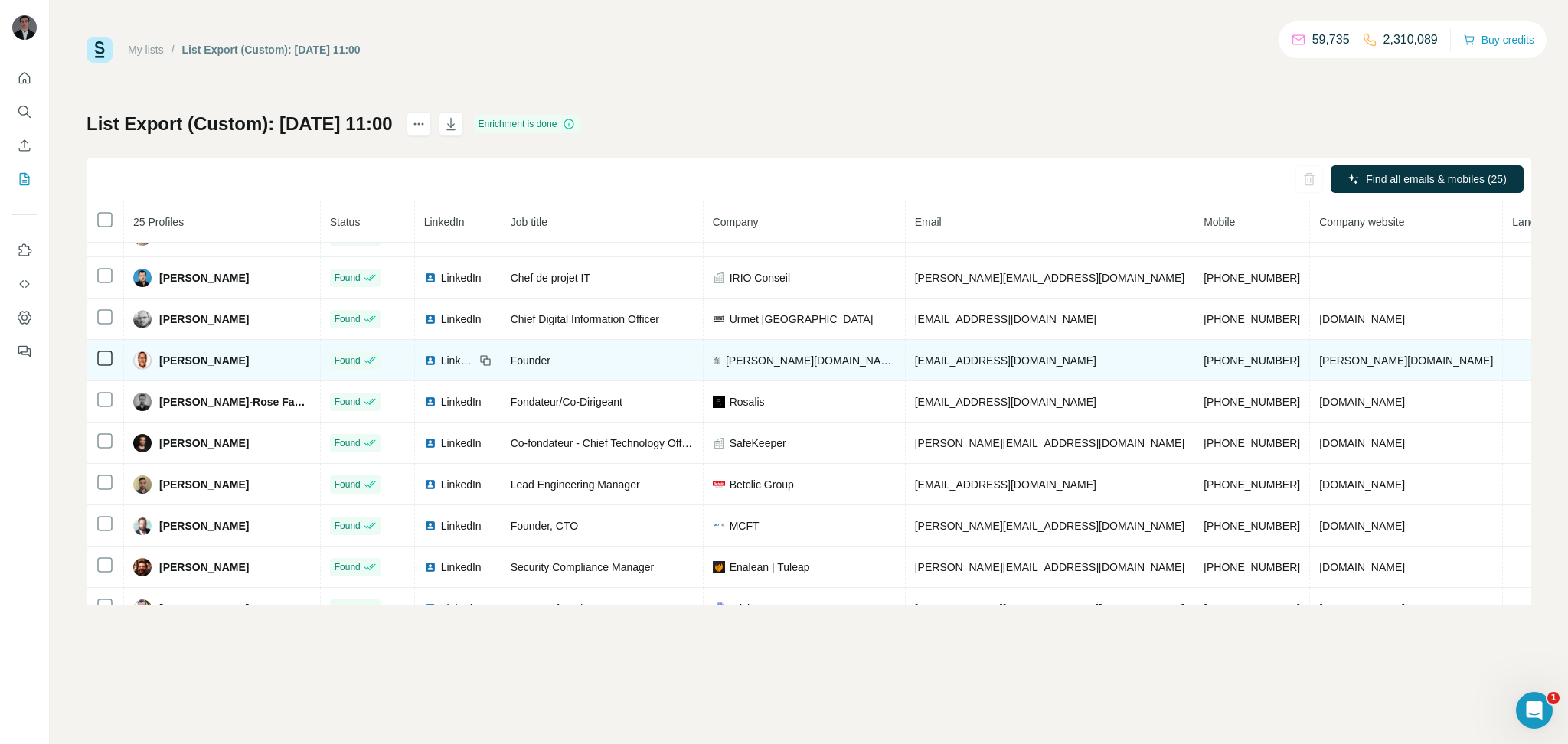
click at [892, 368] on span "[PERSON_NAME][DOMAIN_NAME] | Vibe Coding" at bounding box center [811, 360] width 170 height 15
drag, startPoint x: 768, startPoint y: 372, endPoint x: 910, endPoint y: 375, distance: 142.0
click at [896, 368] on div "[PERSON_NAME][DOMAIN_NAME] | Vibe Coding" at bounding box center [805, 360] width 183 height 15
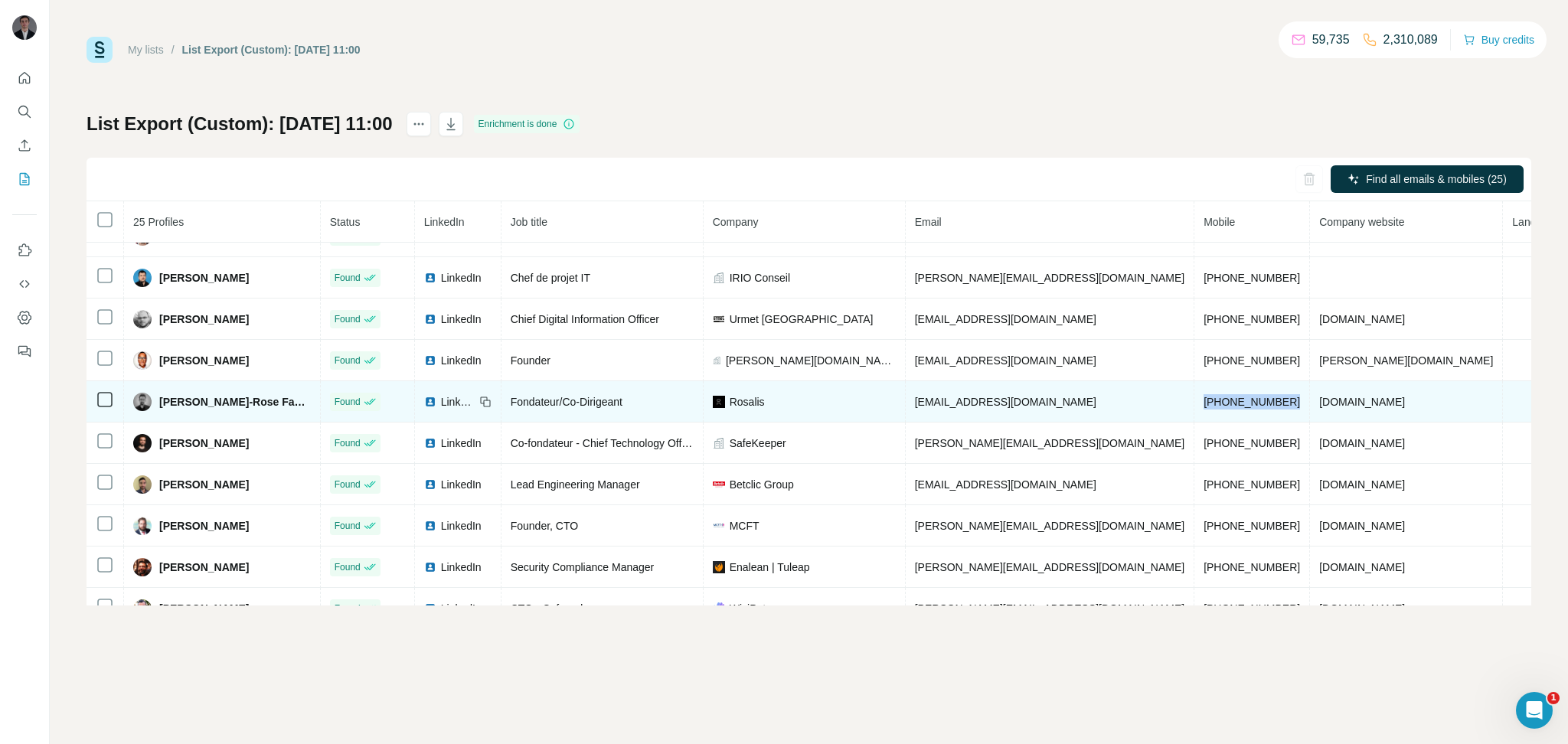
drag, startPoint x: 1248, startPoint y: 407, endPoint x: 1146, endPoint y: 412, distance: 102.1
click at [1146, 412] on tr "[PERSON_NAME] Fanchine Found LinkedIn Fondateur/Co-Dirigeant Rosalis [EMAIL_ADD…" at bounding box center [918, 402] width 1663 height 41
drag, startPoint x: 802, startPoint y: 419, endPoint x: 759, endPoint y: 418, distance: 43.0
click at [759, 410] on div "Rosalis" at bounding box center [805, 401] width 183 height 15
drag, startPoint x: 1311, startPoint y: 420, endPoint x: 1252, endPoint y: 415, distance: 59.2
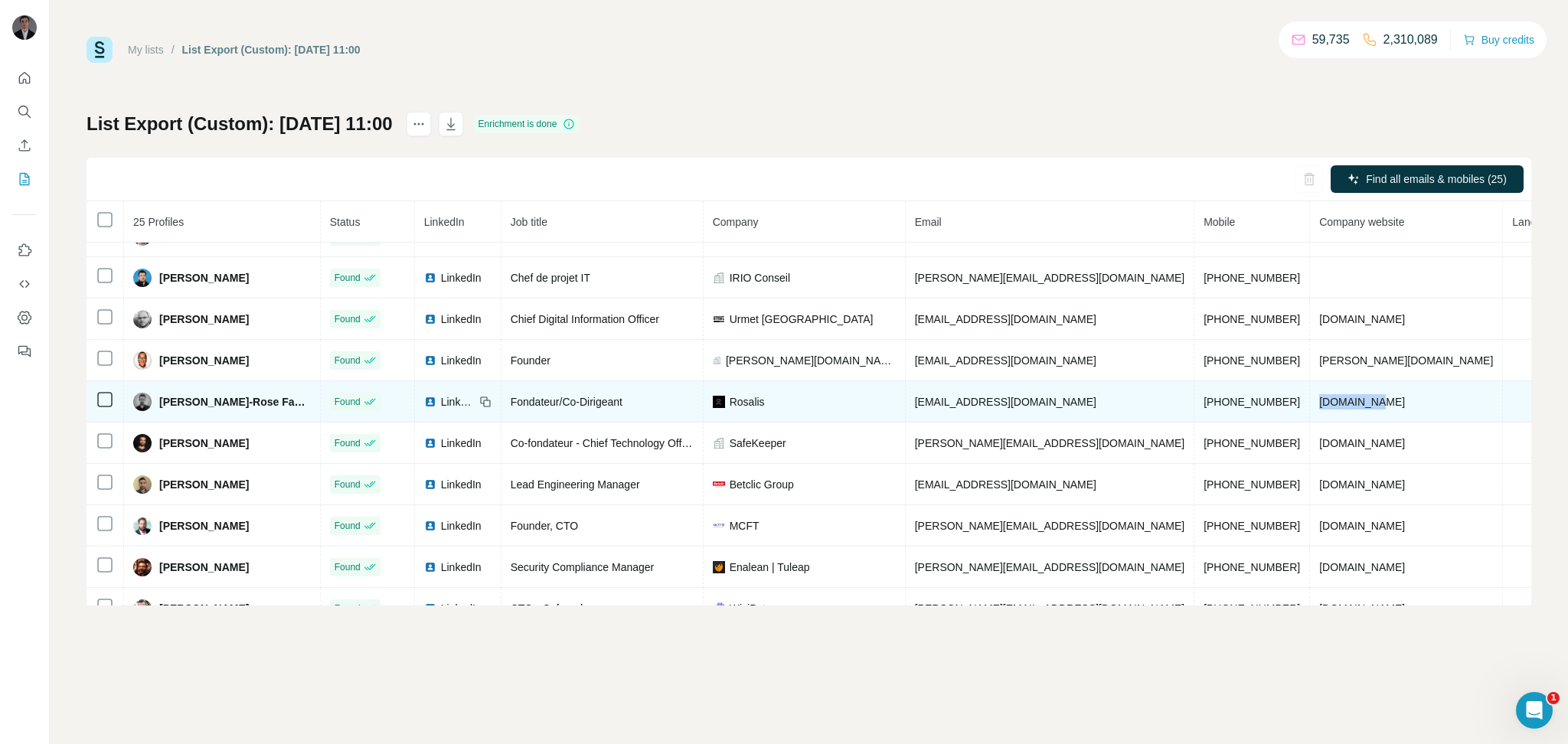
click at [1310, 415] on td "[DOMAIN_NAME]" at bounding box center [1406, 402] width 193 height 41
drag, startPoint x: 1242, startPoint y: 409, endPoint x: 1147, endPoint y: 412, distance: 95.0
click at [1195, 412] on td "[PHONE_NUMBER]" at bounding box center [1252, 402] width 115 height 41
drag, startPoint x: 314, startPoint y: 414, endPoint x: 162, endPoint y: 412, distance: 152.0
click at [162, 411] on div "[PERSON_NAME]-Rose Fanchine" at bounding box center [221, 402] width 177 height 18
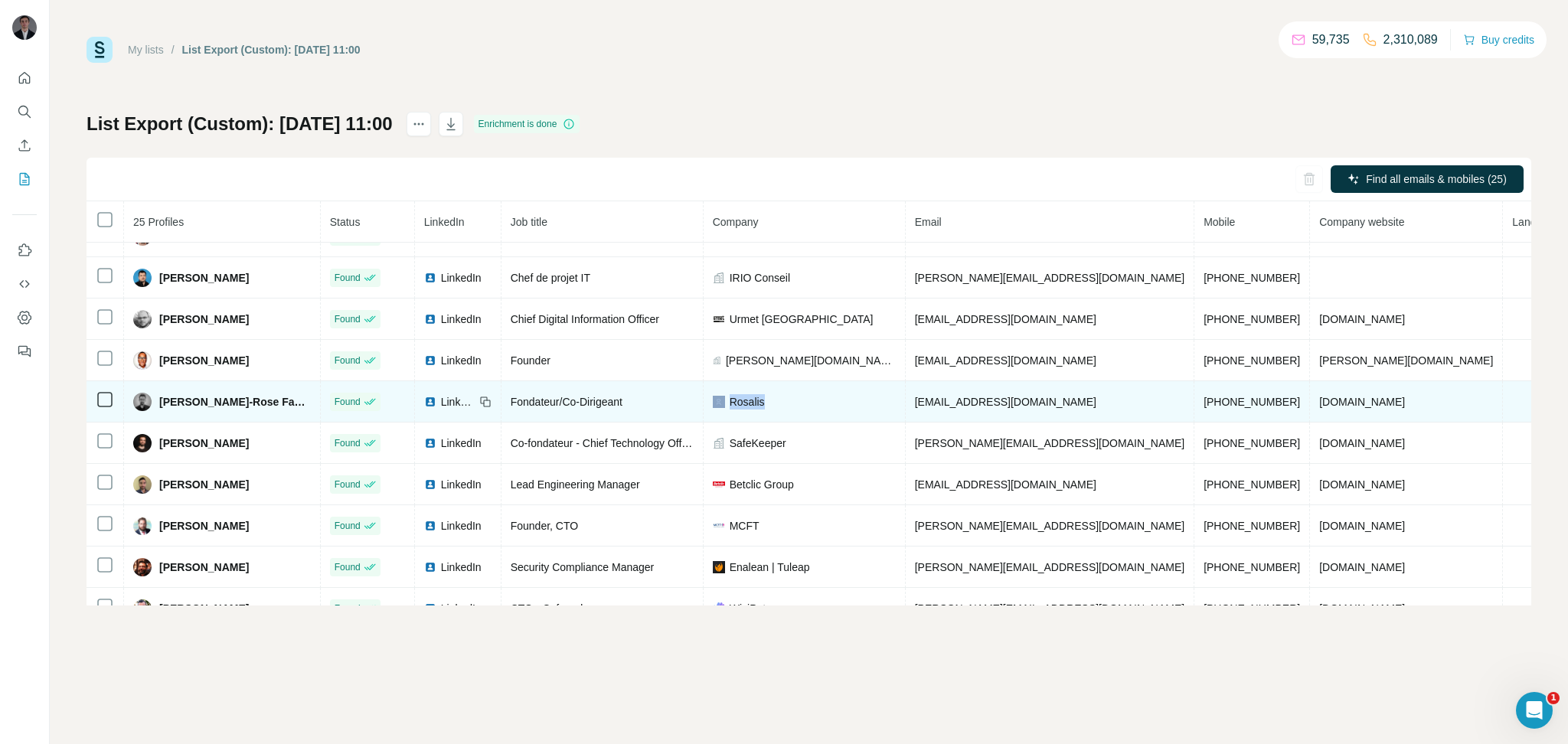
drag, startPoint x: 821, startPoint y: 415, endPoint x: 759, endPoint y: 413, distance: 62.0
click at [759, 410] on div "Rosalis" at bounding box center [805, 401] width 183 height 15
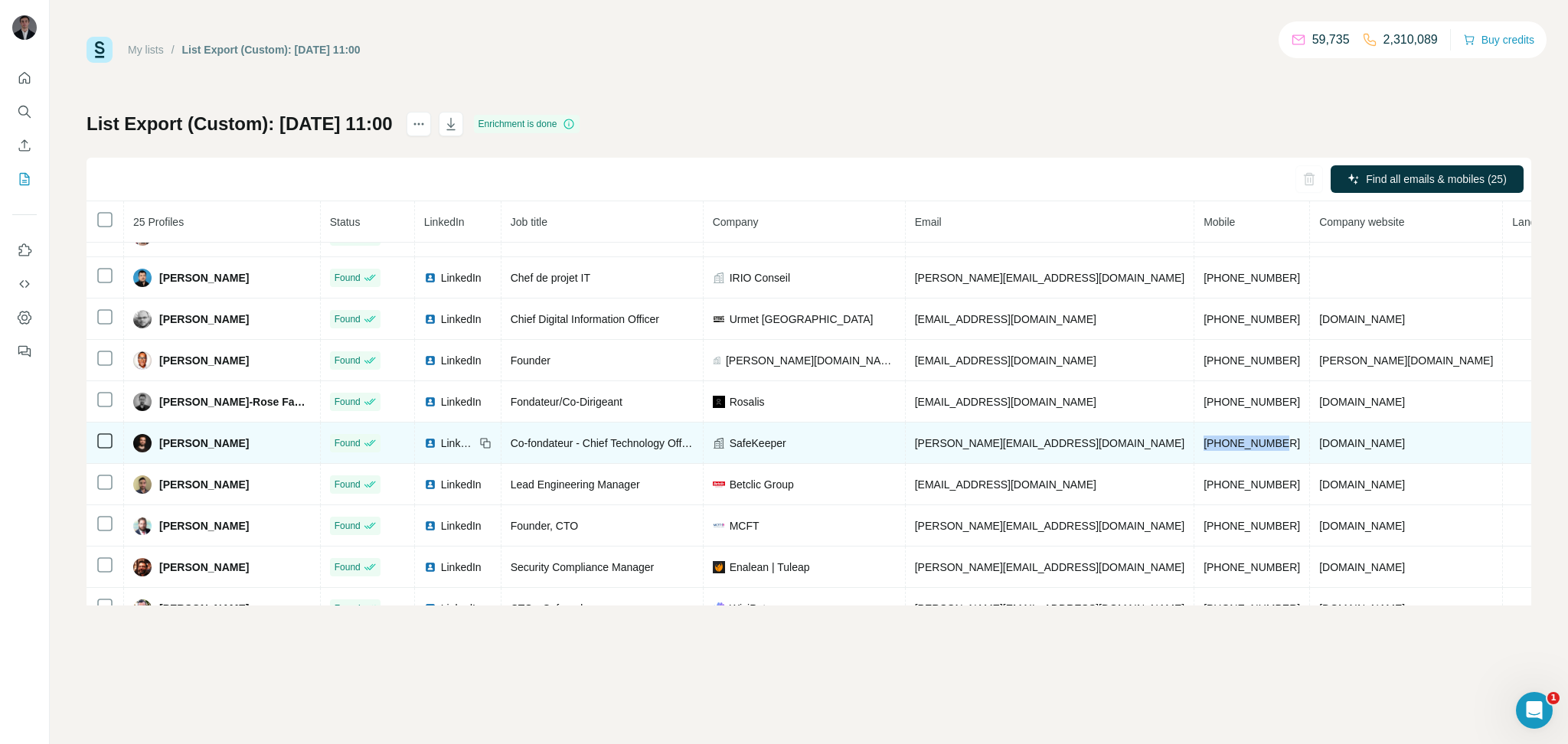
drag, startPoint x: 1144, startPoint y: 452, endPoint x: 1241, endPoint y: 465, distance: 97.9
click at [1241, 464] on td "[PHONE_NUMBER]" at bounding box center [1252, 443] width 115 height 41
drag, startPoint x: 1355, startPoint y: 450, endPoint x: 1246, endPoint y: 450, distance: 109.0
click at [1310, 452] on td "[DOMAIN_NAME]" at bounding box center [1406, 443] width 193 height 41
click at [1310, 446] on td "[DOMAIN_NAME]" at bounding box center [1406, 443] width 193 height 41
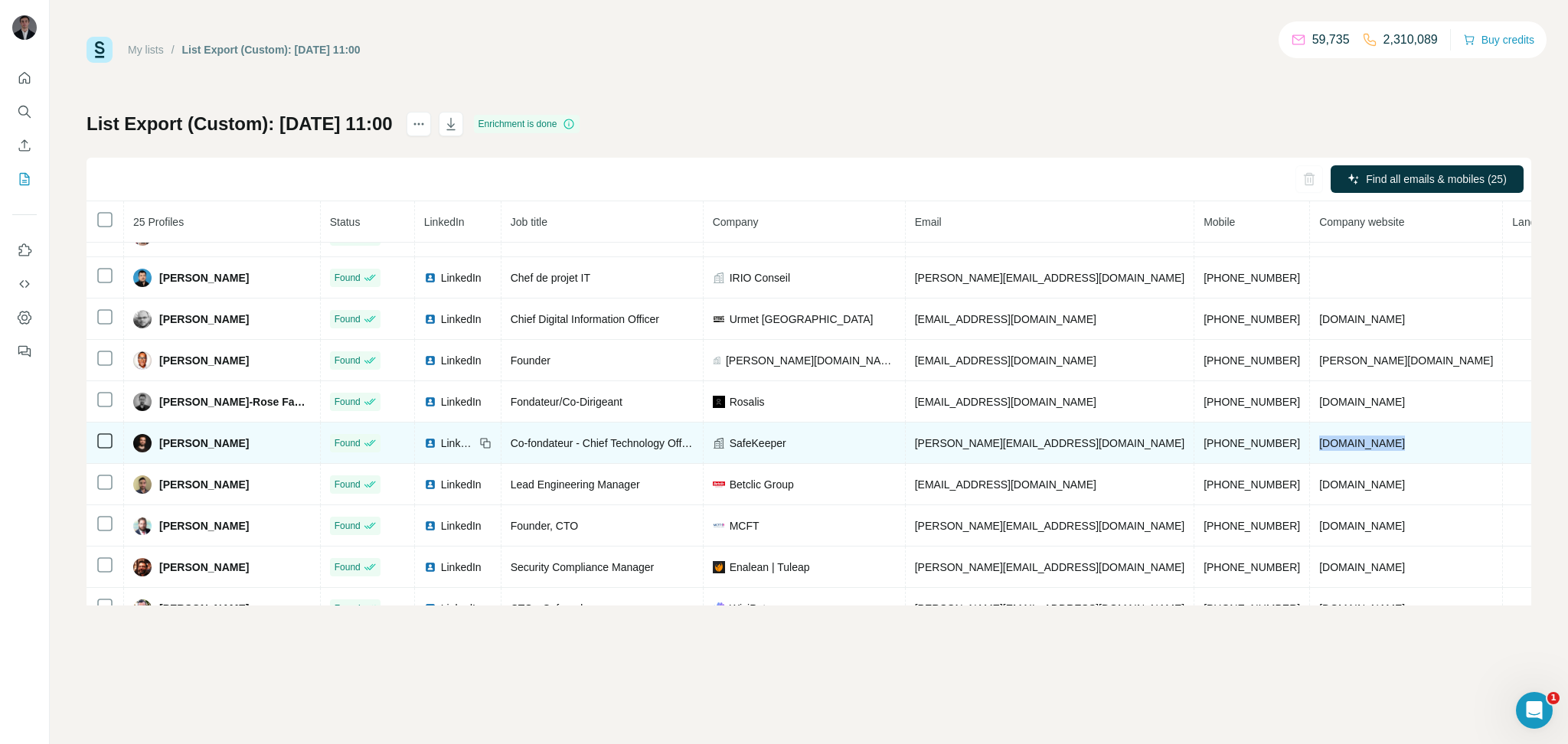
drag, startPoint x: 1258, startPoint y: 453, endPoint x: 1415, endPoint y: 461, distance: 157.2
click at [1415, 461] on tr "[PERSON_NAME] Found LinkedIn Co-fondateur - Chief Technology Officer SafeKeeper…" at bounding box center [918, 443] width 1663 height 41
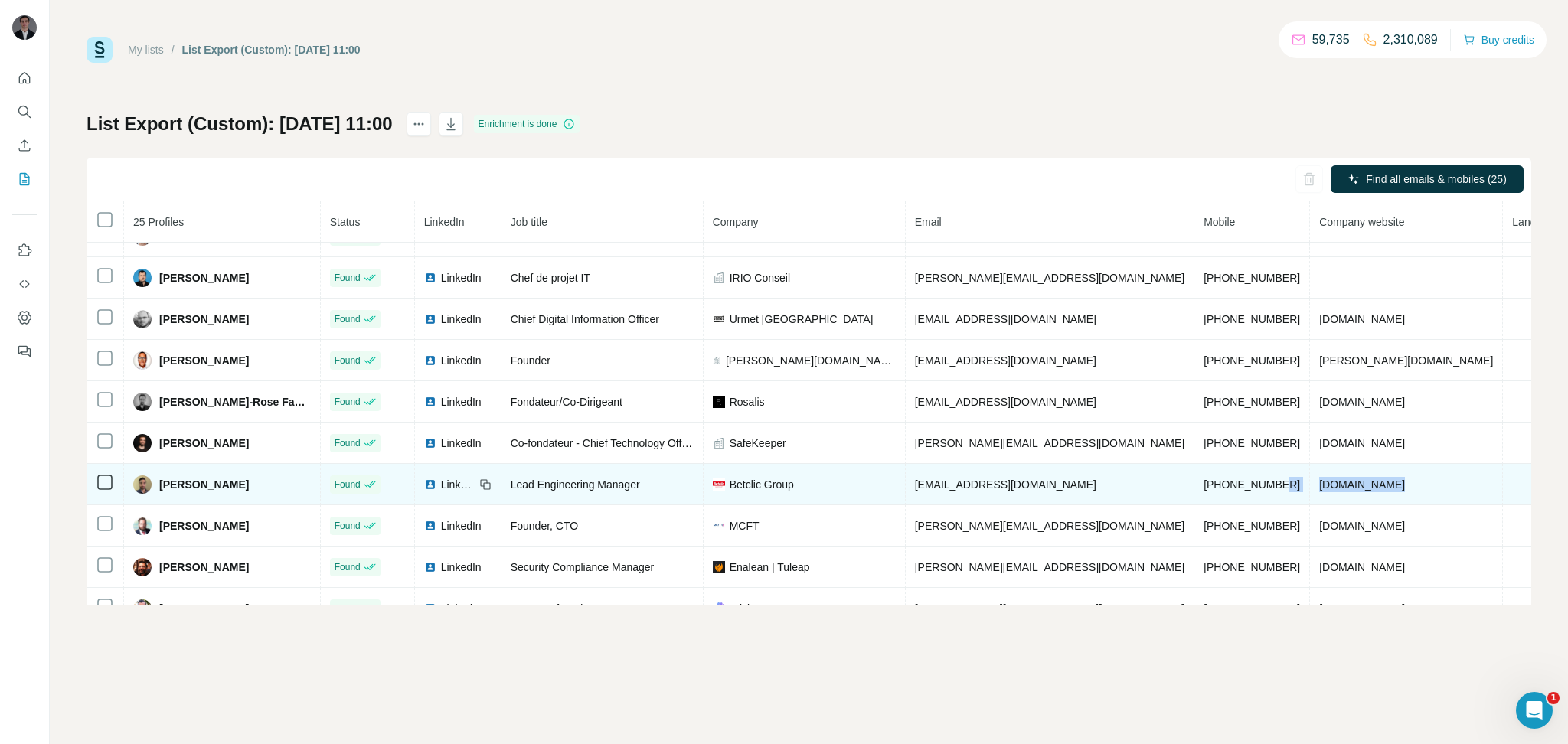
drag, startPoint x: 1379, startPoint y: 498, endPoint x: 1237, endPoint y: 496, distance: 142.0
click at [1237, 496] on tr "[PERSON_NAME] Found LinkedIn Lead Engineering Manager Betclic Group [EMAIL_ADDR…" at bounding box center [918, 485] width 1663 height 41
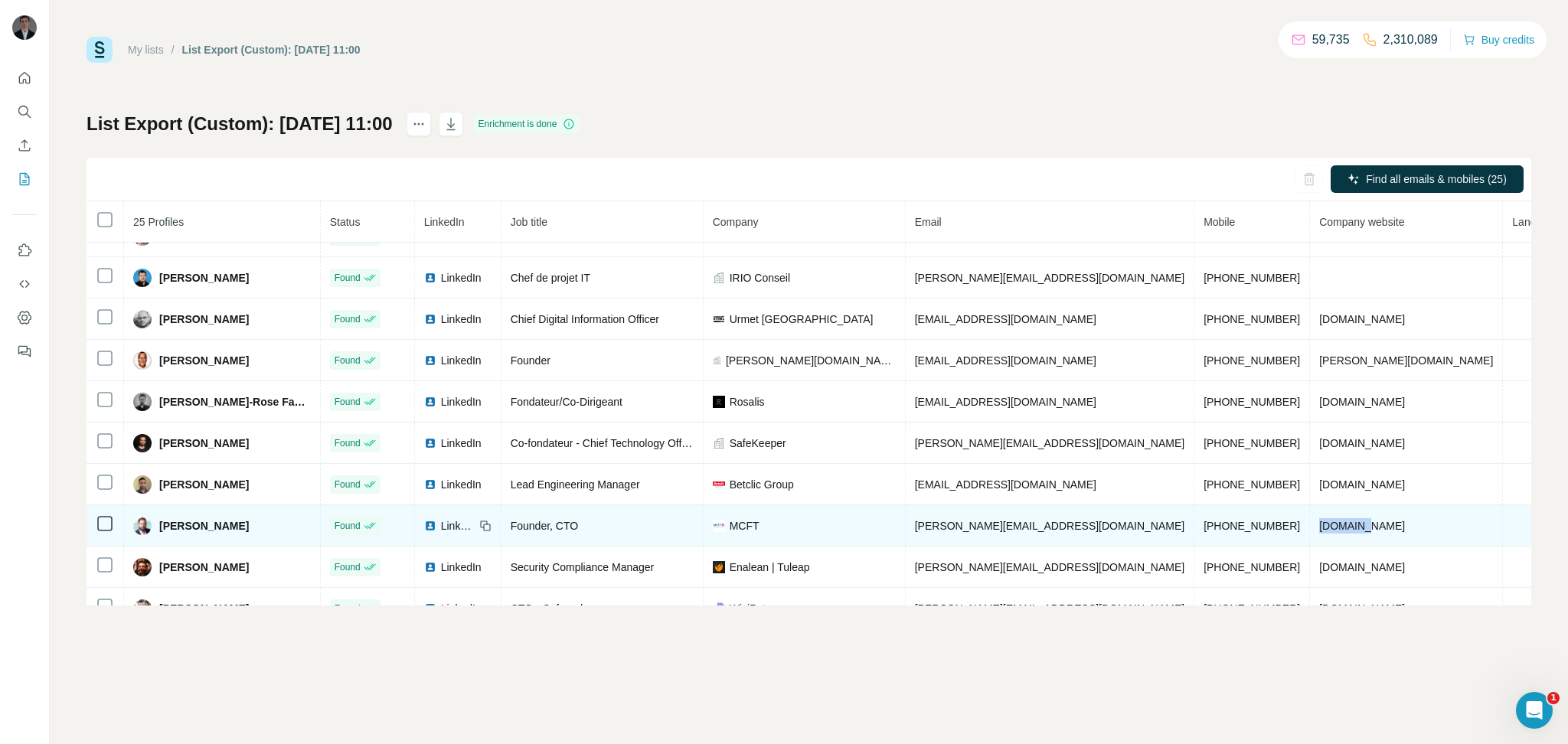
drag, startPoint x: 1308, startPoint y: 539, endPoint x: 1251, endPoint y: 539, distance: 57.0
click at [1310, 539] on td "[DOMAIN_NAME]" at bounding box center [1406, 526] width 193 height 41
drag, startPoint x: 820, startPoint y: 538, endPoint x: 758, endPoint y: 539, distance: 62.0
click at [758, 534] on div "MCFT" at bounding box center [805, 525] width 183 height 15
click at [845, 533] on div "MCFT" at bounding box center [805, 525] width 183 height 15
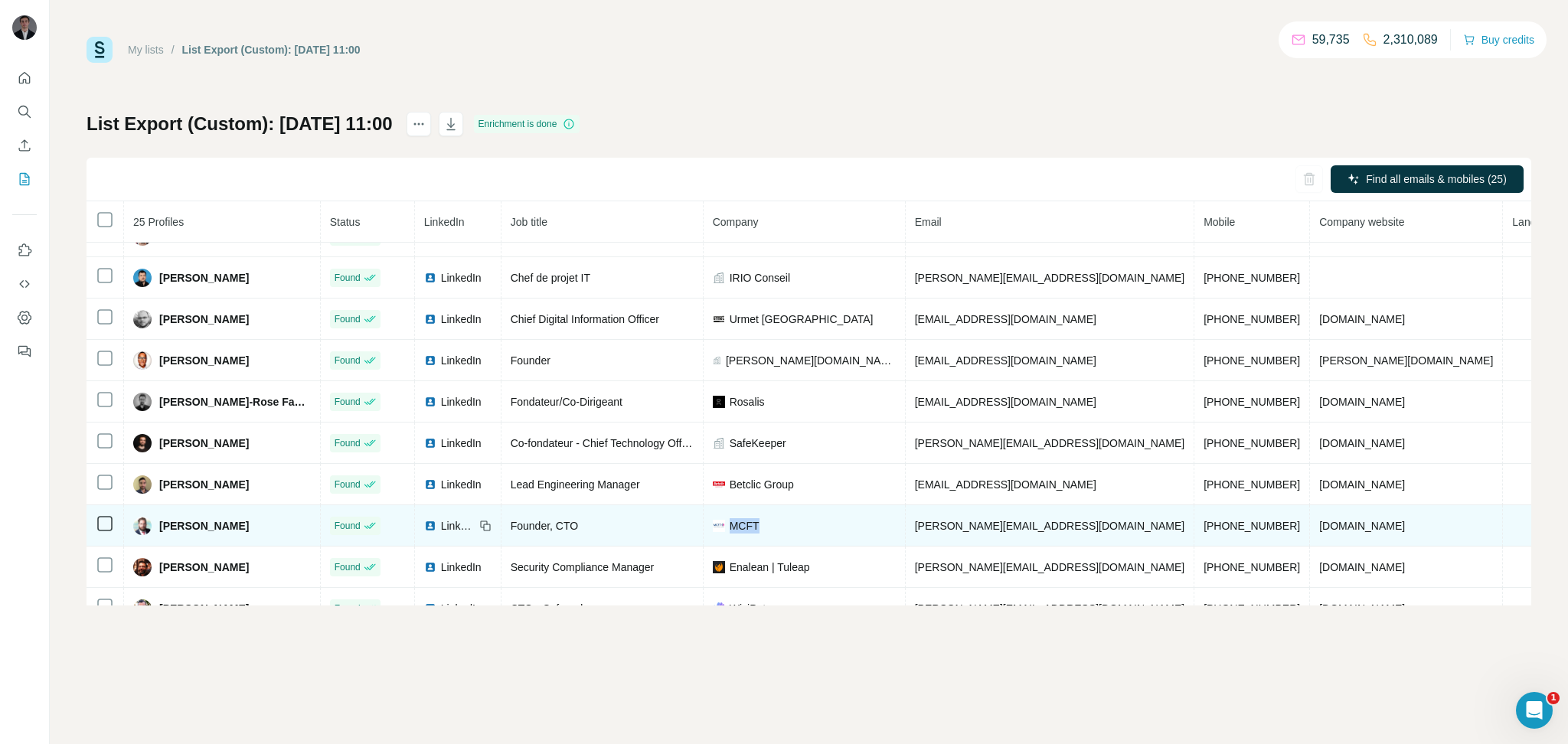
drag, startPoint x: 829, startPoint y: 545, endPoint x: 768, endPoint y: 545, distance: 61.0
click at [768, 534] on div "MCFT" at bounding box center [805, 525] width 183 height 15
drag, startPoint x: 1320, startPoint y: 538, endPoint x: 1255, endPoint y: 539, distance: 65.0
click at [1310, 539] on td "[DOMAIN_NAME]" at bounding box center [1406, 526] width 193 height 41
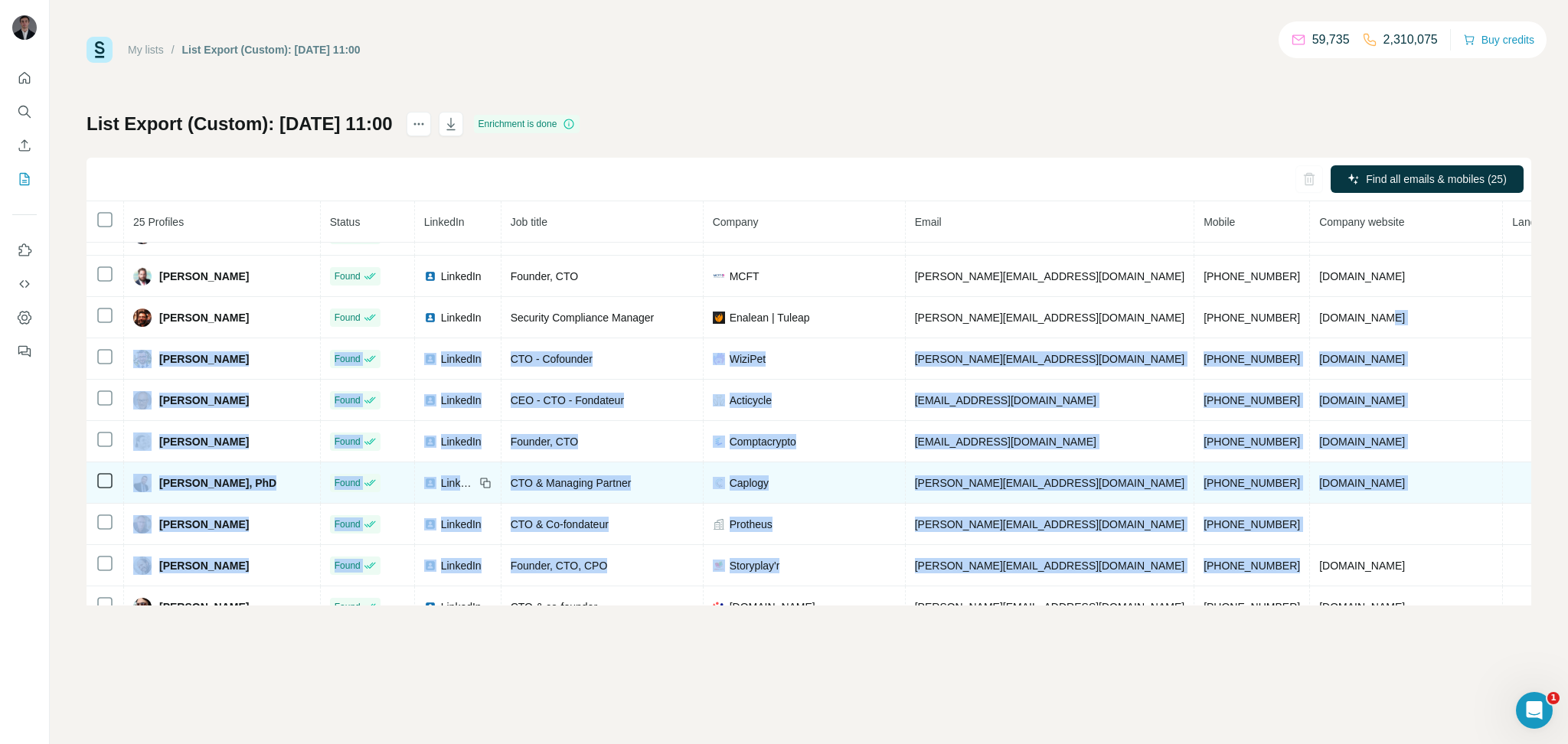
scroll to position [621, 0]
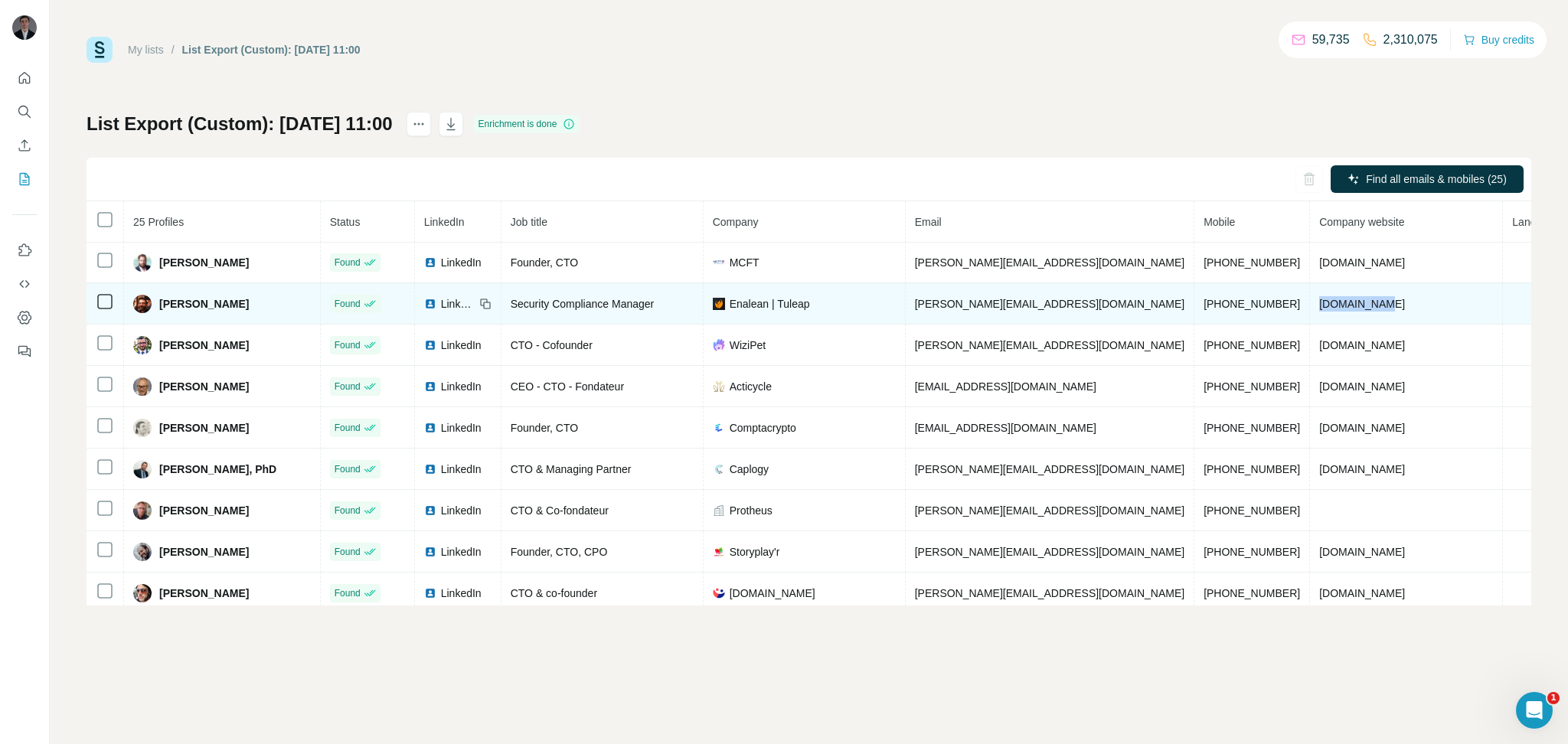
drag, startPoint x: 1331, startPoint y: 582, endPoint x: 1254, endPoint y: 328, distance: 265.4
click at [1310, 325] on td "[DOMAIN_NAME]" at bounding box center [1406, 304] width 193 height 41
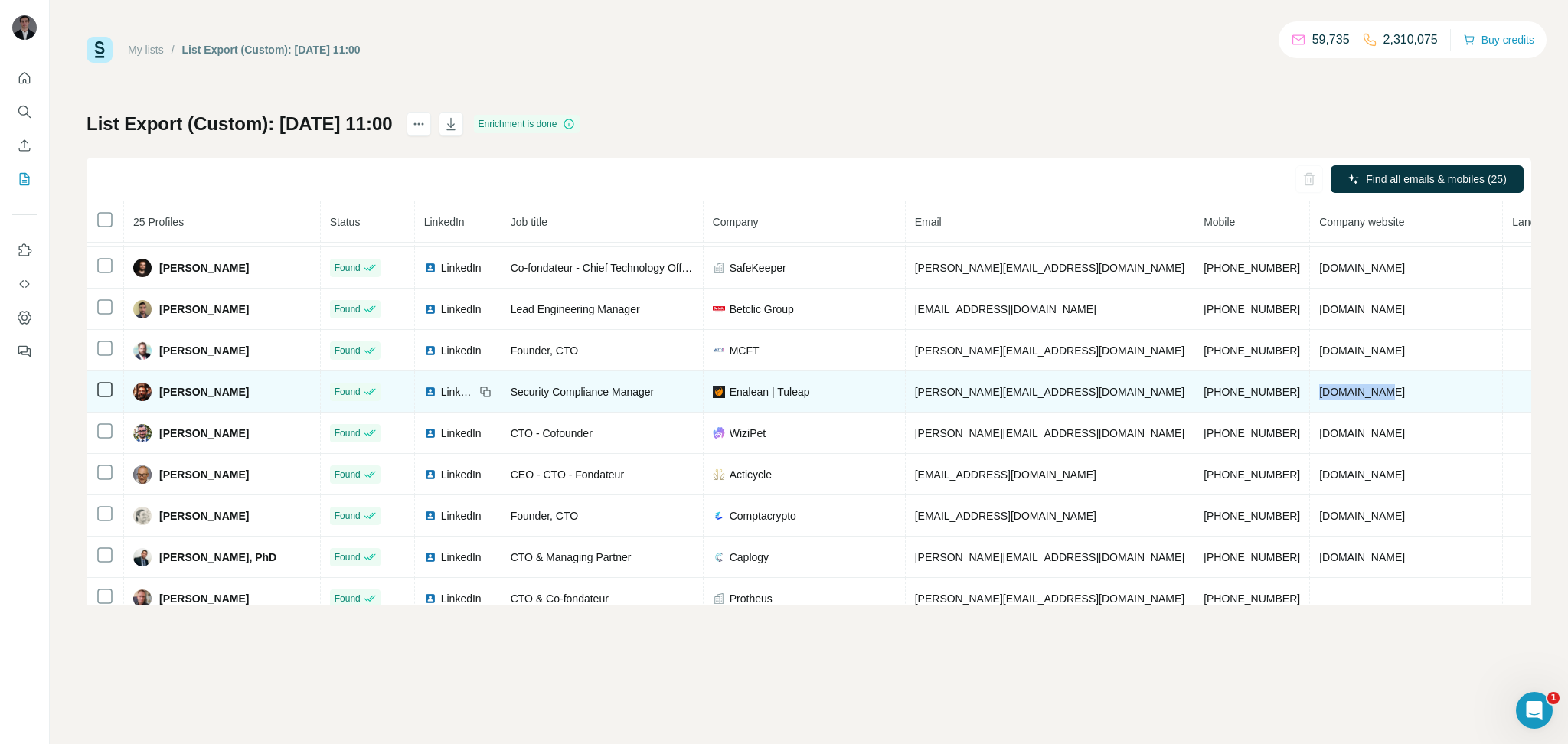
scroll to position [523, 0]
